Goal: Task Accomplishment & Management: Manage account settings

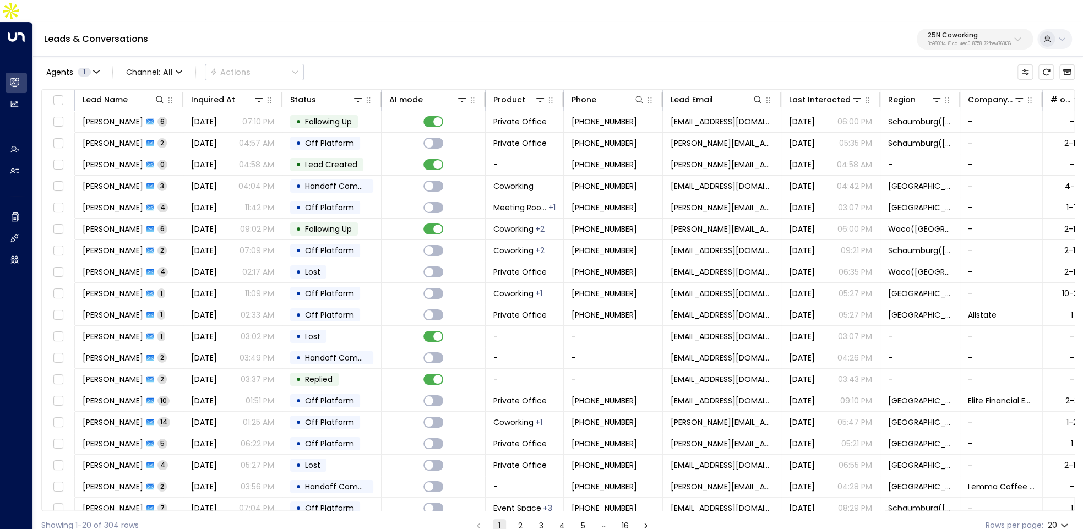
click at [948, 32] on p "25N Coworking" at bounding box center [968, 35] width 83 height 7
type input "***"
click at [932, 94] on span "ID: e5c8f306-7b86-487b-8d28-d066bc04964e" at bounding box center [945, 94] width 160 height 10
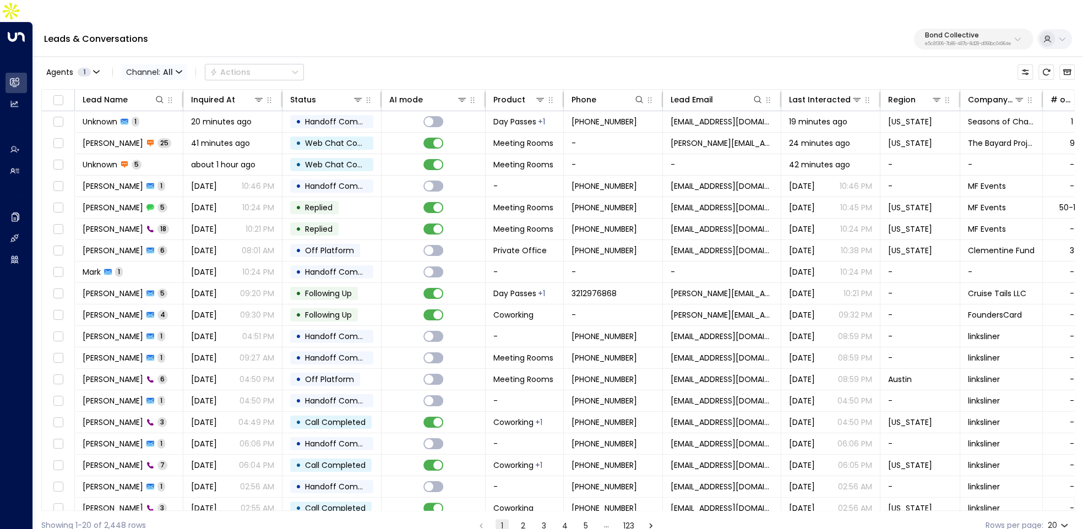
click at [177, 70] on icon "button" at bounding box center [179, 71] width 6 height 2
click at [323, 18] on div at bounding box center [541, 264] width 1083 height 529
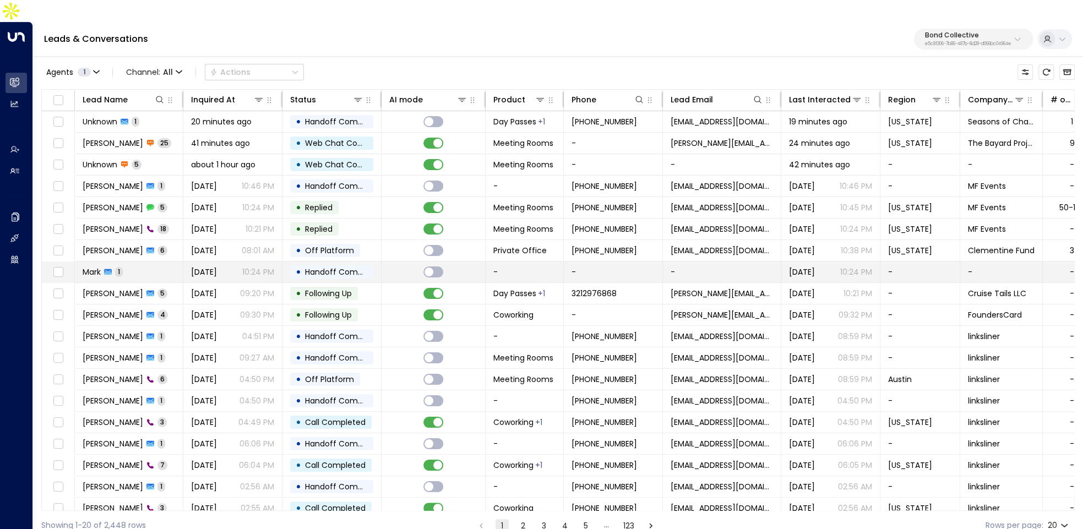
scroll to position [29, 0]
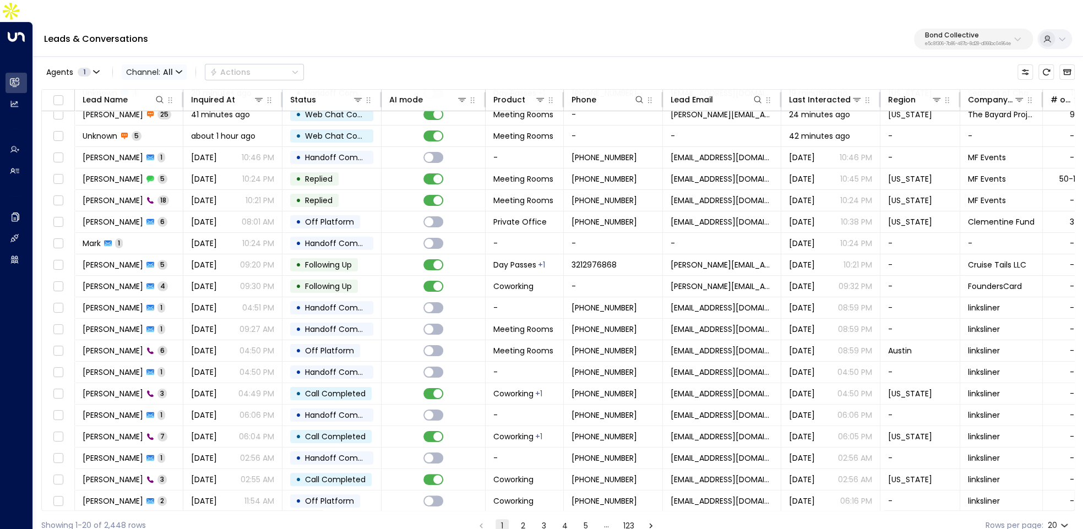
click at [178, 69] on icon "button" at bounding box center [179, 72] width 7 height 7
click at [150, 159] on span "Voice" at bounding box center [145, 155] width 23 height 12
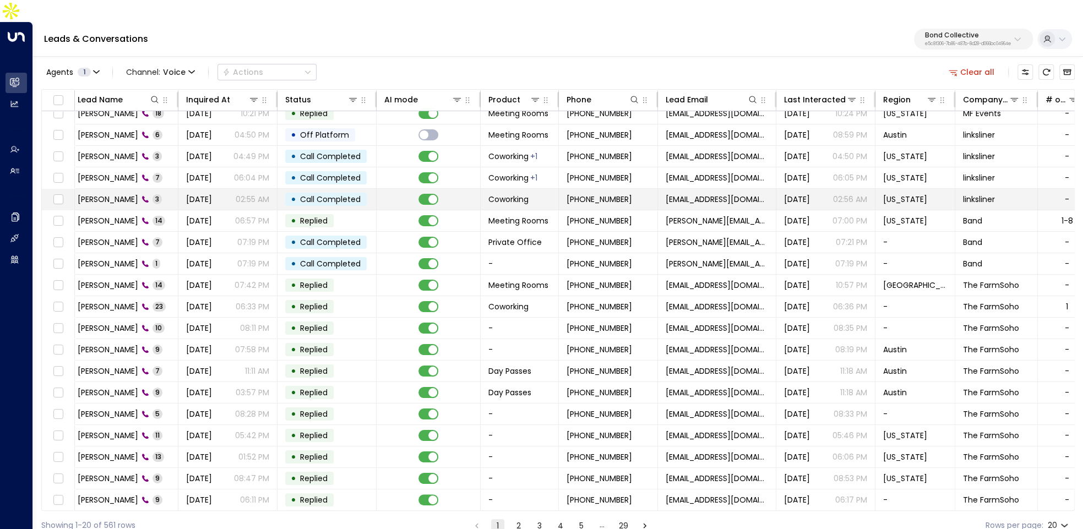
scroll to position [8, 0]
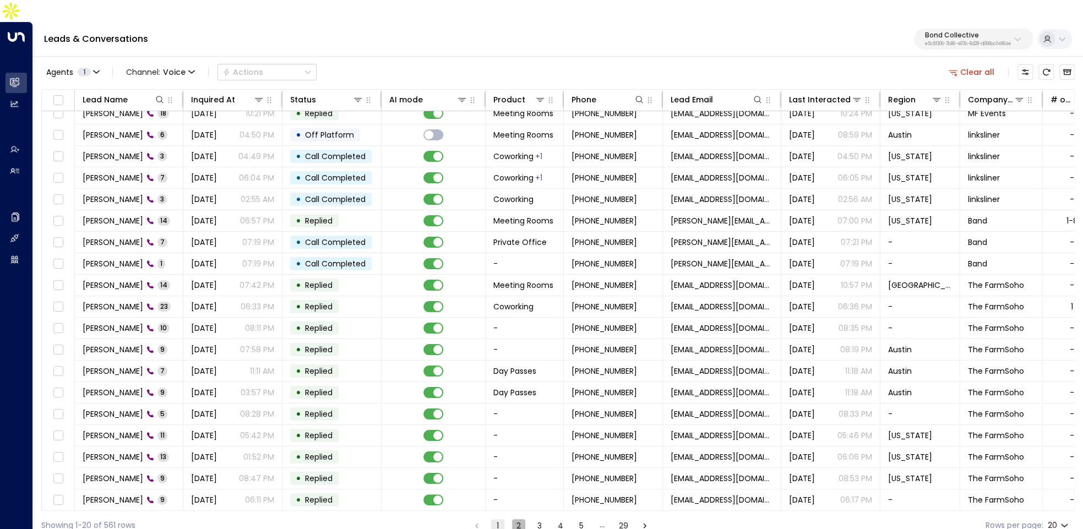
click at [519, 519] on button "2" at bounding box center [518, 525] width 13 height 13
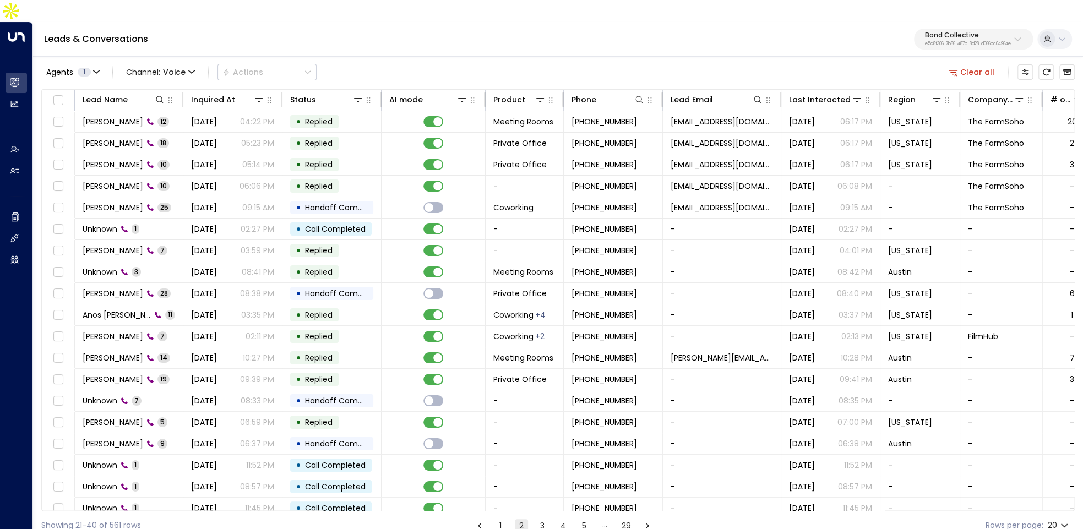
click at [503, 519] on button "1" at bounding box center [500, 525] width 13 height 13
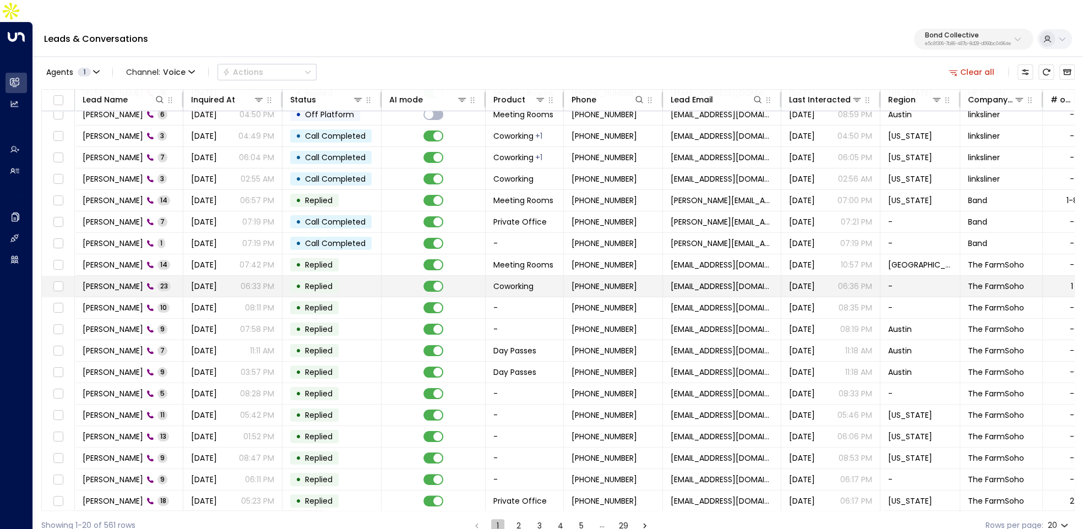
scroll to position [29, 4]
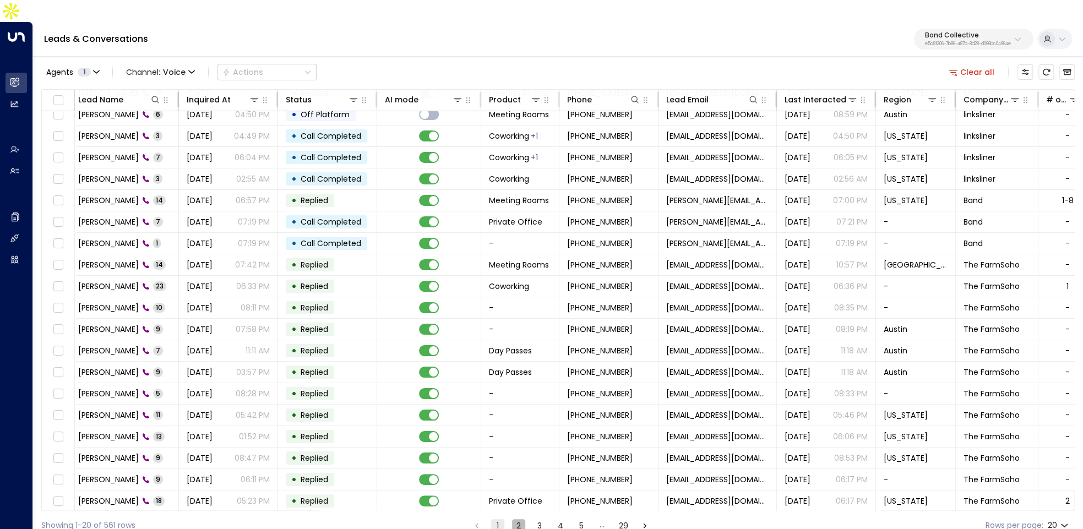
click at [517, 519] on button "2" at bounding box center [518, 525] width 13 height 13
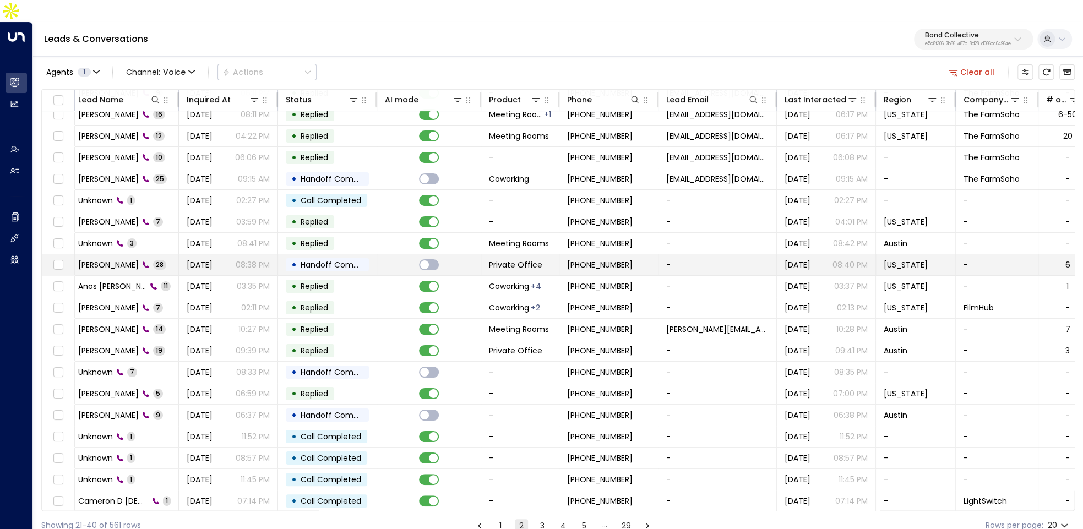
click at [135, 254] on td "Lucas 28" at bounding box center [124, 264] width 108 height 21
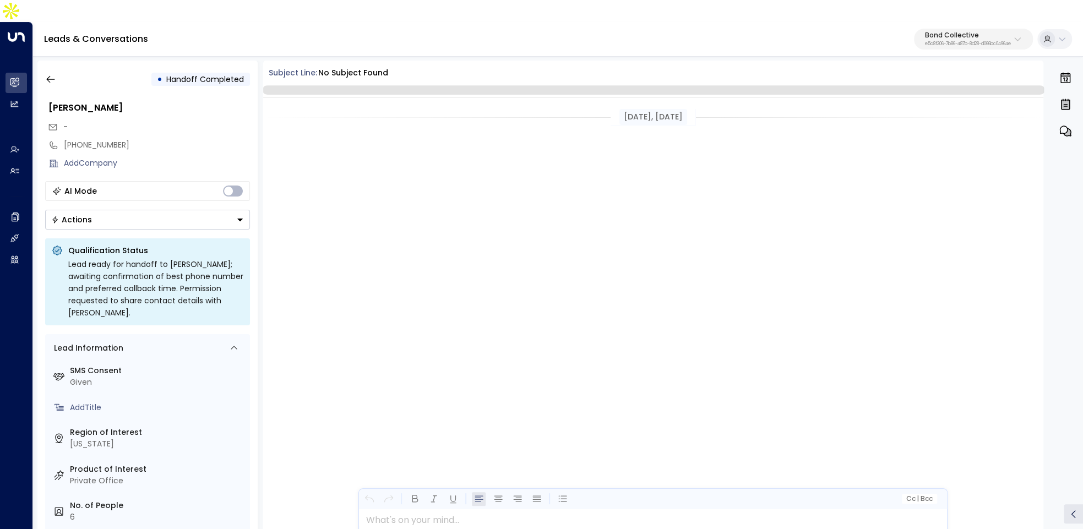
scroll to position [3526, 0]
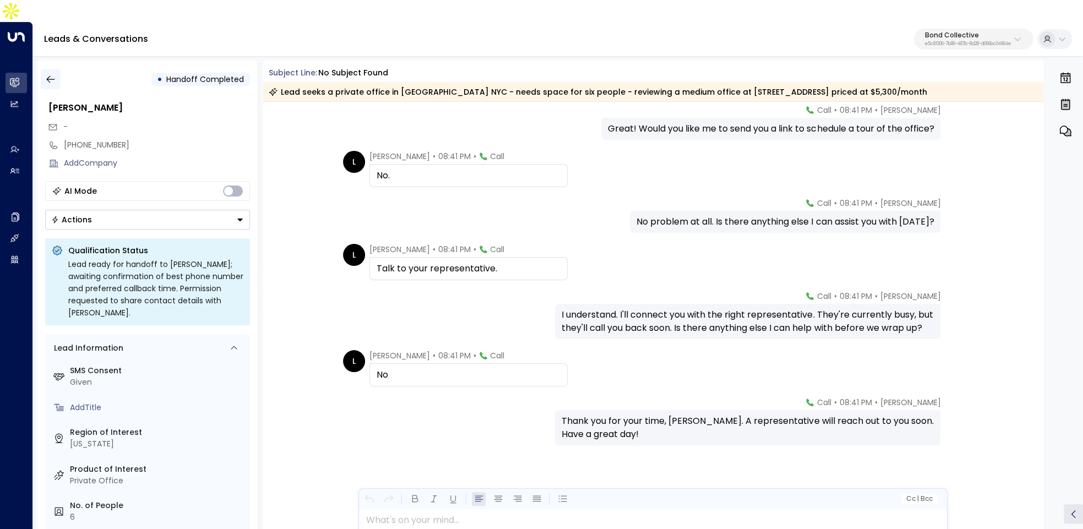
click at [43, 69] on button "button" at bounding box center [51, 79] width 20 height 20
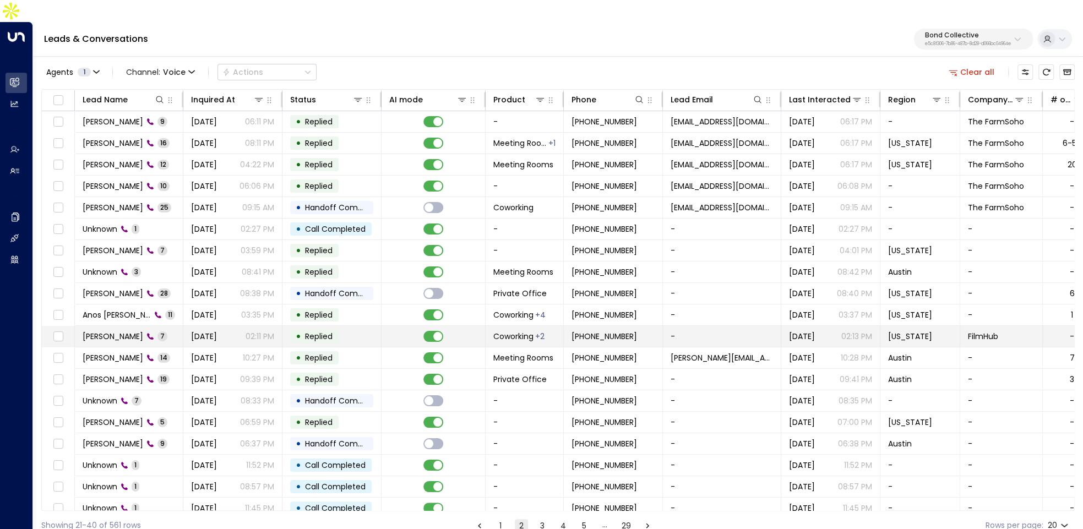
scroll to position [29, 0]
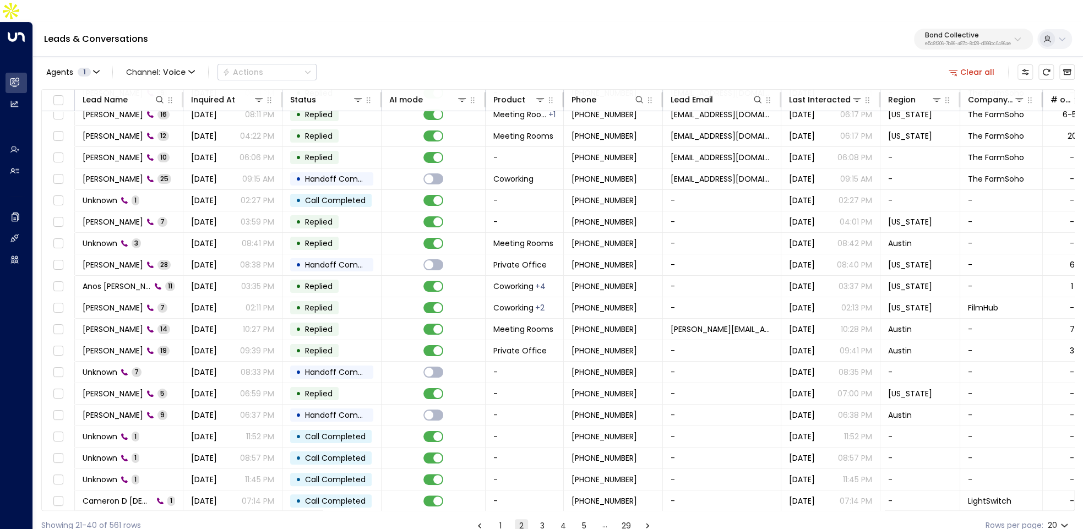
click at [539, 519] on button "3" at bounding box center [542, 525] width 13 height 13
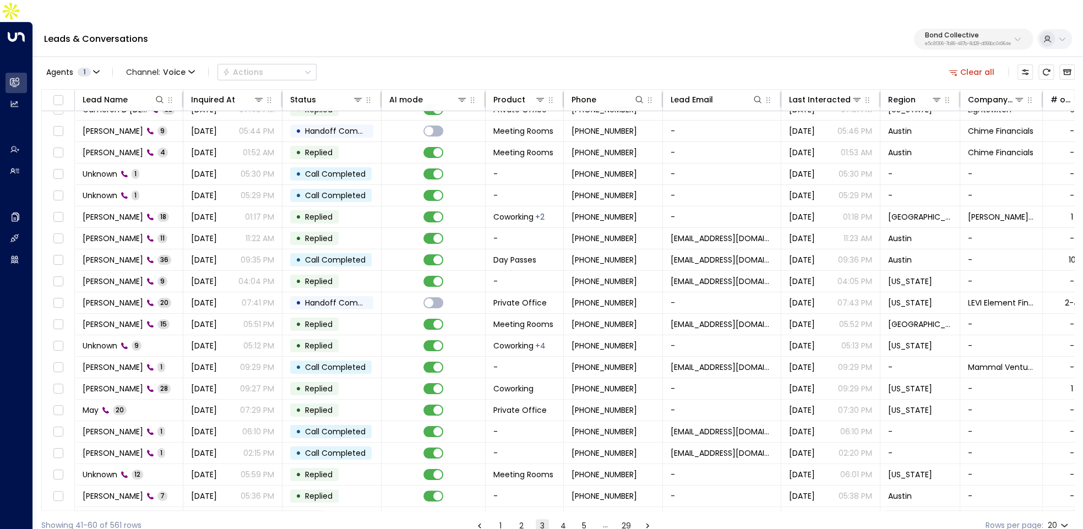
scroll to position [29, 0]
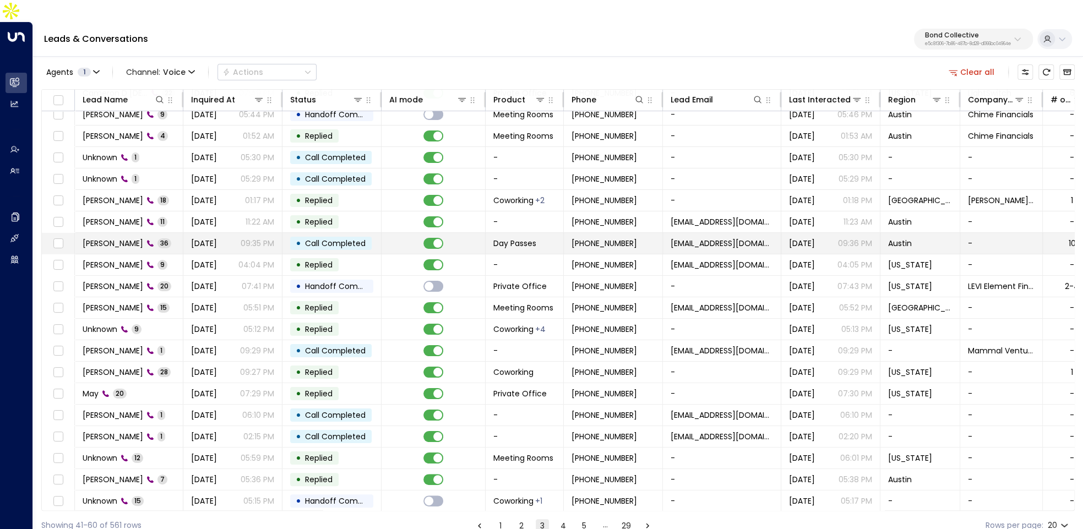
click at [150, 233] on td "Jade Gala 36" at bounding box center [129, 243] width 108 height 21
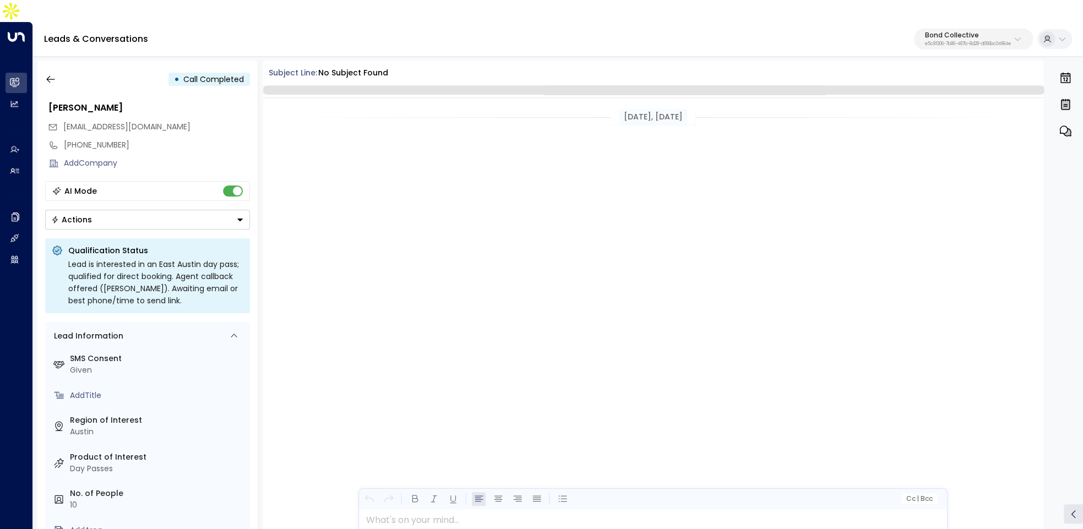
scroll to position [6029, 0]
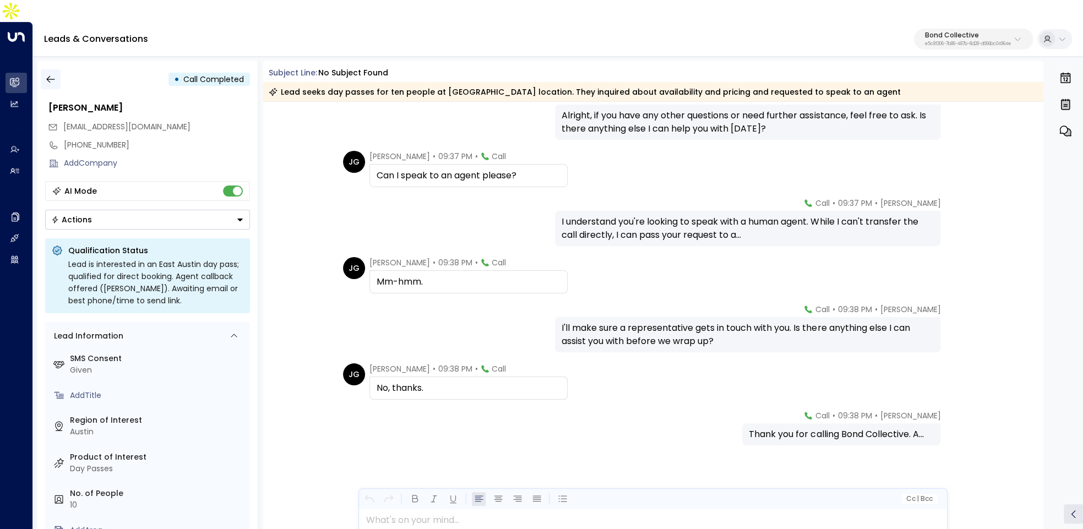
click at [51, 74] on icon "button" at bounding box center [50, 79] width 11 height 11
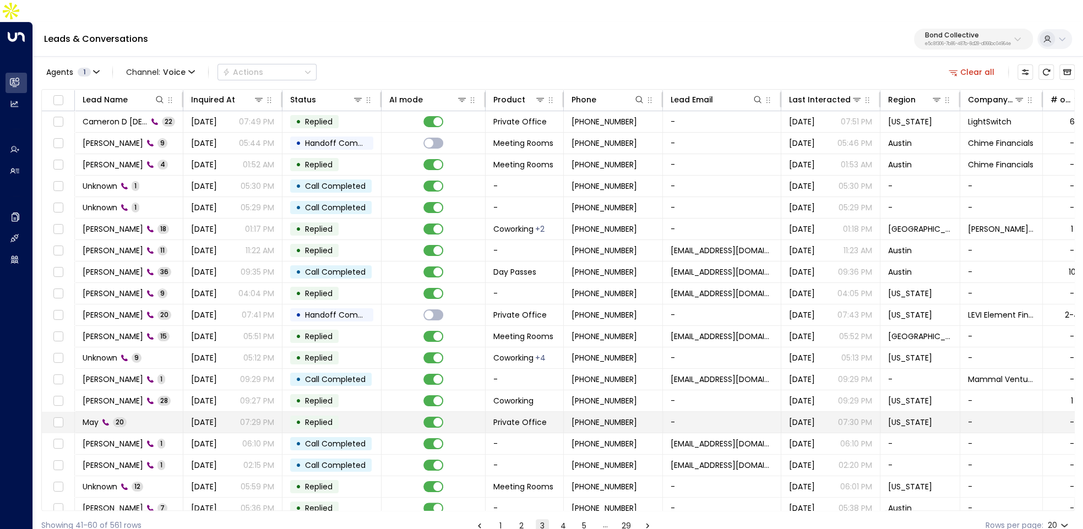
click at [176, 412] on td "May 20" at bounding box center [129, 422] width 108 height 21
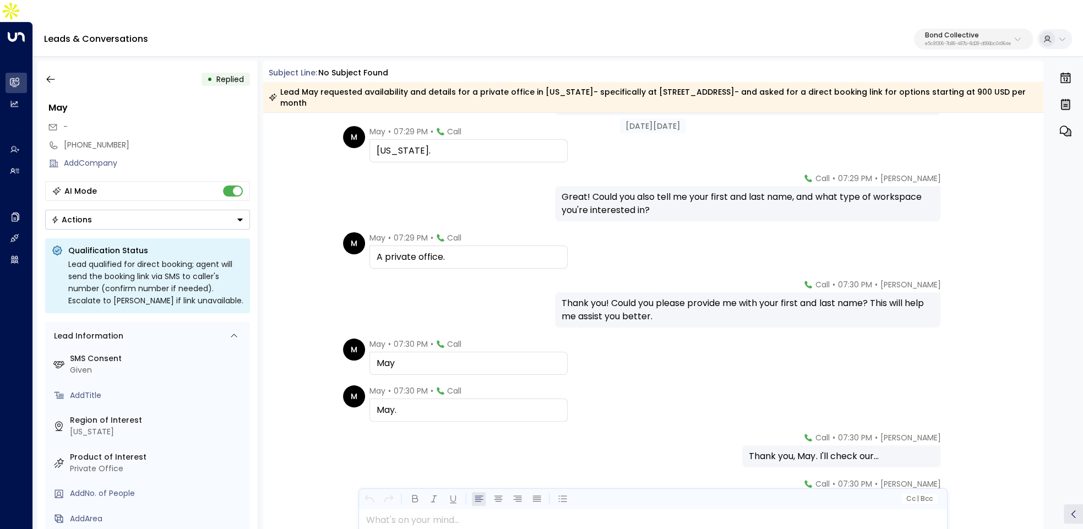
scroll to position [79, 0]
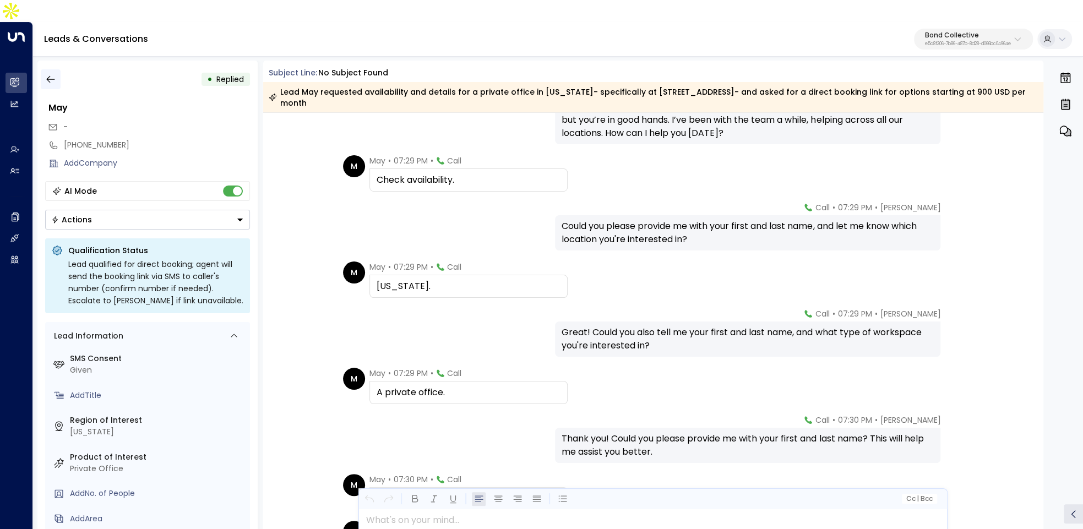
click at [47, 76] on icon "button" at bounding box center [50, 79] width 8 height 7
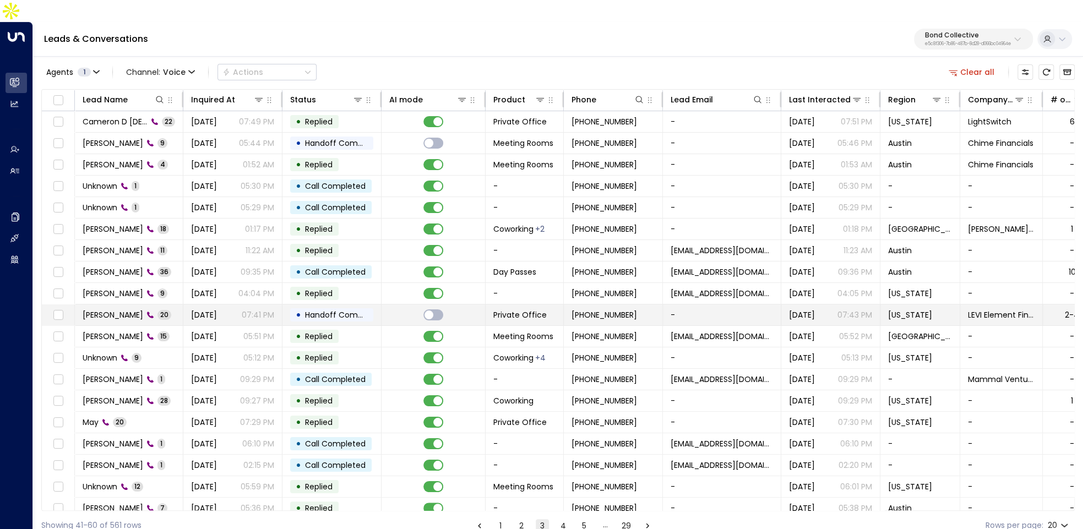
scroll to position [29, 0]
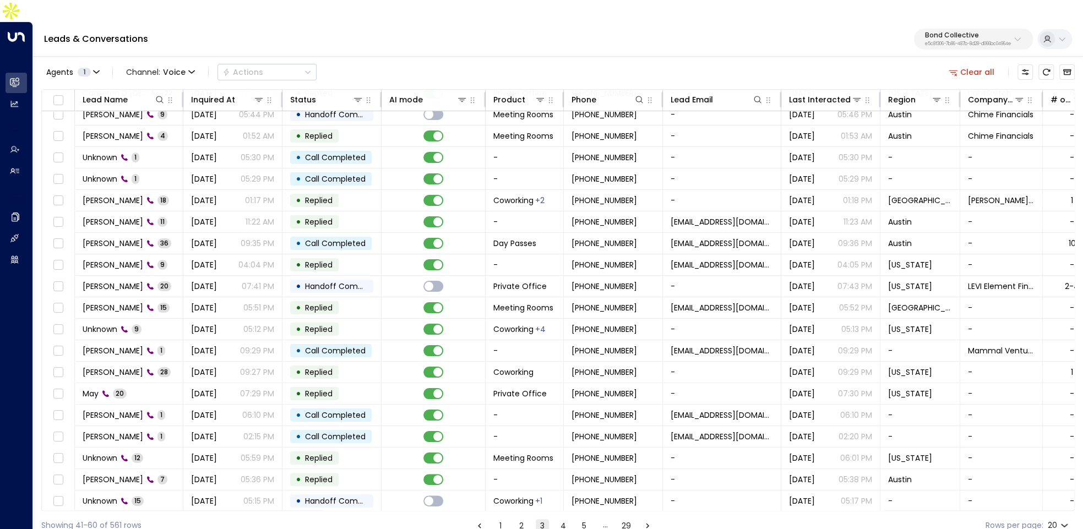
click at [556, 519] on button "4" at bounding box center [562, 525] width 13 height 13
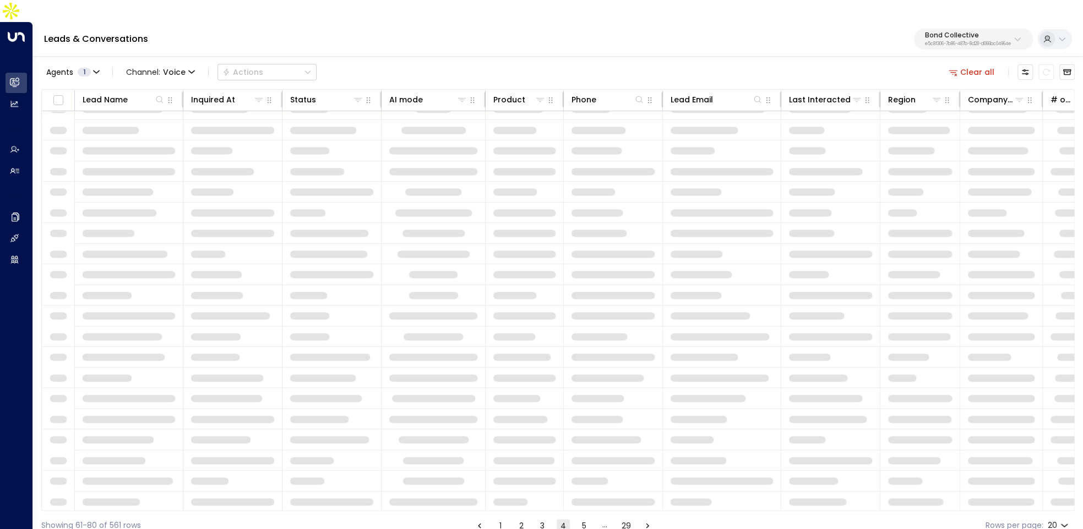
scroll to position [29, 0]
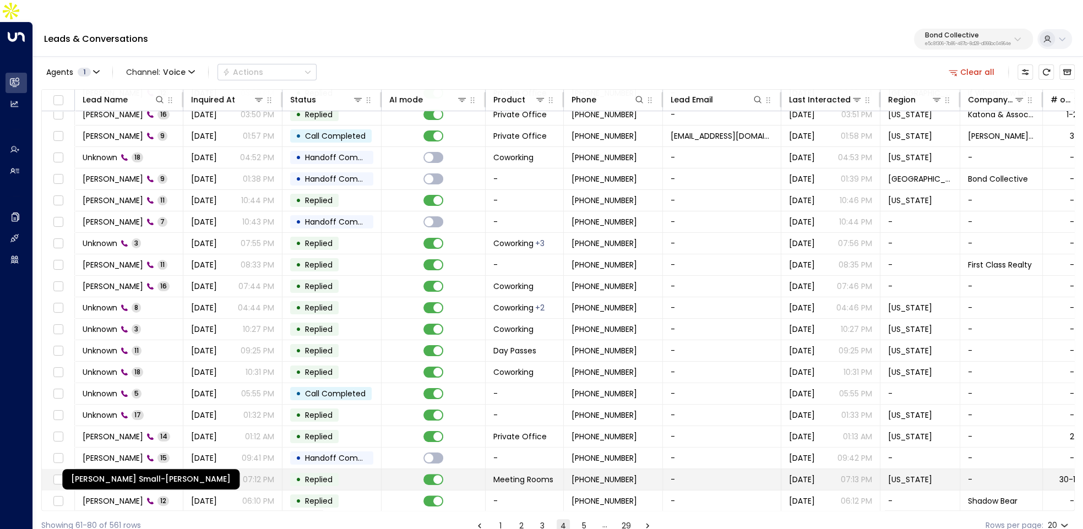
click at [145, 474] on span "Rhonda Small-Charles" at bounding box center [116, 479] width 67 height 11
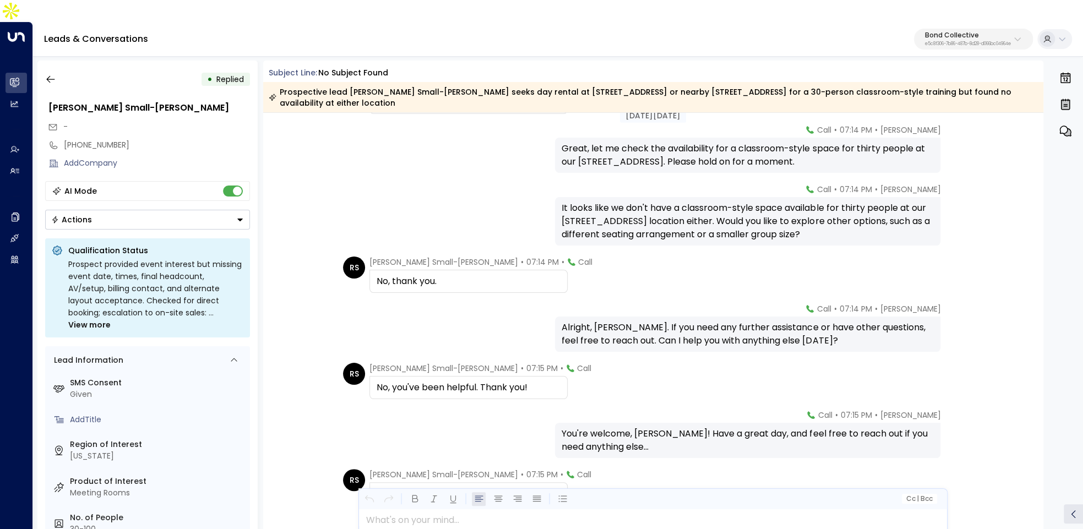
scroll to position [659, 0]
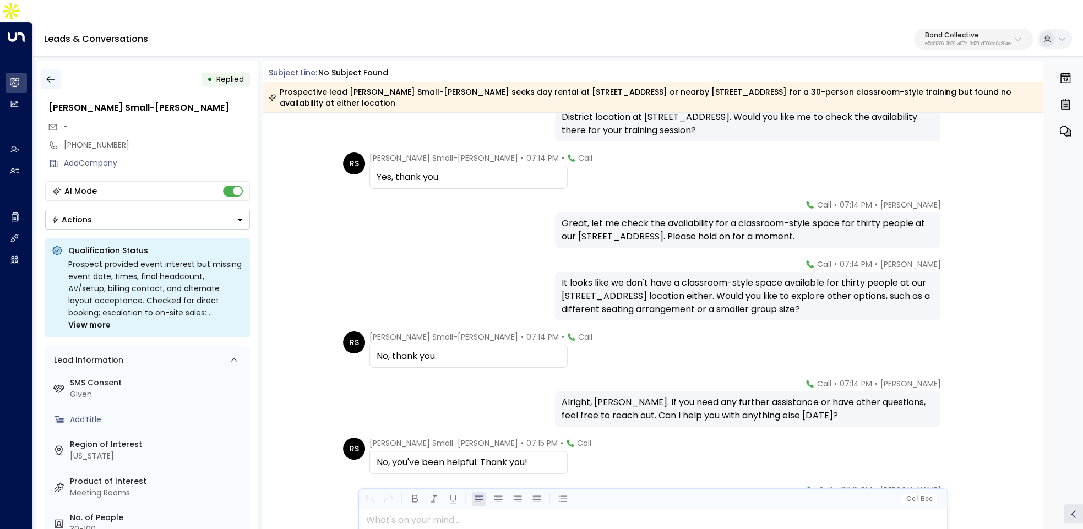
click at [51, 76] on icon "button" at bounding box center [50, 79] width 8 height 7
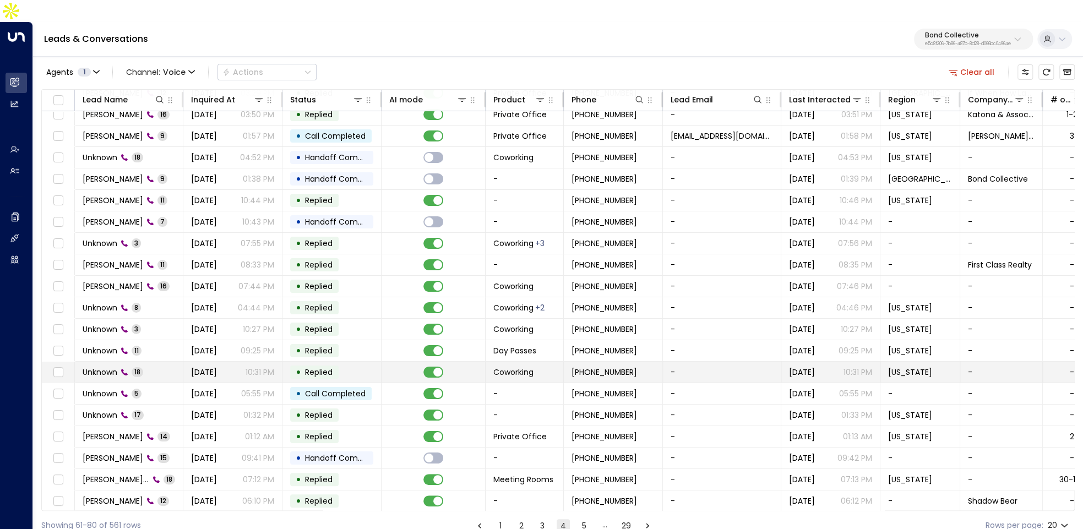
scroll to position [29, 0]
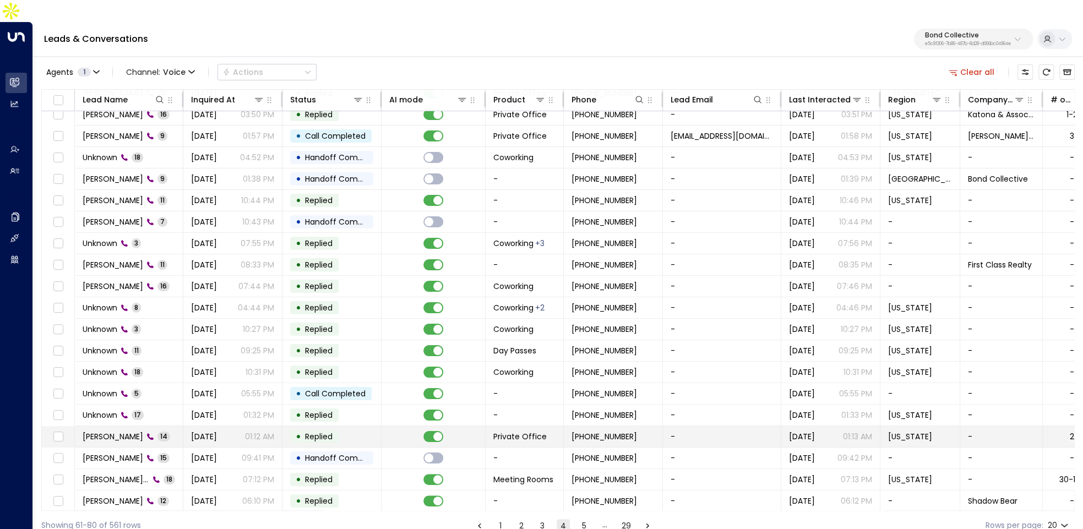
click at [201, 431] on span "Aug 28, 2025" at bounding box center [204, 436] width 26 height 11
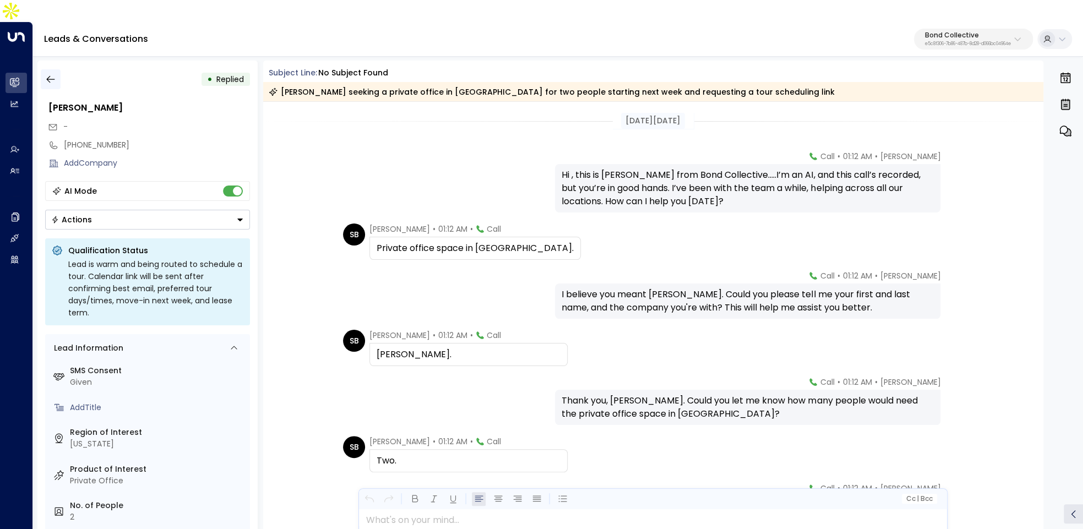
click at [47, 76] on icon "button" at bounding box center [50, 79] width 8 height 7
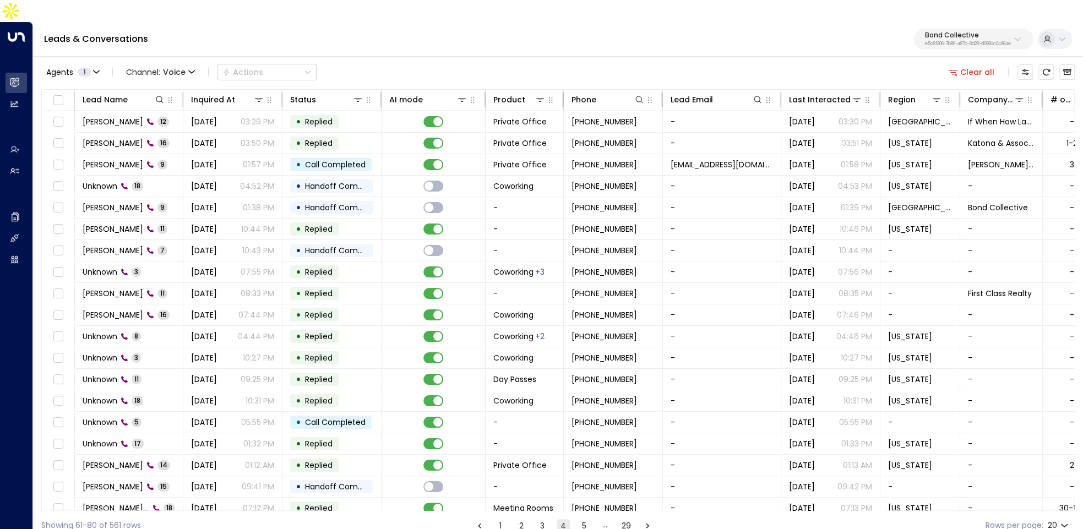
click at [581, 519] on button "5" at bounding box center [583, 525] width 13 height 13
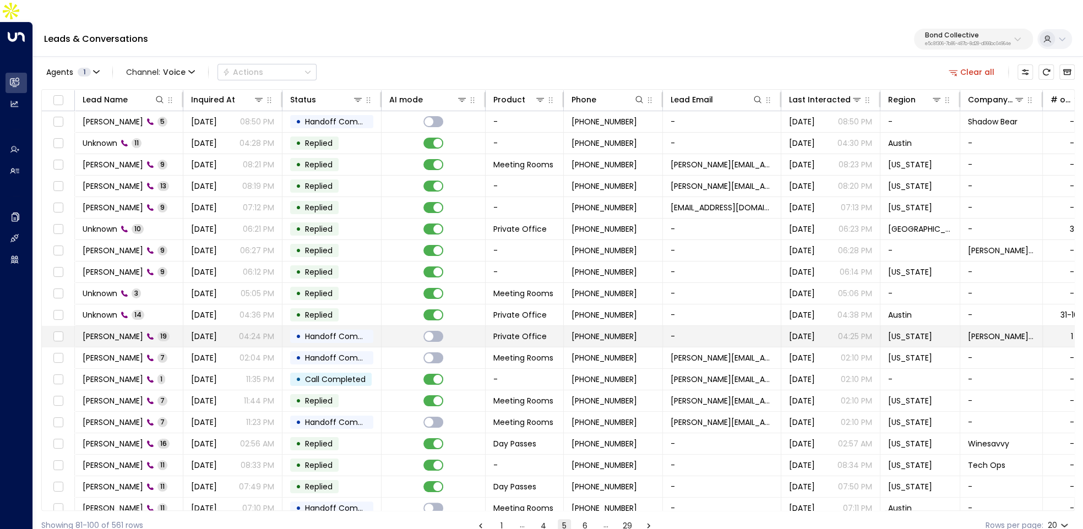
click at [179, 326] on td "Spencer Harris 19" at bounding box center [129, 336] width 108 height 21
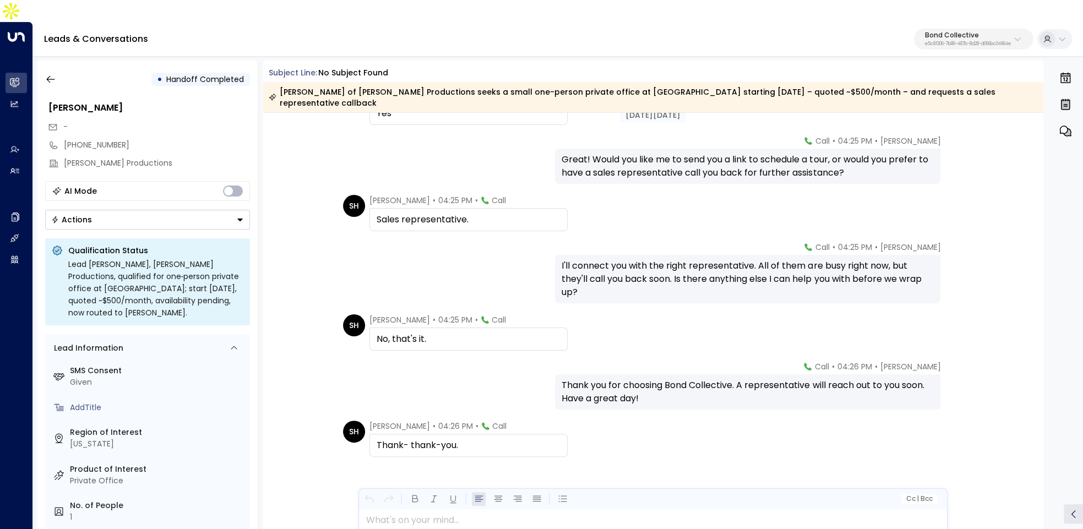
scroll to position [519, 0]
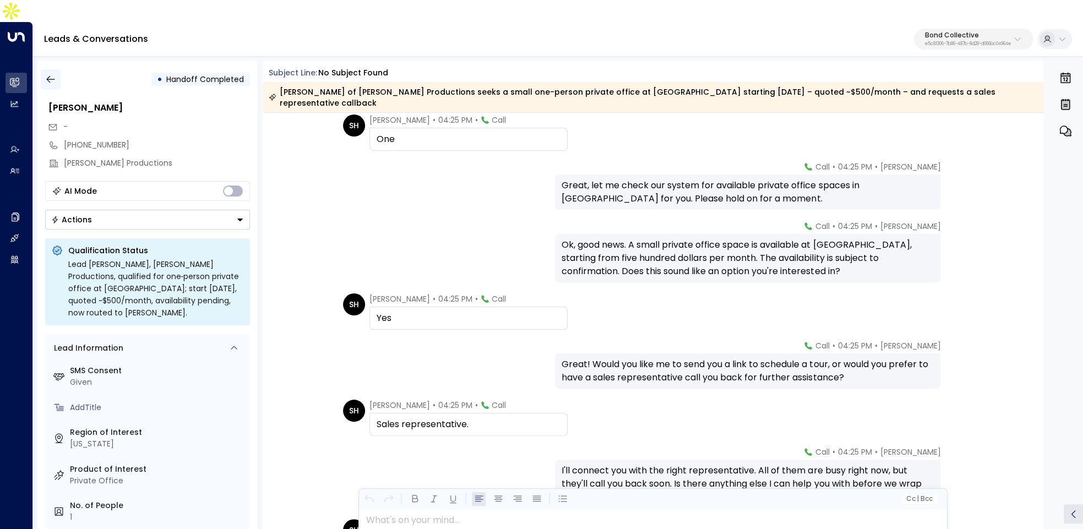
click at [54, 69] on button "button" at bounding box center [51, 79] width 20 height 20
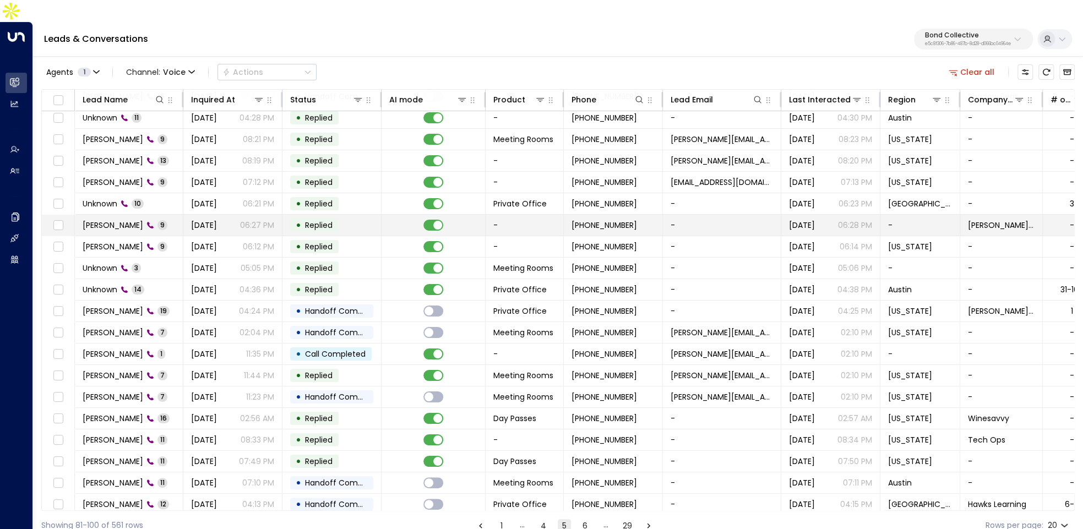
scroll to position [29, 0]
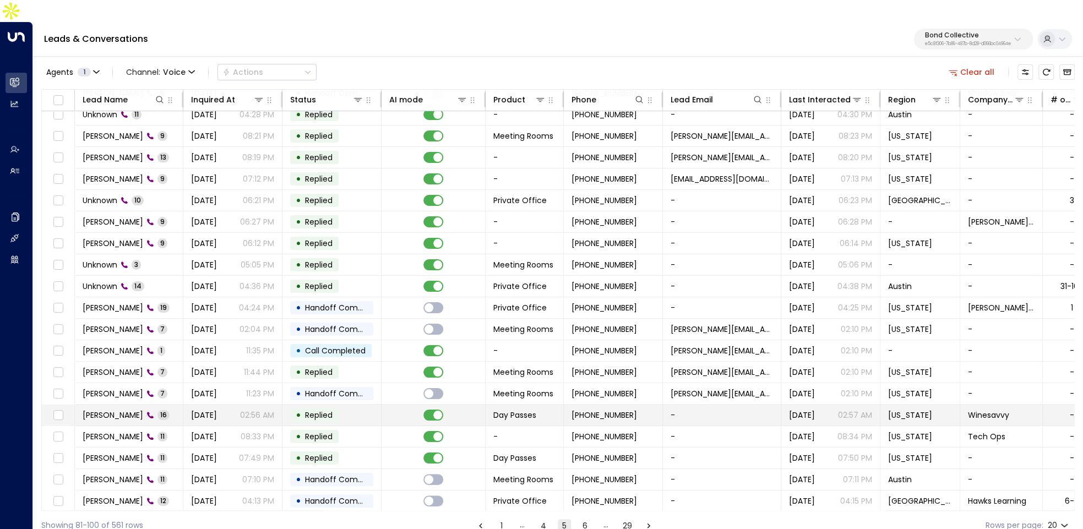
click at [375, 405] on td "• Replied" at bounding box center [331, 415] width 99 height 21
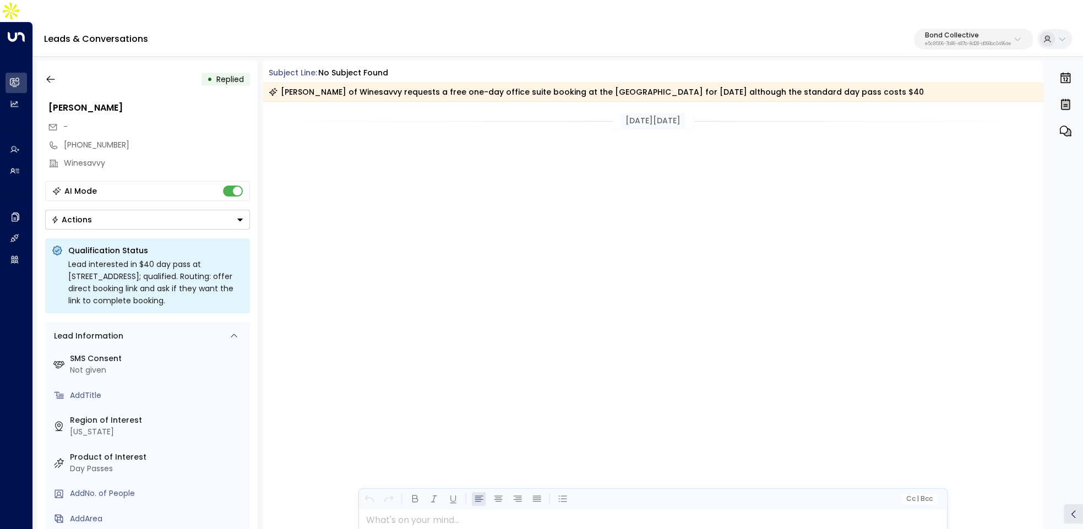
scroll to position [570, 0]
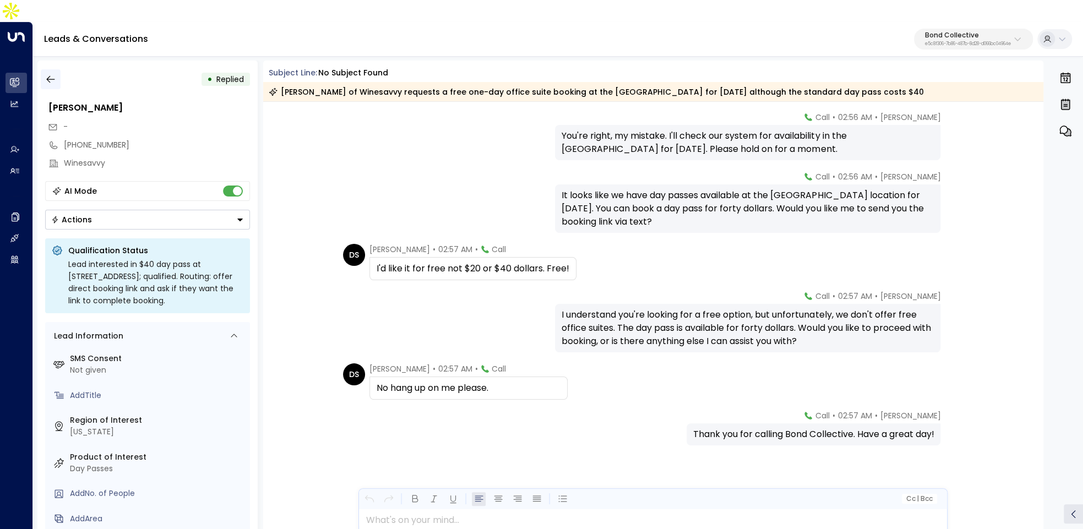
click at [53, 74] on icon "button" at bounding box center [50, 79] width 11 height 11
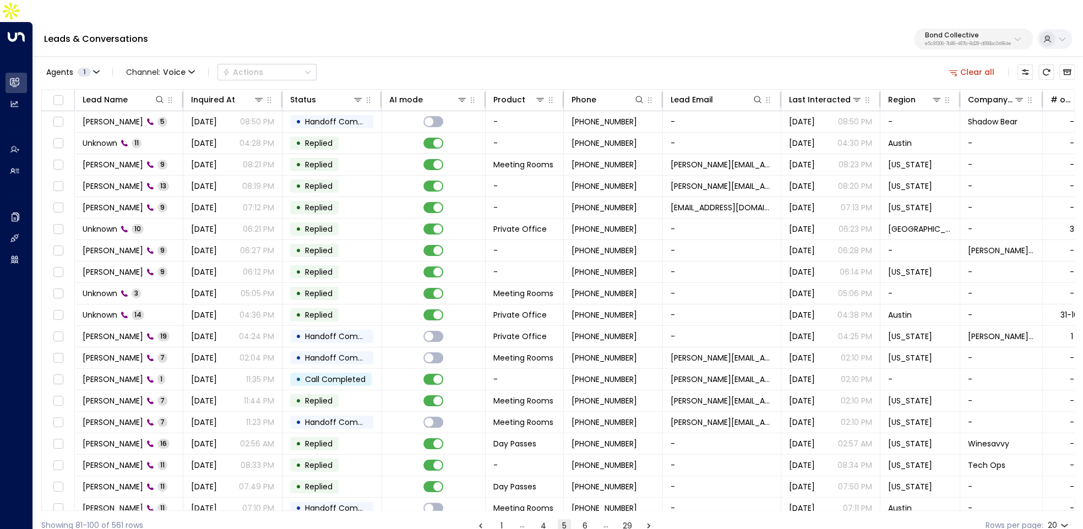
click at [584, 519] on button "6" at bounding box center [585, 525] width 13 height 13
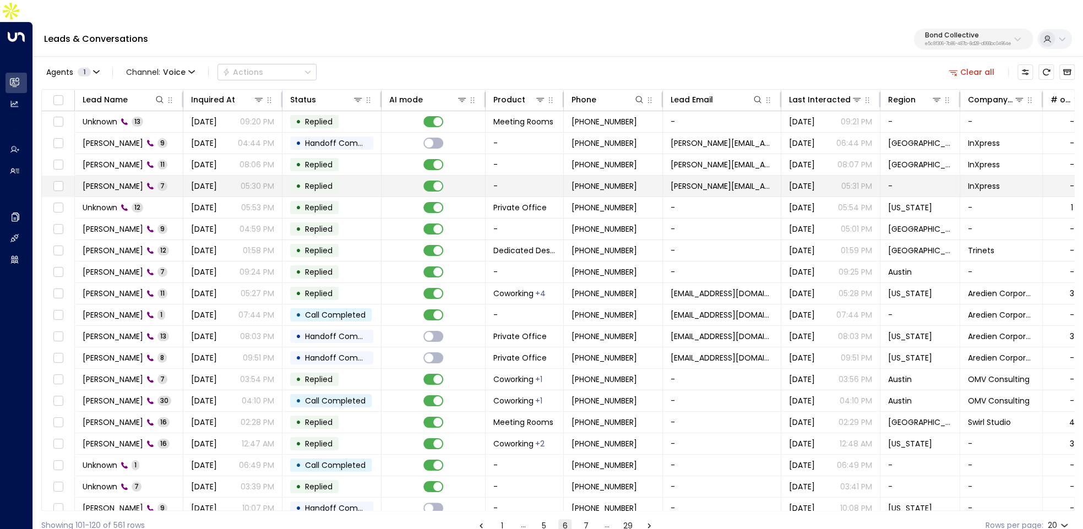
scroll to position [29, 0]
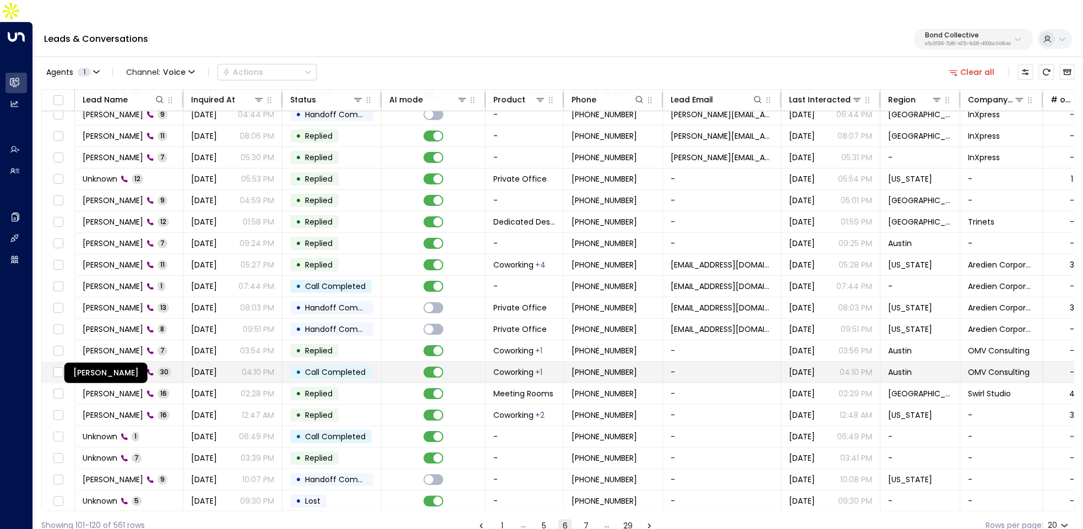
click at [132, 367] on span "Stephanie Hernandez" at bounding box center [113, 372] width 61 height 11
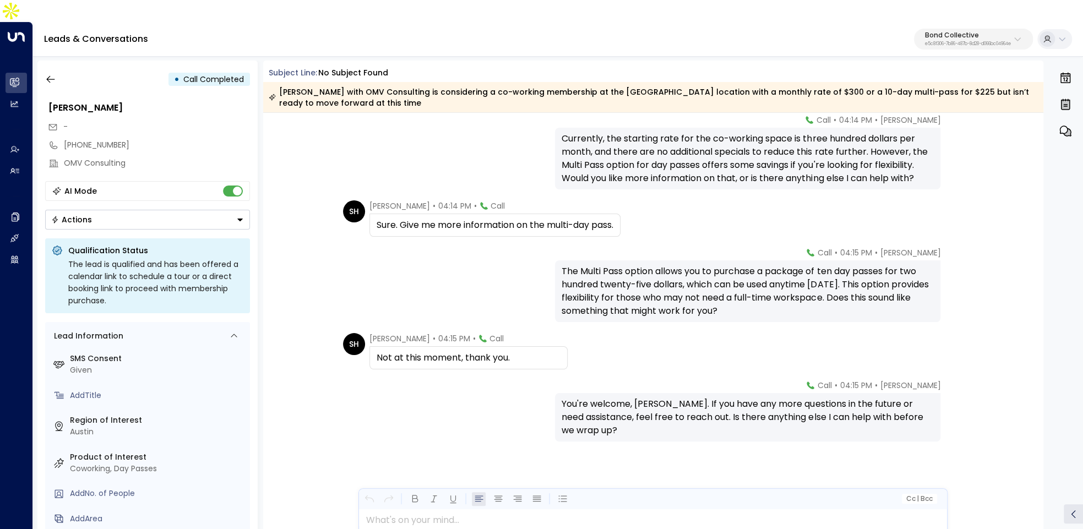
scroll to position [1527, 0]
click at [50, 74] on icon "button" at bounding box center [50, 79] width 11 height 11
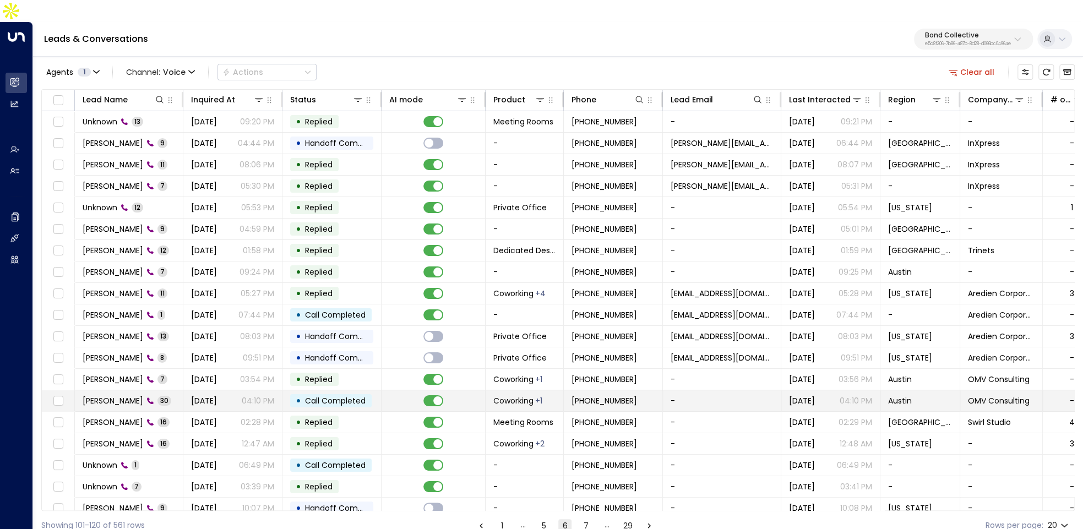
scroll to position [23, 0]
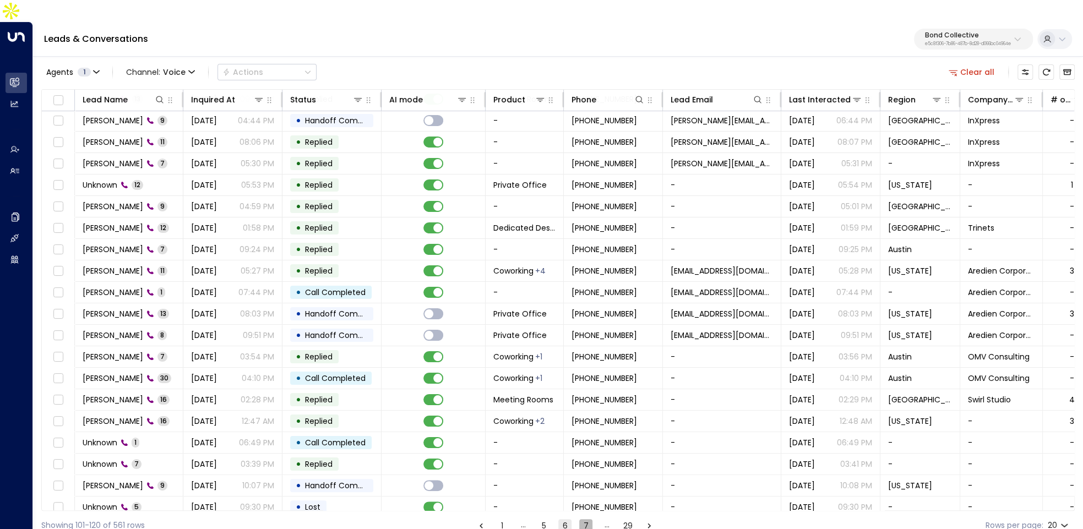
click at [581, 519] on button "7" at bounding box center [585, 525] width 13 height 13
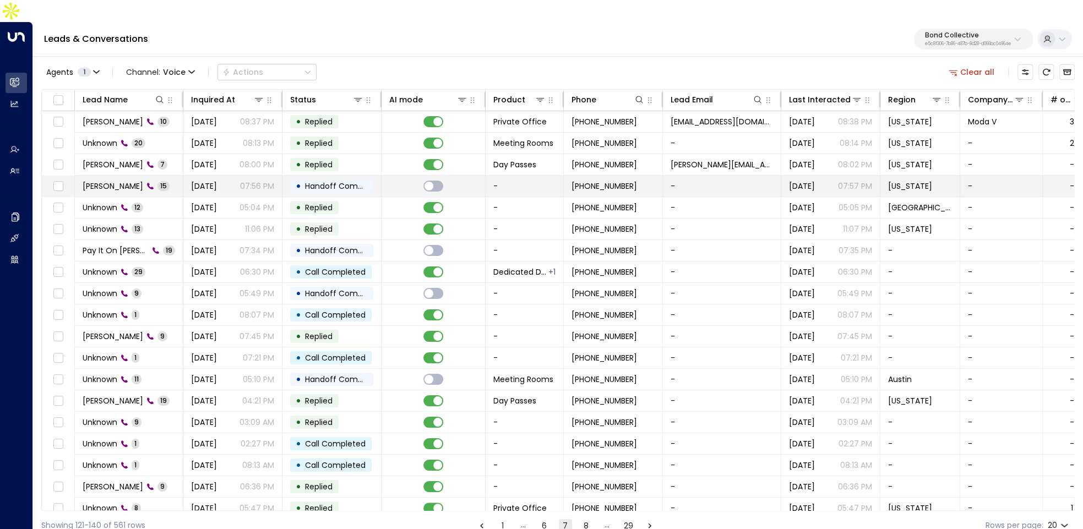
click at [117, 181] on span "Tina Brunetti" at bounding box center [113, 186] width 61 height 11
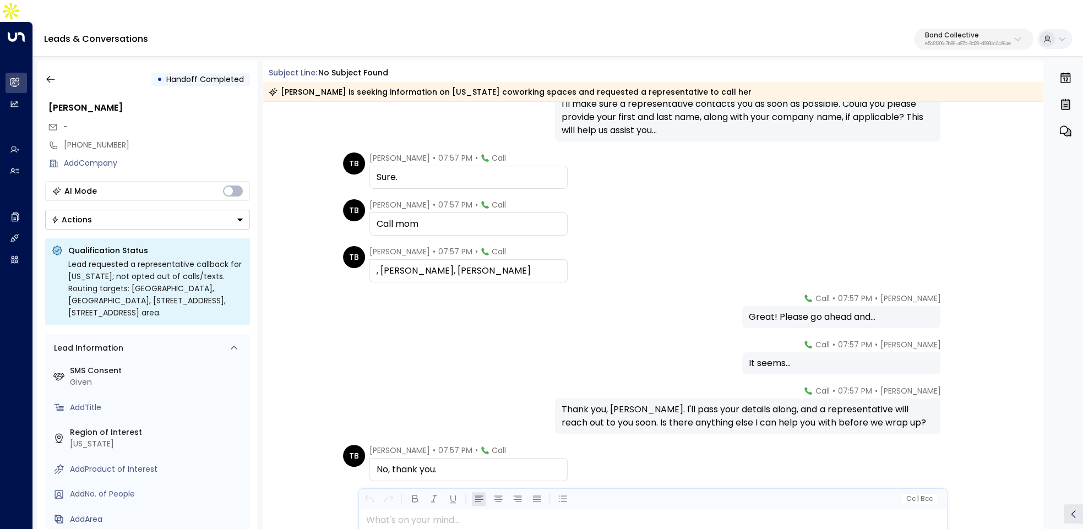
scroll to position [425, 0]
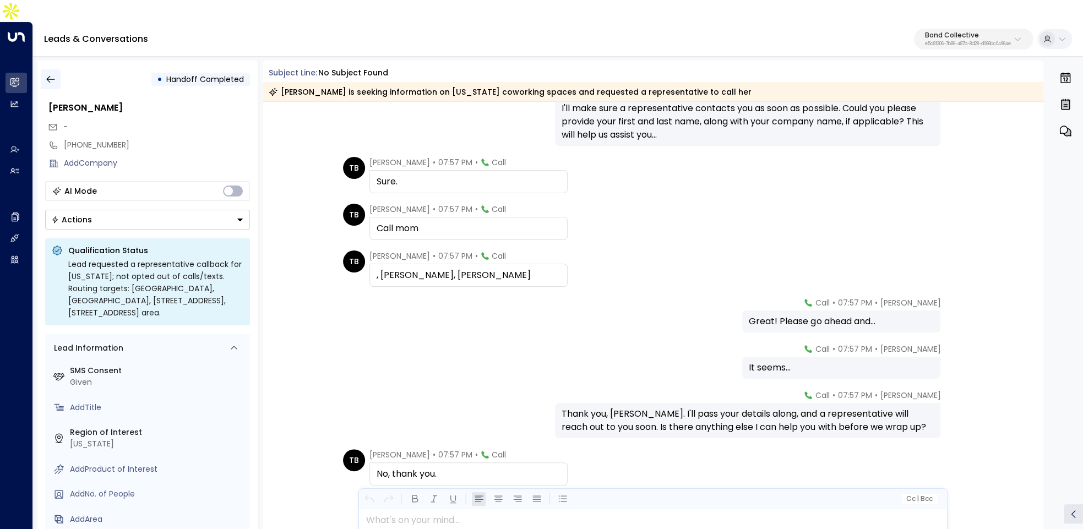
click at [47, 76] on icon "button" at bounding box center [50, 79] width 8 height 7
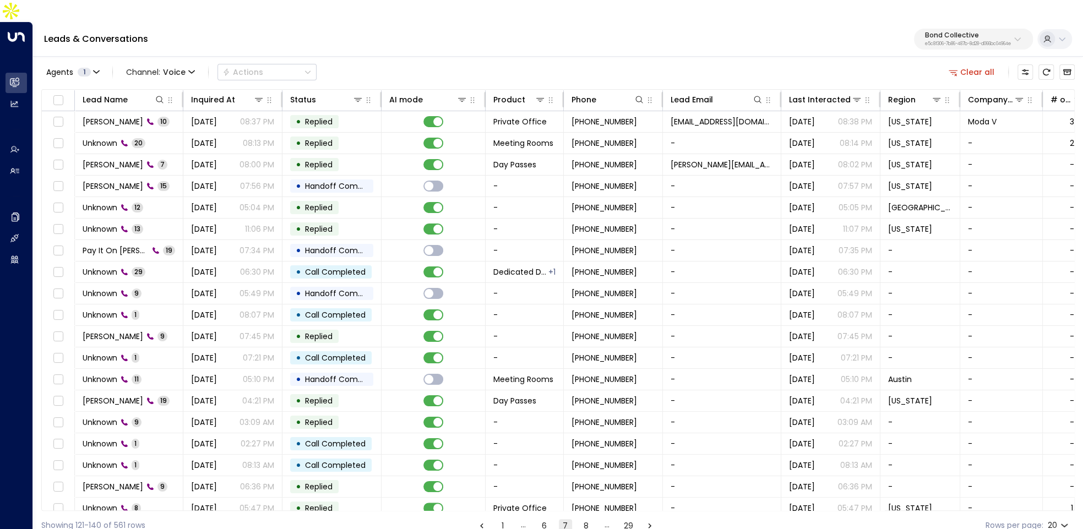
click at [585, 519] on button "8" at bounding box center [586, 525] width 13 height 13
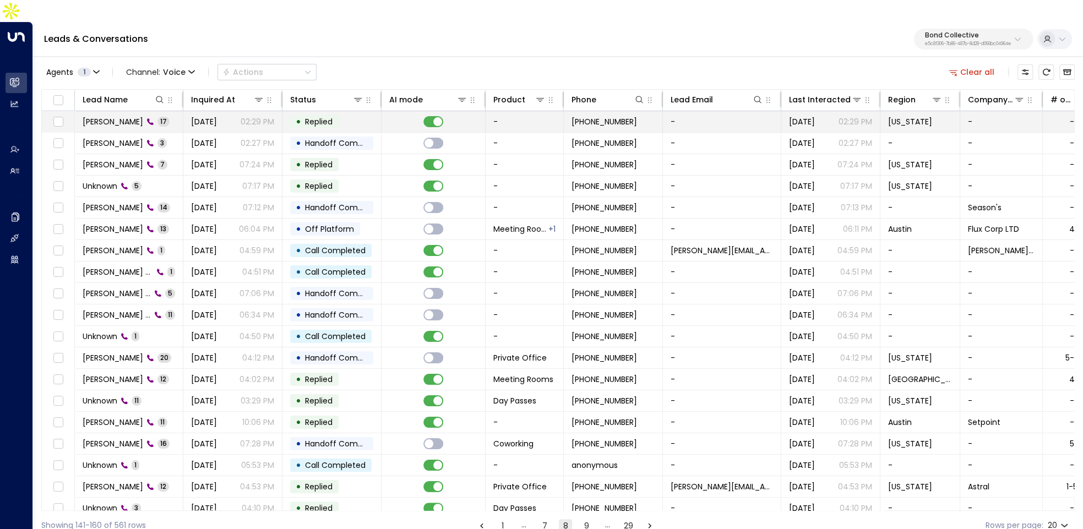
click at [172, 111] on td "Amanda Levine 17" at bounding box center [129, 121] width 108 height 21
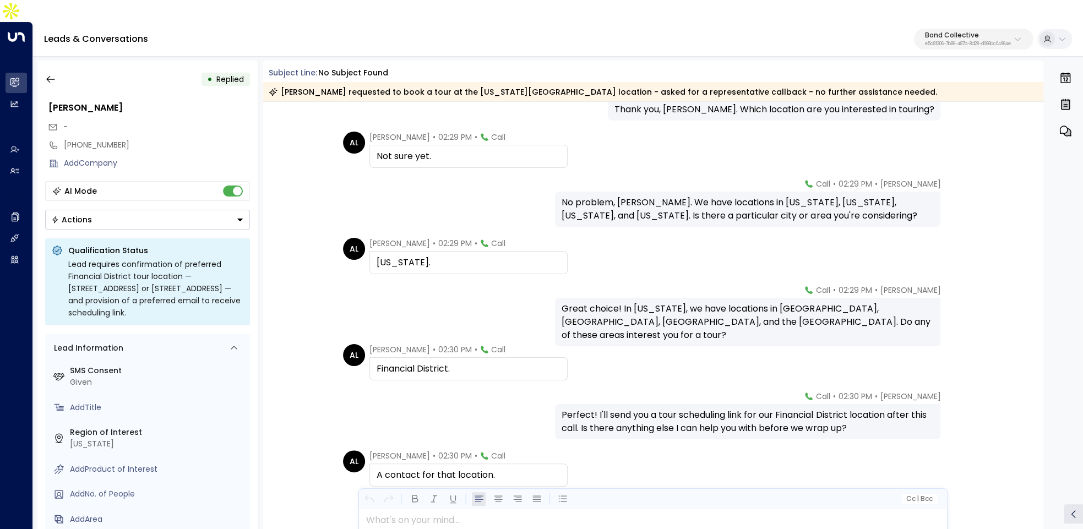
scroll to position [331, 0]
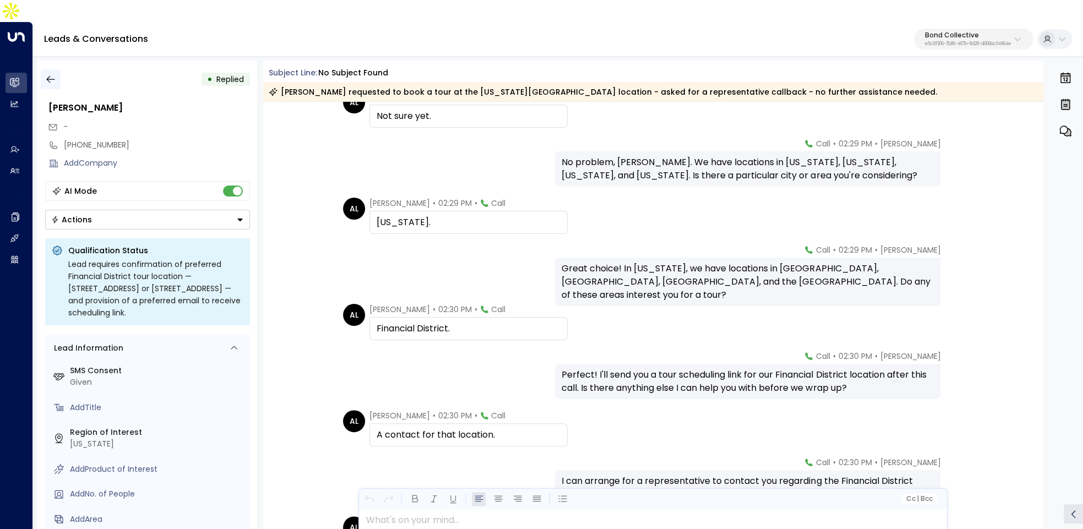
click at [54, 74] on icon "button" at bounding box center [50, 79] width 11 height 11
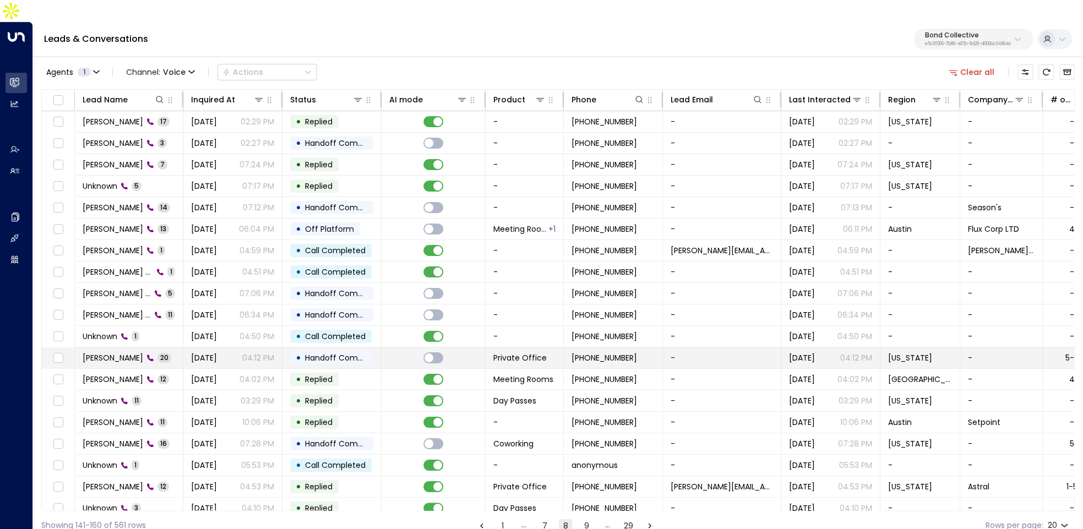
click at [133, 352] on span "Robert Underhill" at bounding box center [113, 357] width 61 height 11
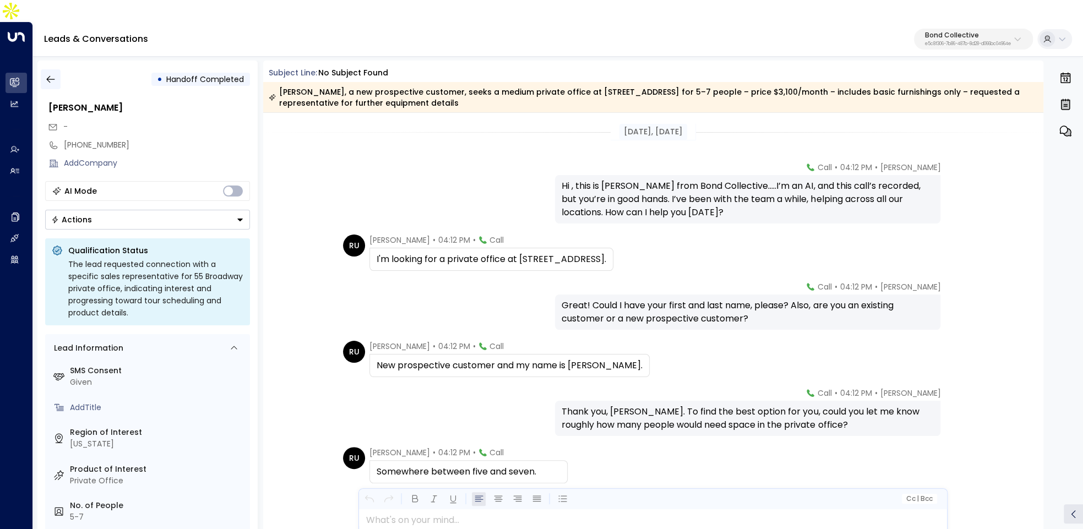
click at [50, 74] on icon "button" at bounding box center [50, 79] width 11 height 11
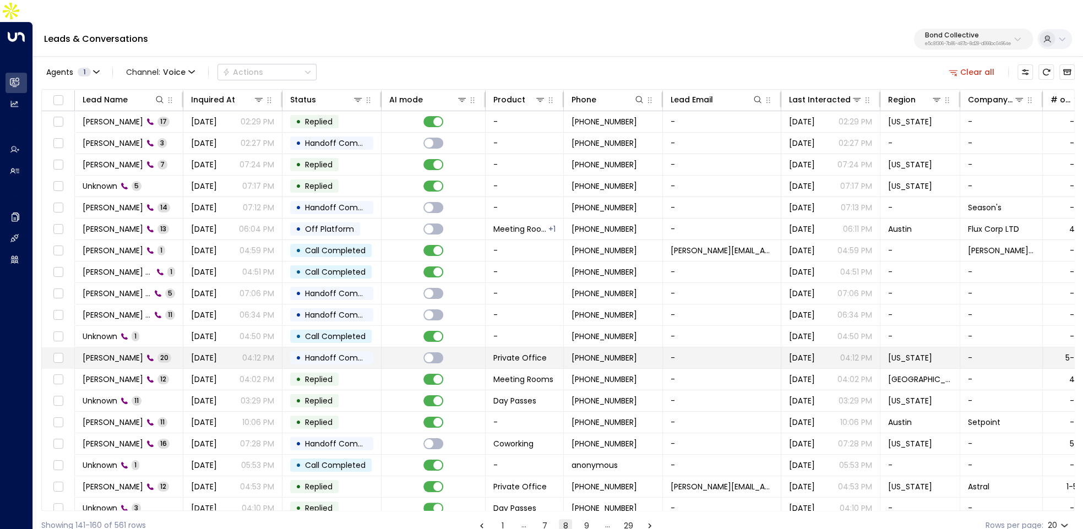
click at [140, 352] on span "Robert Underhill" at bounding box center [113, 357] width 61 height 11
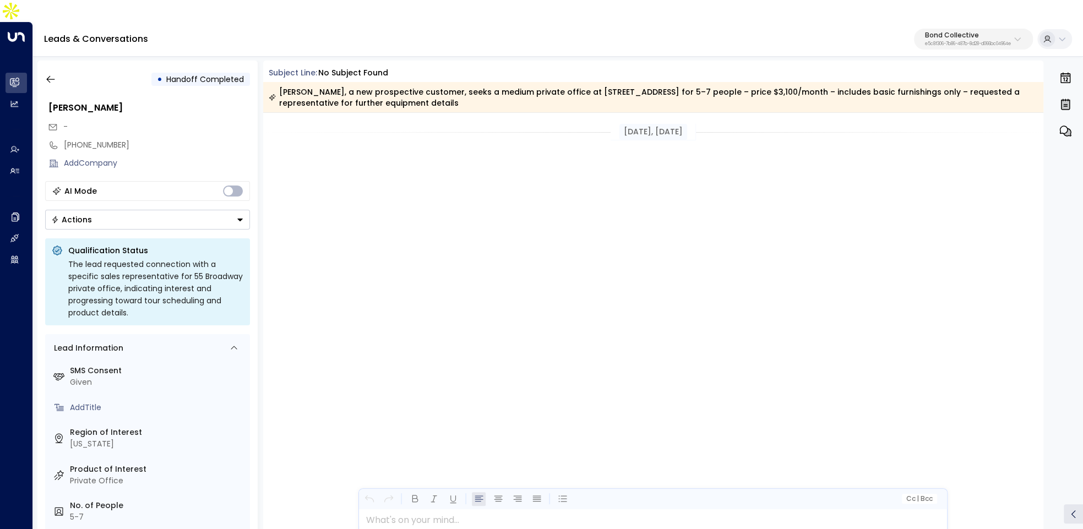
scroll to position [1504, 0]
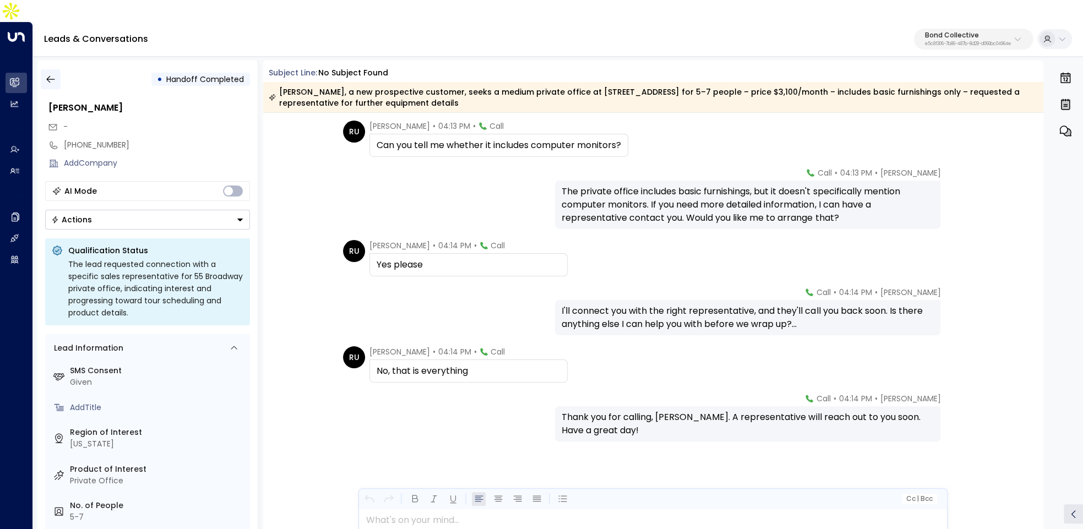
click at [53, 69] on button "button" at bounding box center [51, 79] width 20 height 20
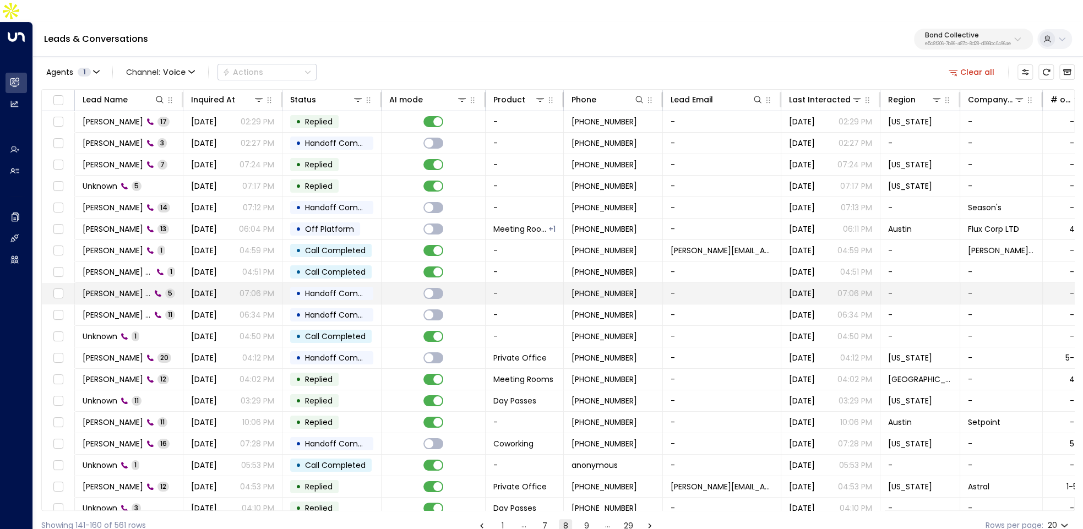
scroll to position [29, 0]
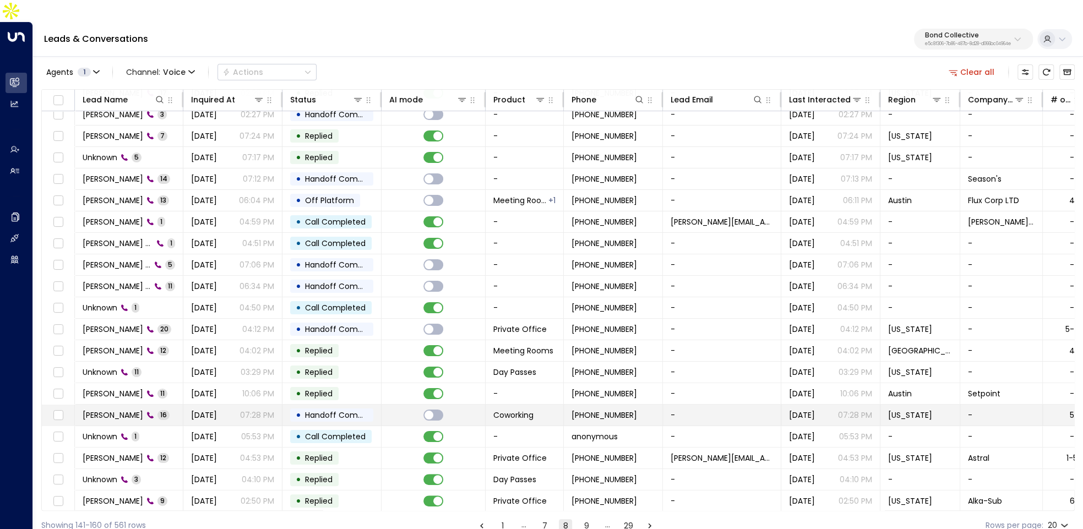
click at [245, 410] on p "07:28 PM" at bounding box center [257, 415] width 34 height 11
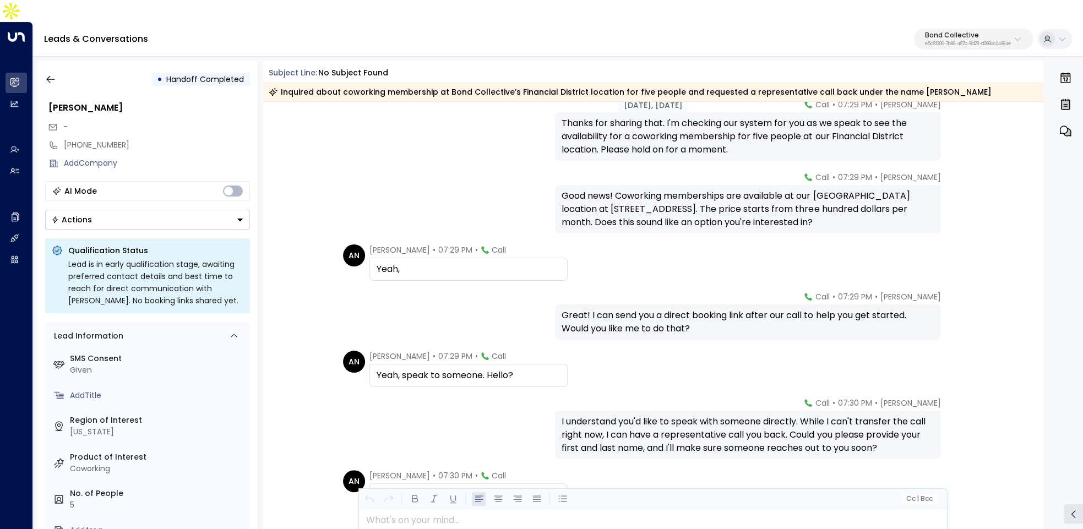
scroll to position [456, 0]
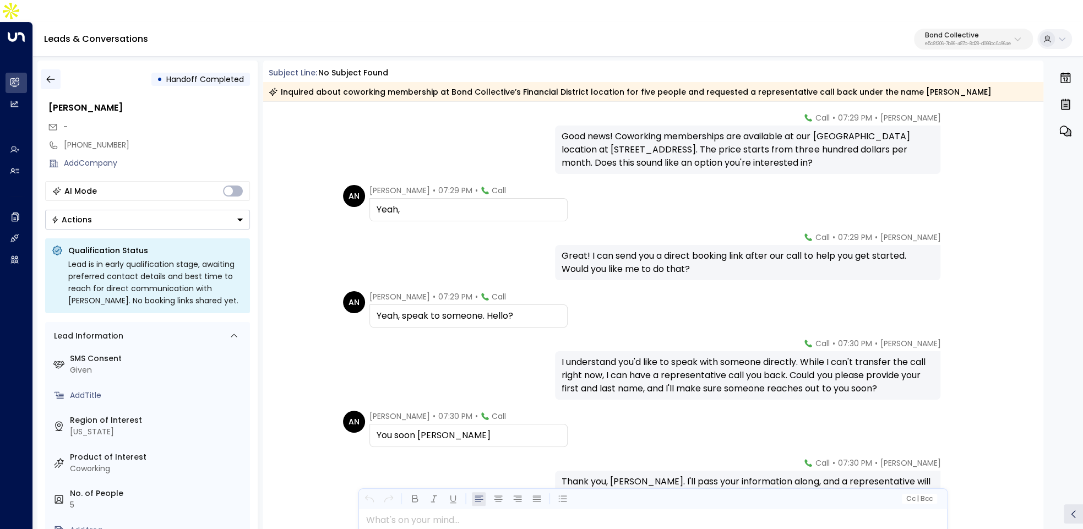
click at [48, 74] on icon "button" at bounding box center [50, 79] width 11 height 11
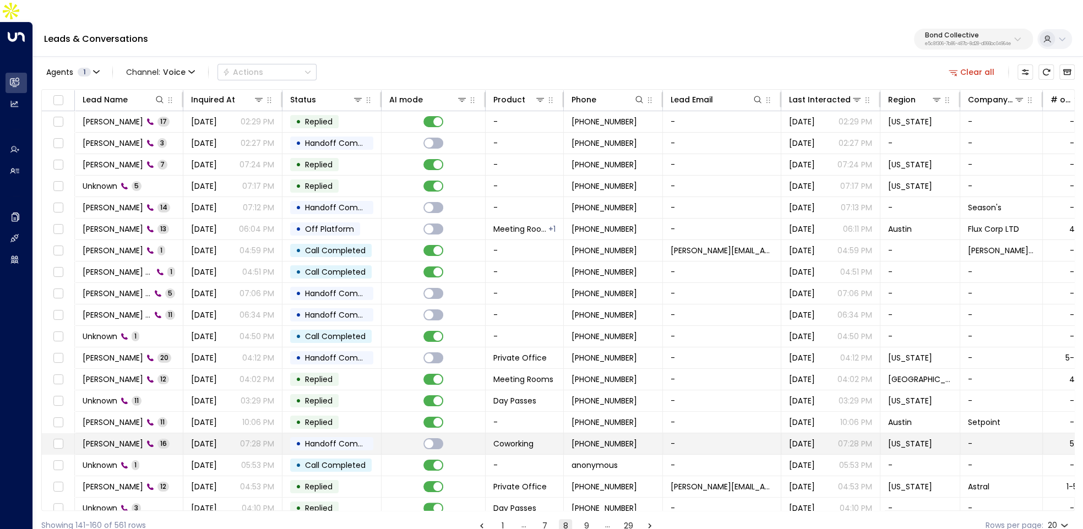
scroll to position [29, 0]
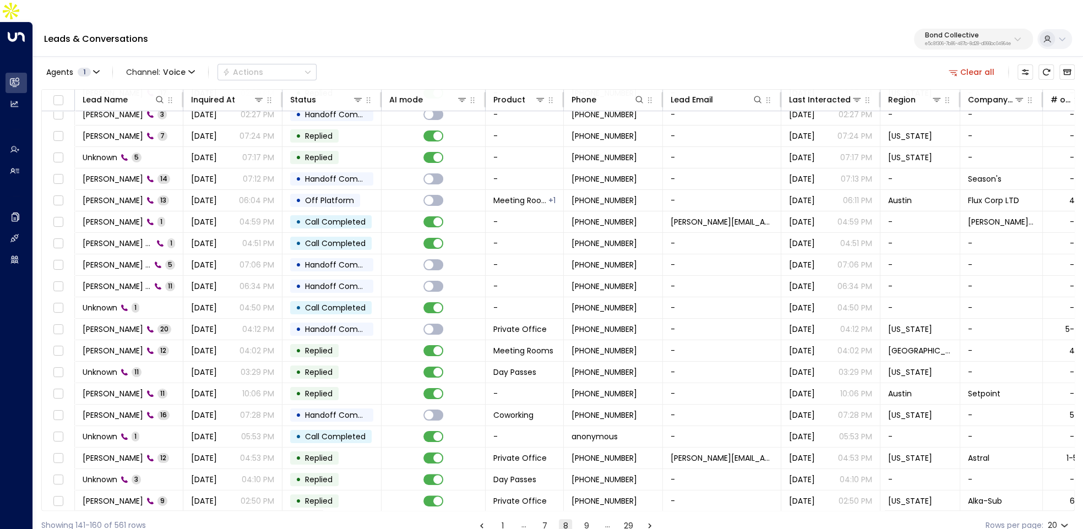
click at [587, 519] on button "9" at bounding box center [586, 525] width 13 height 13
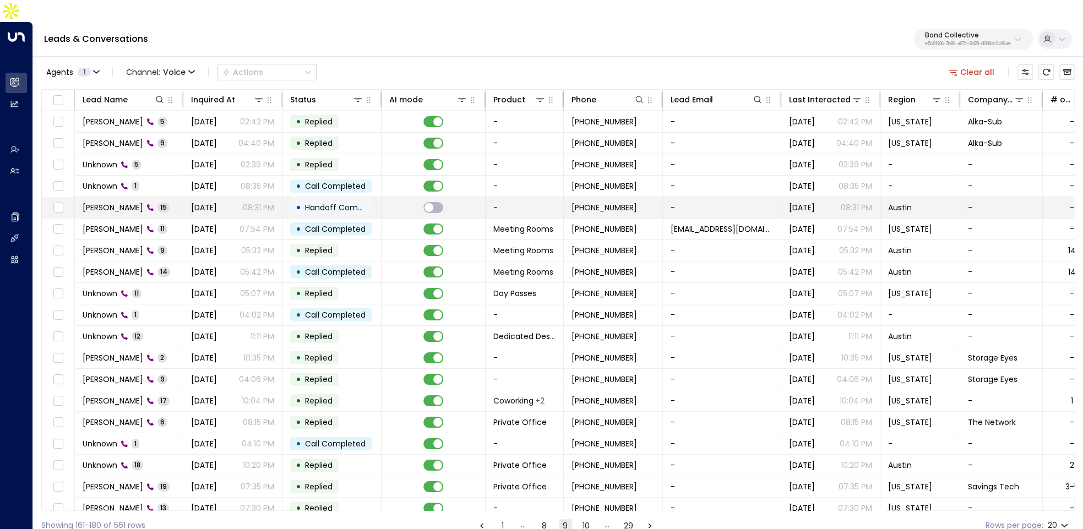
click at [212, 202] on span "Aug 07, 2025" at bounding box center [204, 207] width 26 height 11
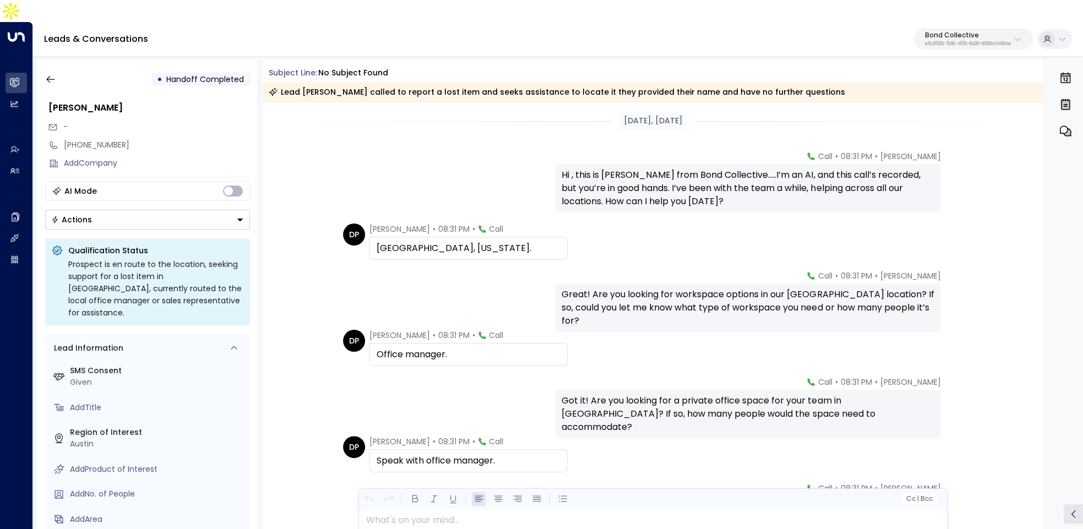
scroll to position [567, 0]
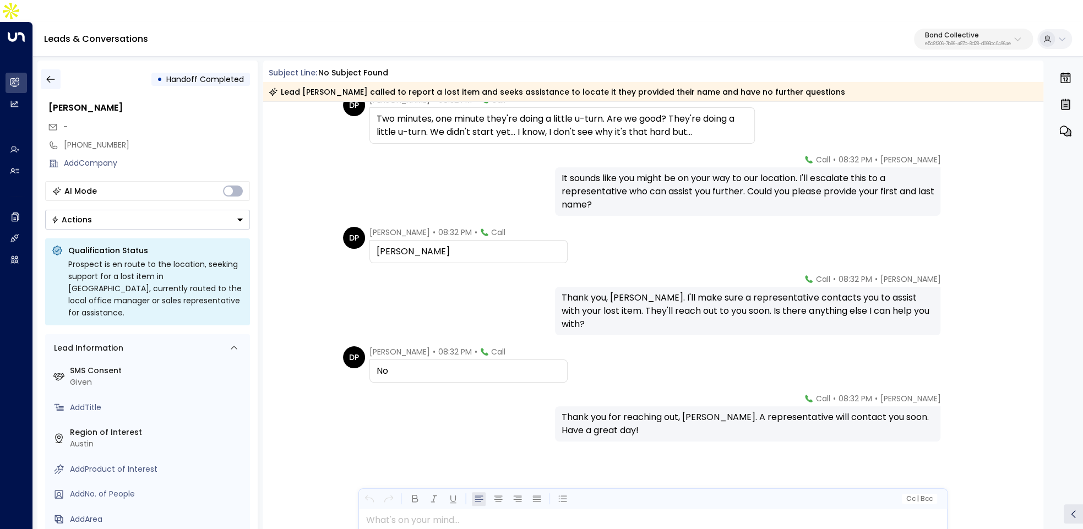
click at [43, 69] on button "button" at bounding box center [51, 79] width 20 height 20
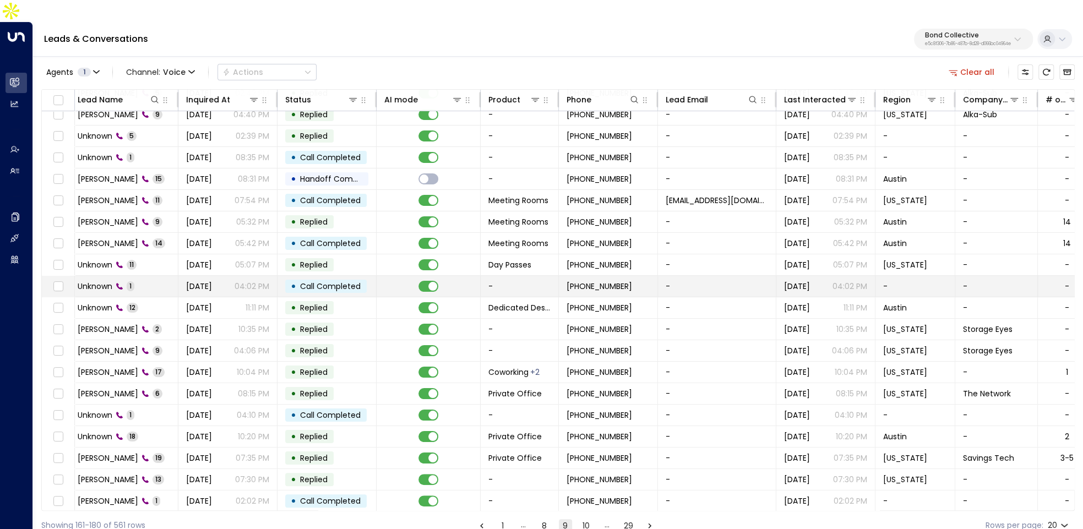
scroll to position [29, 0]
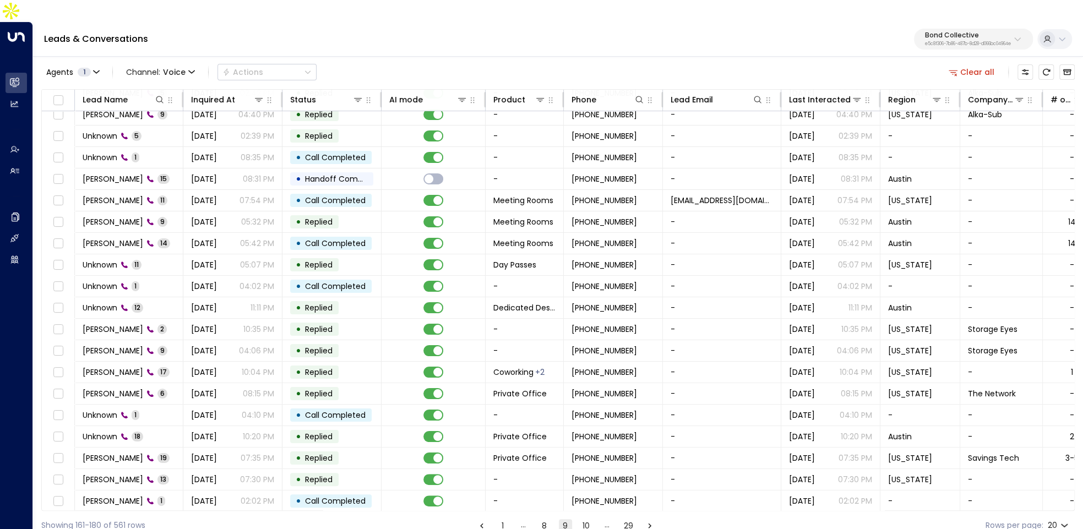
click at [582, 519] on button "10" at bounding box center [586, 525] width 13 height 13
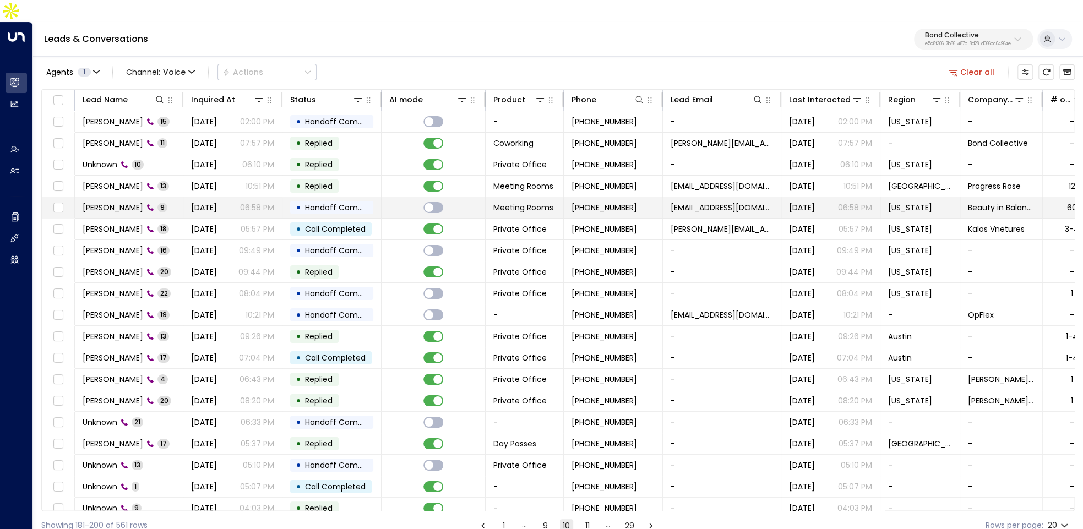
scroll to position [16, 0]
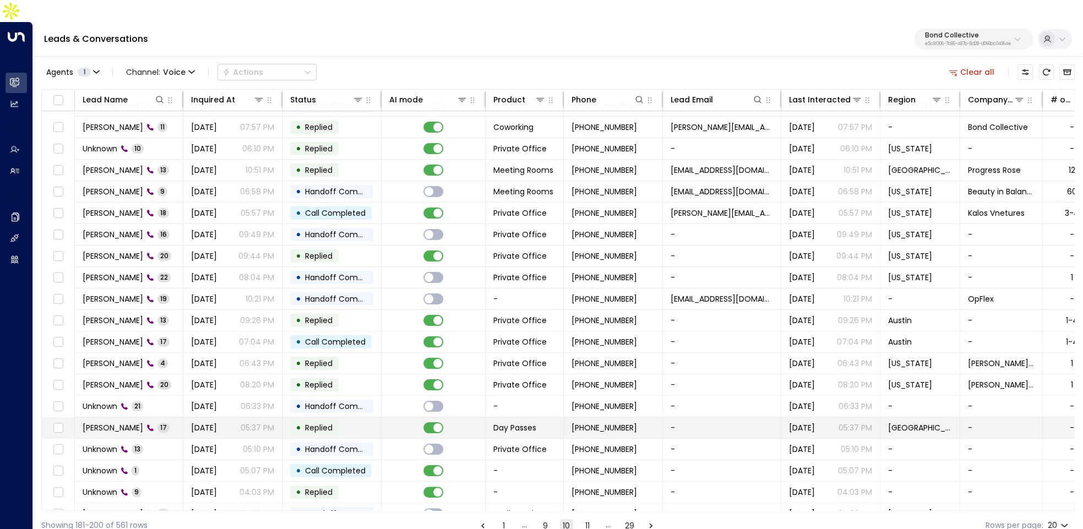
click at [253, 417] on td "Jul 30, 2025 05:37 PM" at bounding box center [232, 427] width 99 height 21
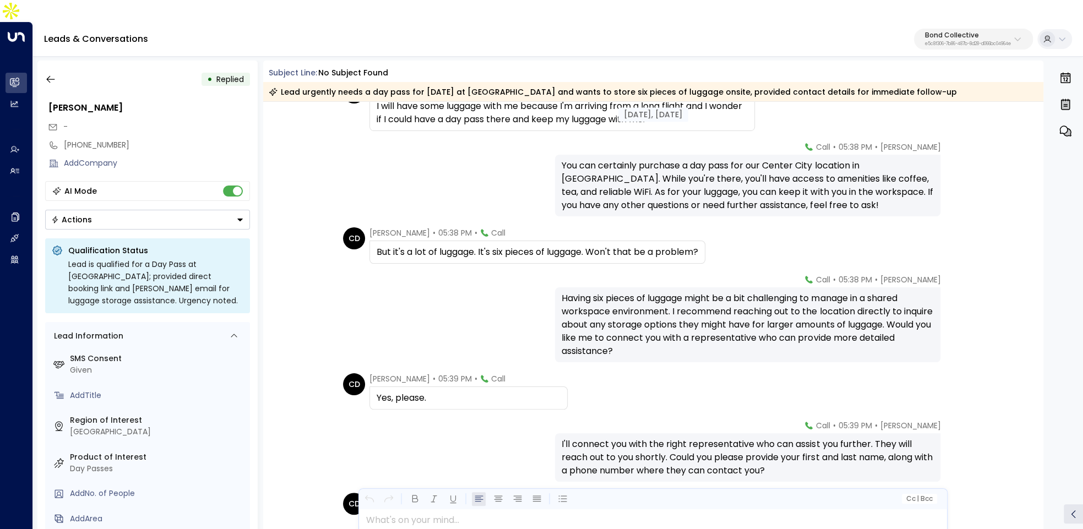
scroll to position [401, 0]
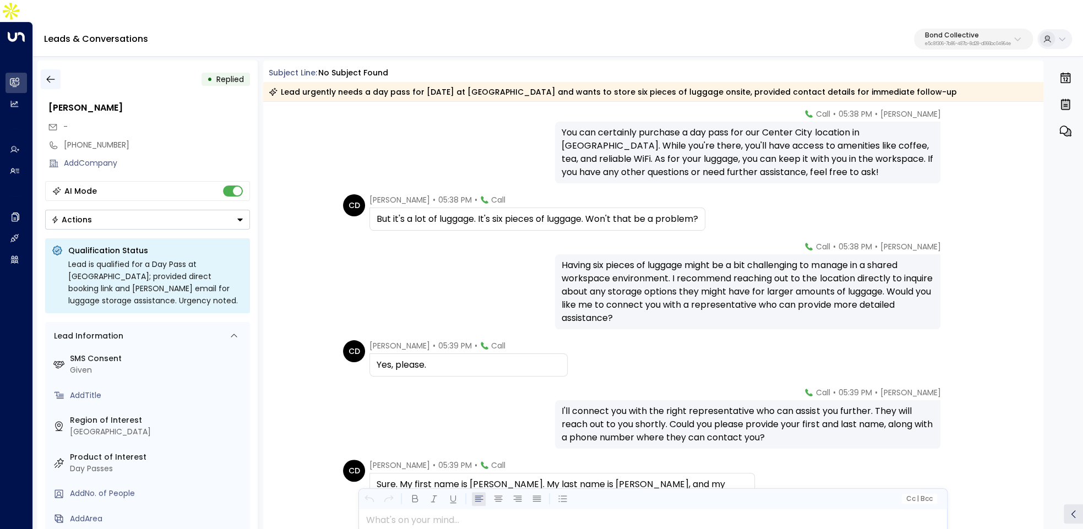
click at [47, 74] on icon "button" at bounding box center [50, 79] width 11 height 11
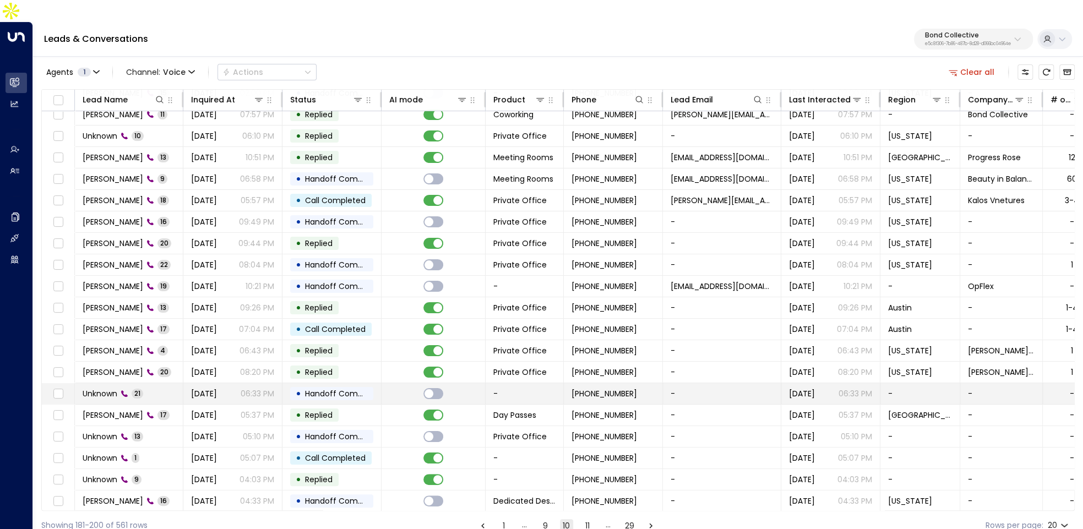
scroll to position [29, 0]
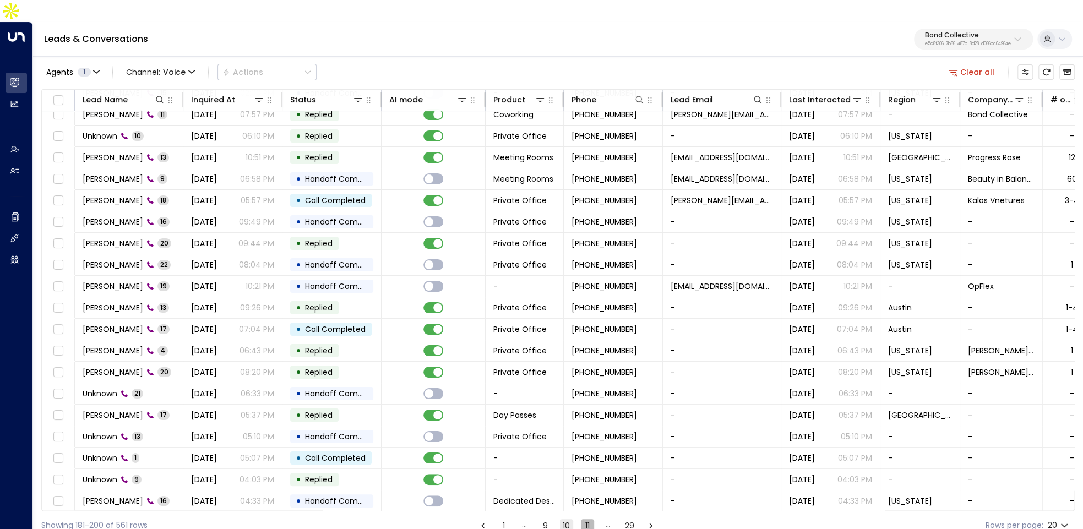
click at [586, 519] on button "11" at bounding box center [587, 525] width 13 height 13
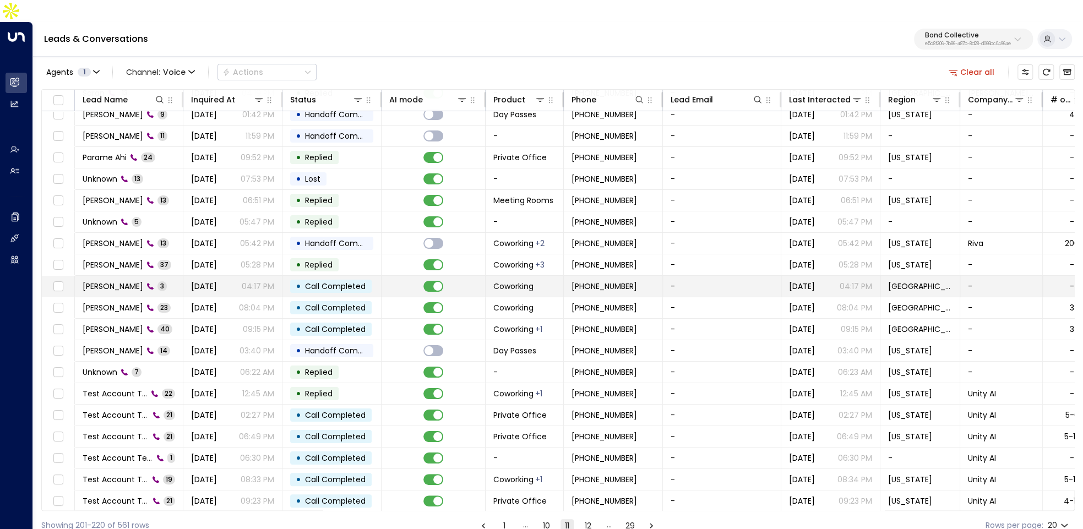
scroll to position [10, 0]
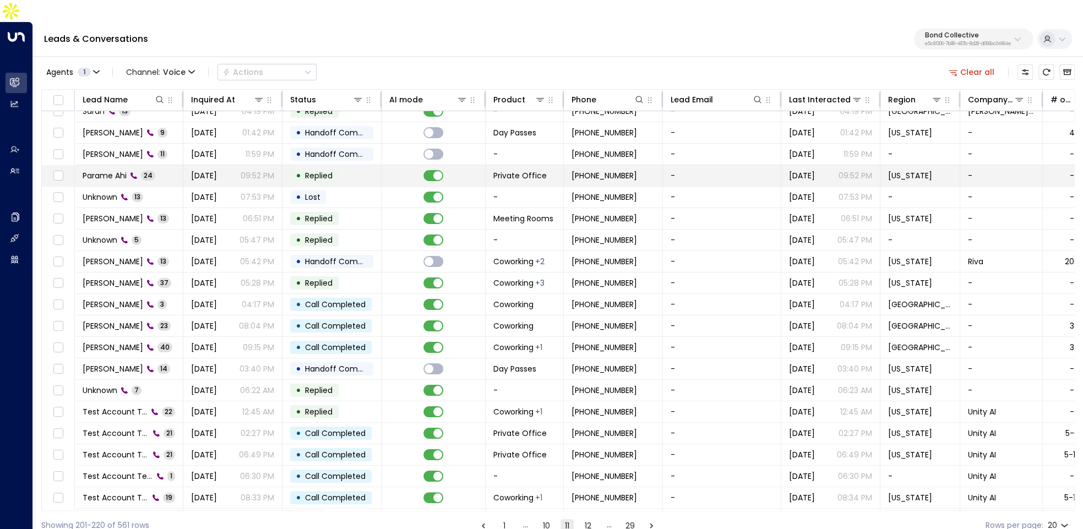
click at [167, 165] on td "Parame Ahi 24" at bounding box center [129, 175] width 108 height 21
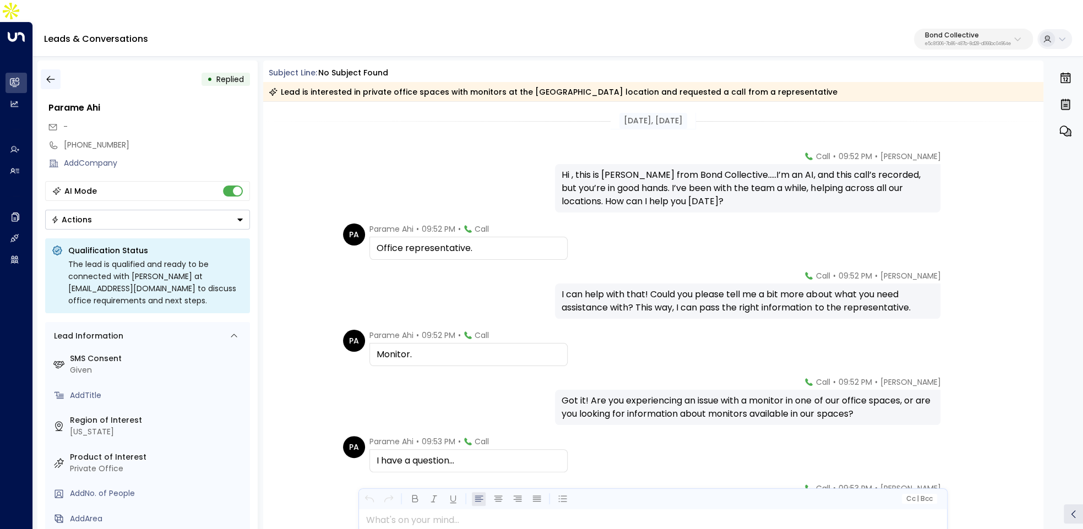
click at [58, 69] on button "button" at bounding box center [51, 79] width 20 height 20
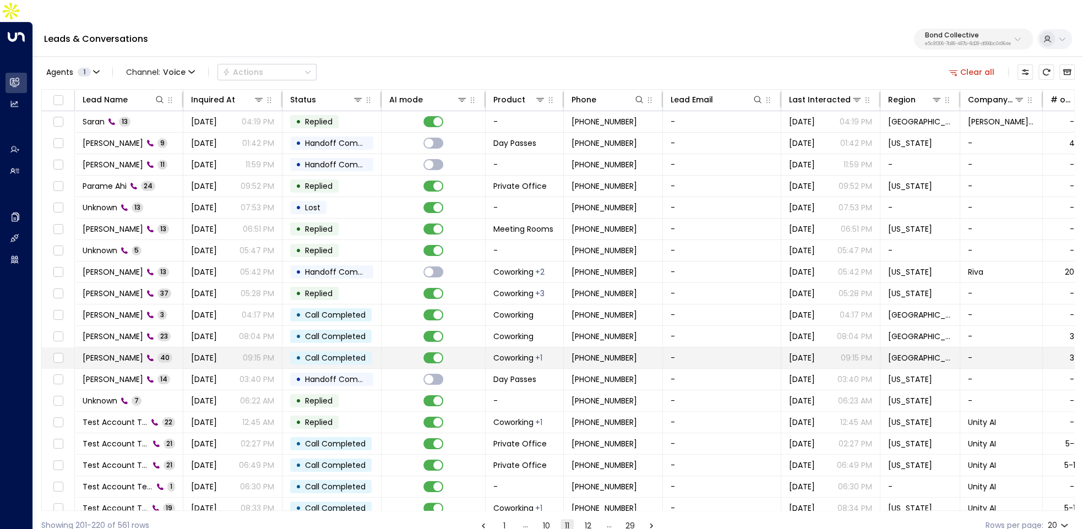
click at [182, 347] on td "Brian 40" at bounding box center [129, 357] width 108 height 21
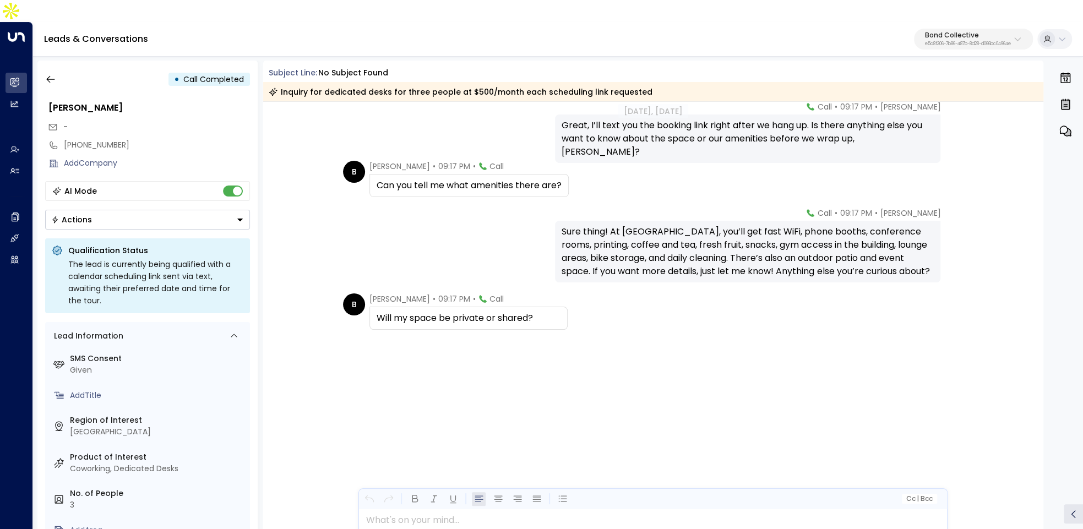
scroll to position [571, 0]
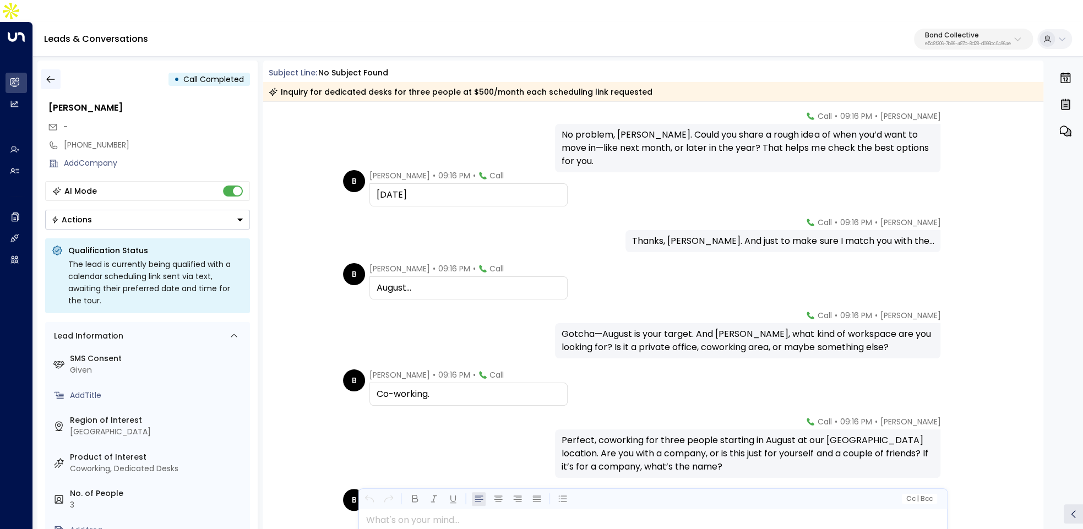
click at [49, 74] on icon "button" at bounding box center [50, 79] width 11 height 11
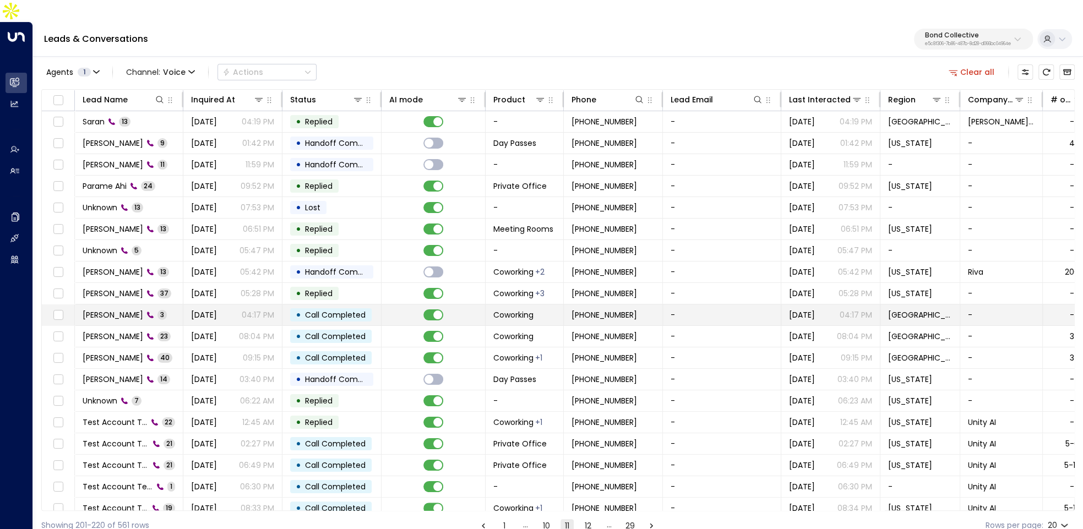
scroll to position [29, 0]
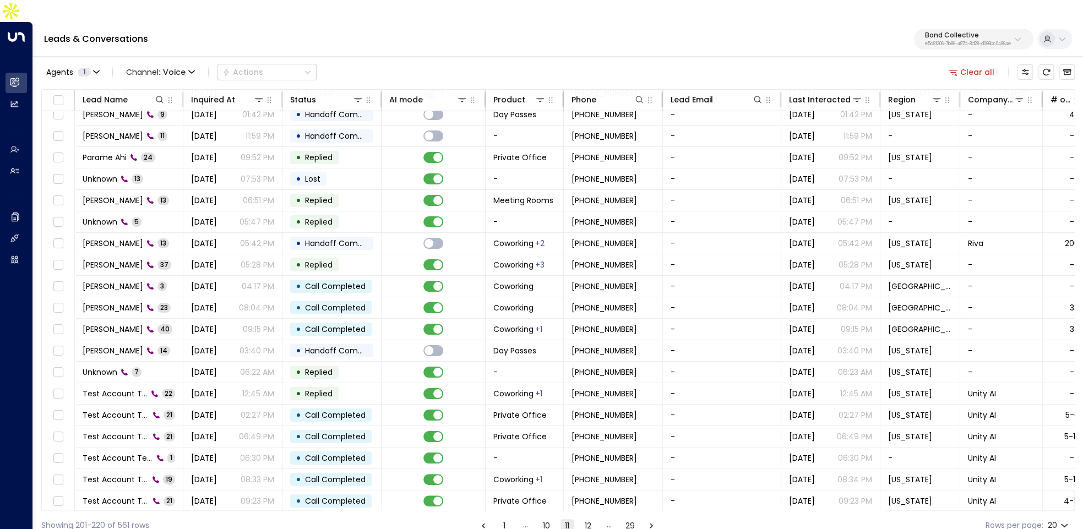
click at [590, 519] on button "12" at bounding box center [587, 525] width 13 height 13
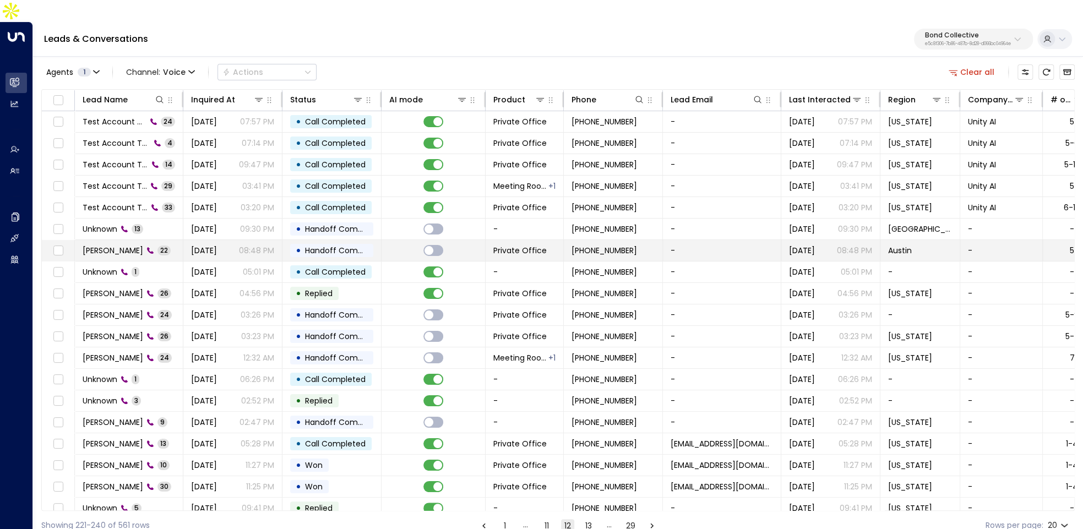
scroll to position [29, 0]
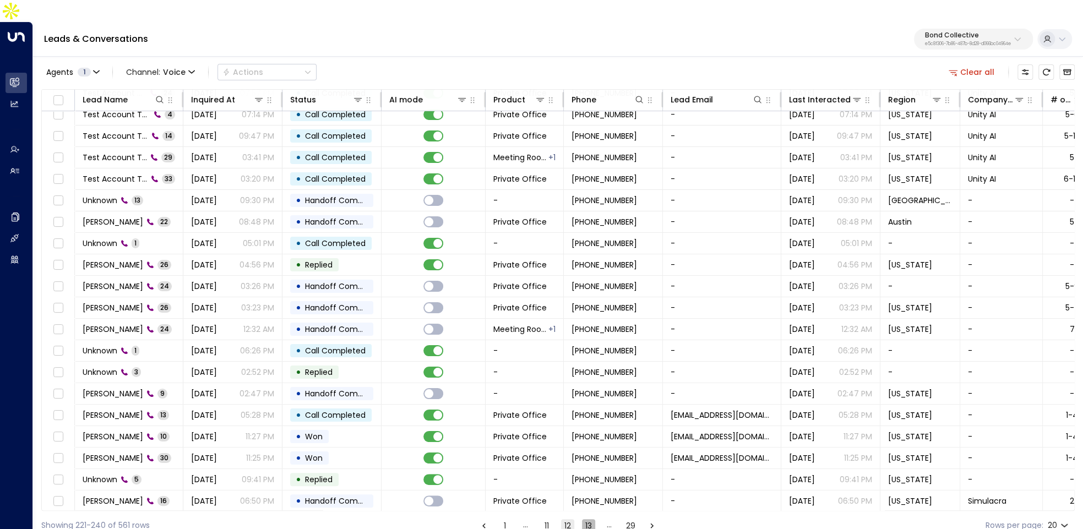
click at [587, 519] on button "13" at bounding box center [588, 525] width 13 height 13
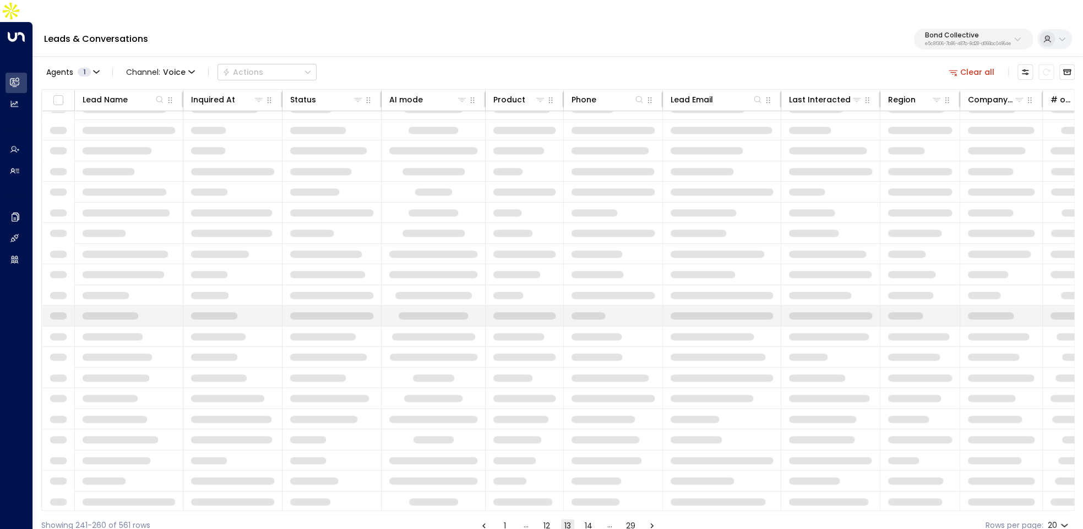
scroll to position [29, 0]
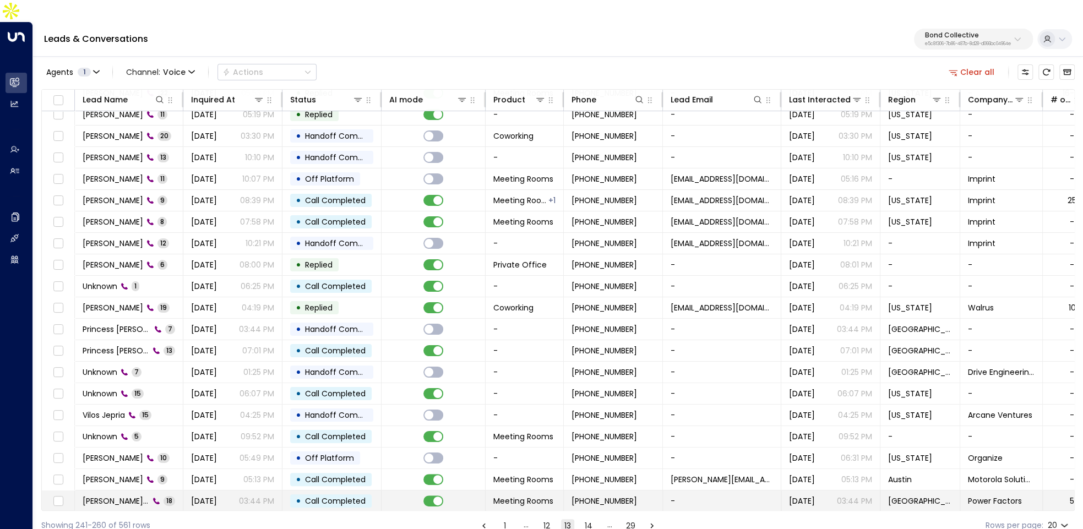
click at [209, 495] on span "Jul 16, 2025" at bounding box center [204, 500] width 26 height 11
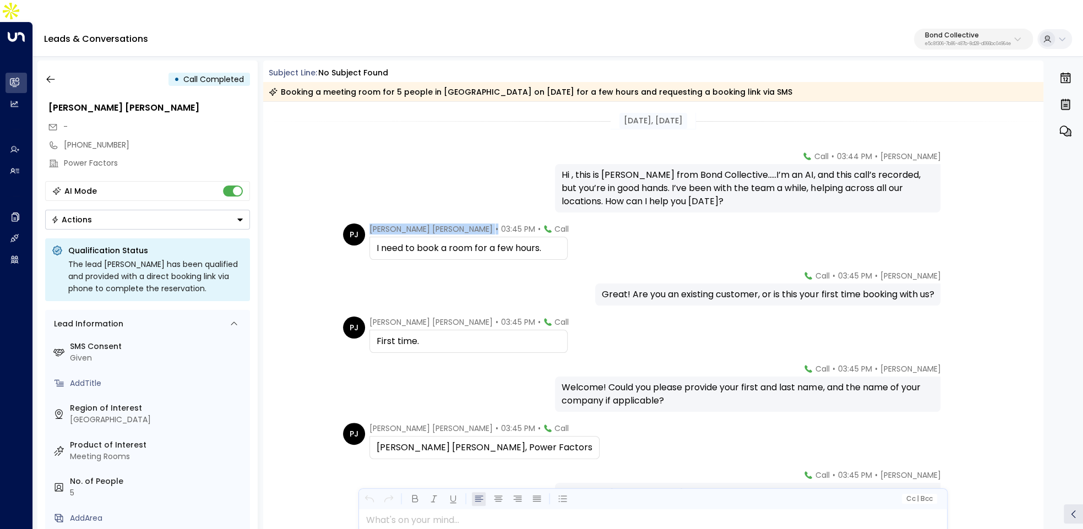
drag, startPoint x: 422, startPoint y: 203, endPoint x: 363, endPoint y: 204, distance: 58.9
click at [363, 223] on div "PJ Patricia Jane • 03:45 PM • Call I need to book a room for a few hours." at bounding box center [456, 241] width 226 height 36
copy div "Patricia Jane •"
drag, startPoint x: 369, startPoint y: 208, endPoint x: 418, endPoint y: 208, distance: 49.0
click at [418, 223] on div "Patricia Jane • 03:45 PM • Call" at bounding box center [468, 228] width 199 height 11
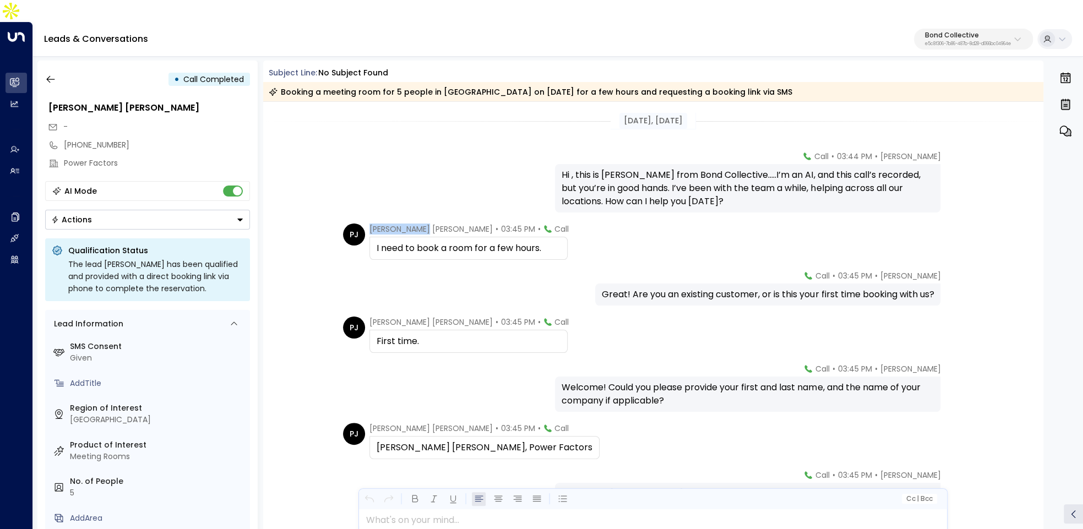
copy span "Patricia Jane"
click at [56, 69] on button "button" at bounding box center [51, 79] width 20 height 20
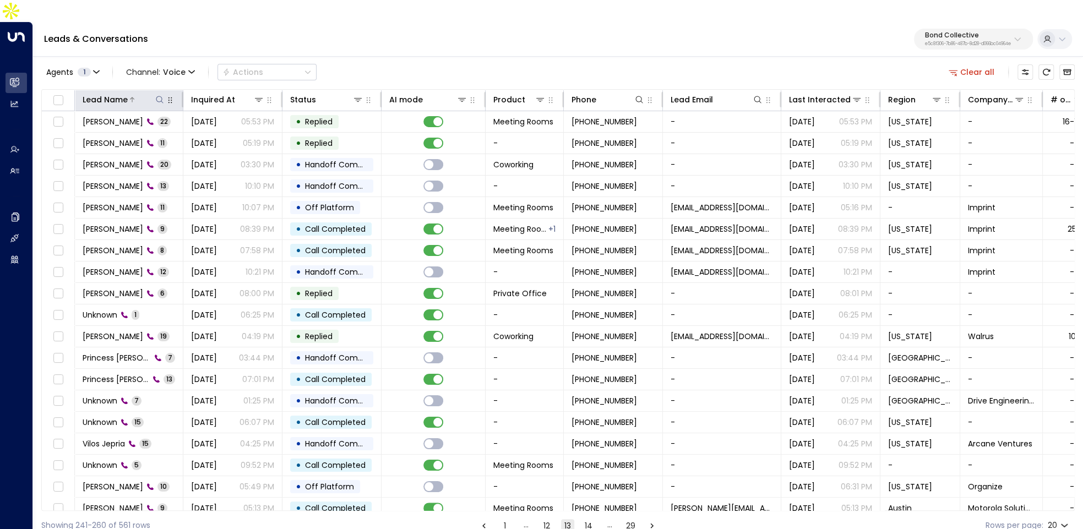
click at [160, 94] on button at bounding box center [159, 99] width 11 height 11
type input "**********"
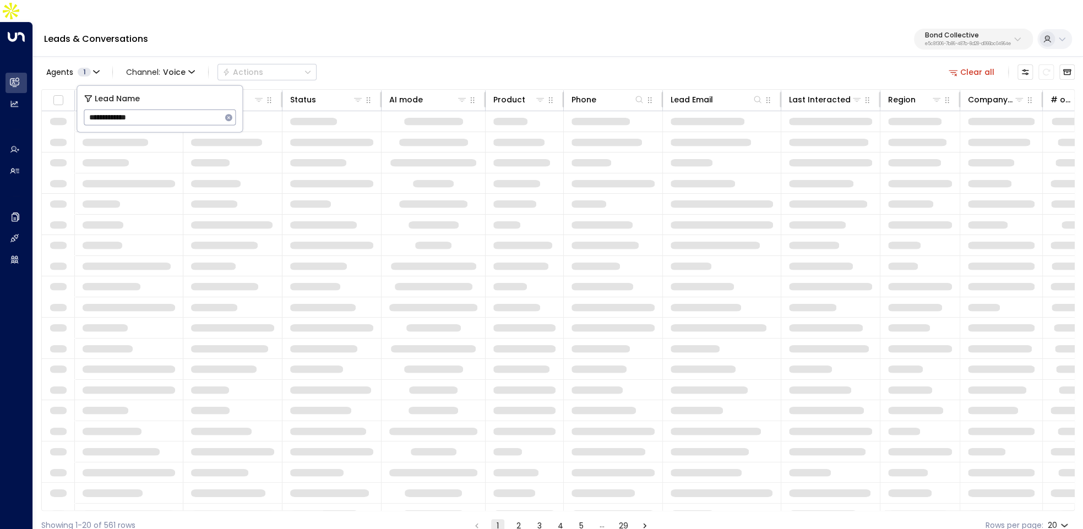
click at [423, 22] on div "Leads & Conversations Bond Collective e5c8f306-7b86-487b-8d28-d066bc04964e" at bounding box center [558, 39] width 1050 height 35
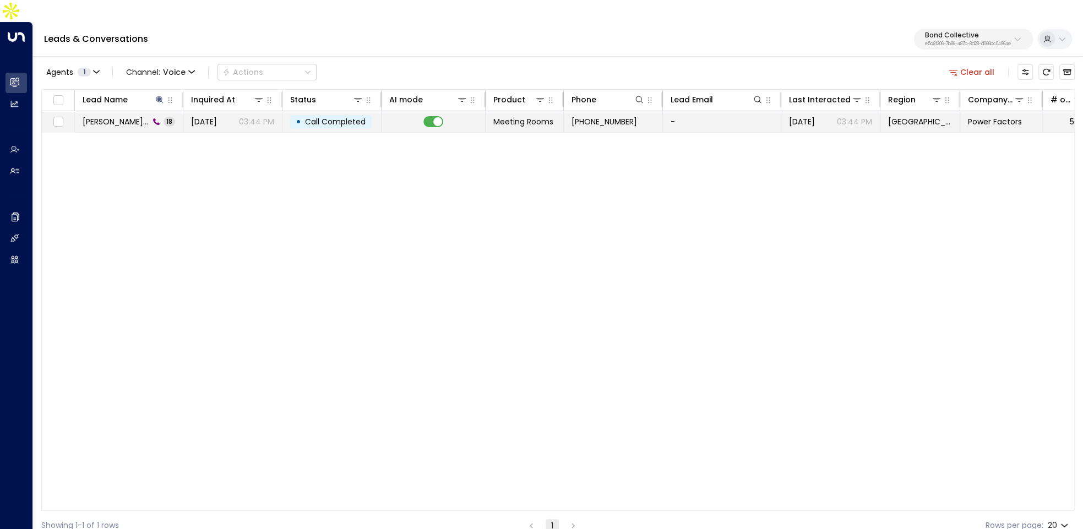
click at [310, 116] on span "Call Completed" at bounding box center [335, 121] width 61 height 11
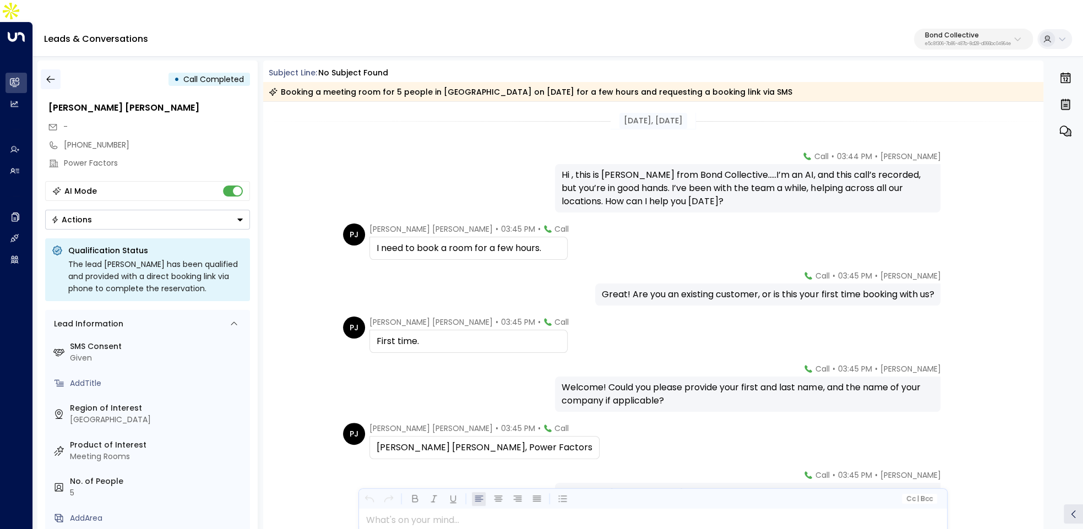
click at [56, 69] on button "button" at bounding box center [51, 79] width 20 height 20
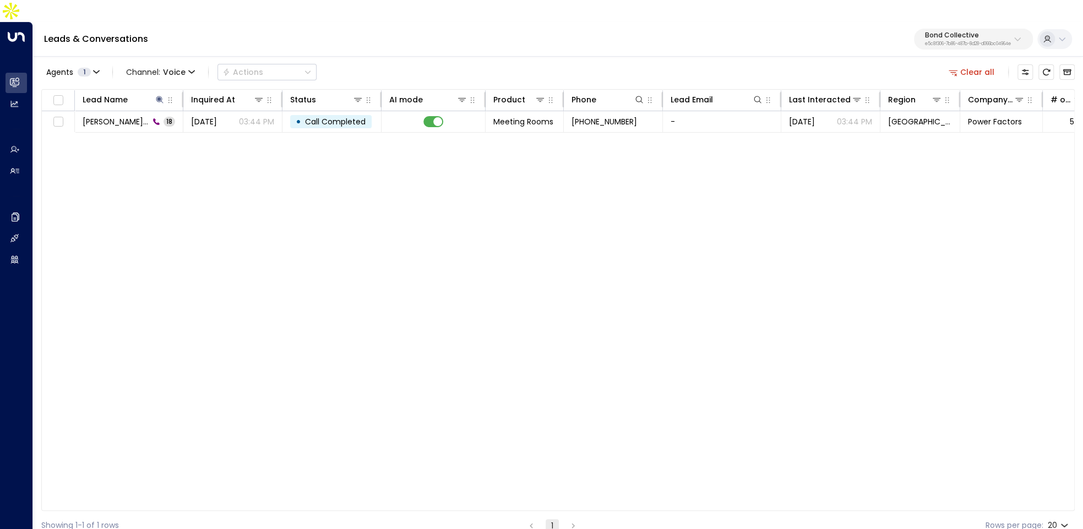
click at [189, 61] on div "Agents 1 Channel: Voice Actions" at bounding box center [178, 72] width 275 height 22
click at [189, 69] on icon "button" at bounding box center [191, 72] width 7 height 7
click at [140, 72] on span "All" at bounding box center [139, 73] width 10 height 12
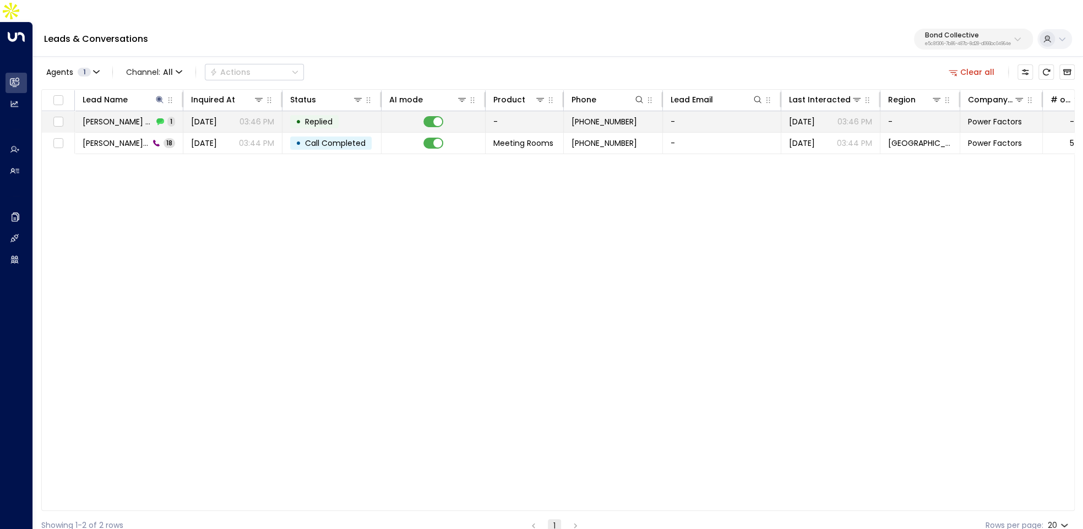
click at [145, 111] on td "Patricia Jane 1" at bounding box center [129, 121] width 108 height 21
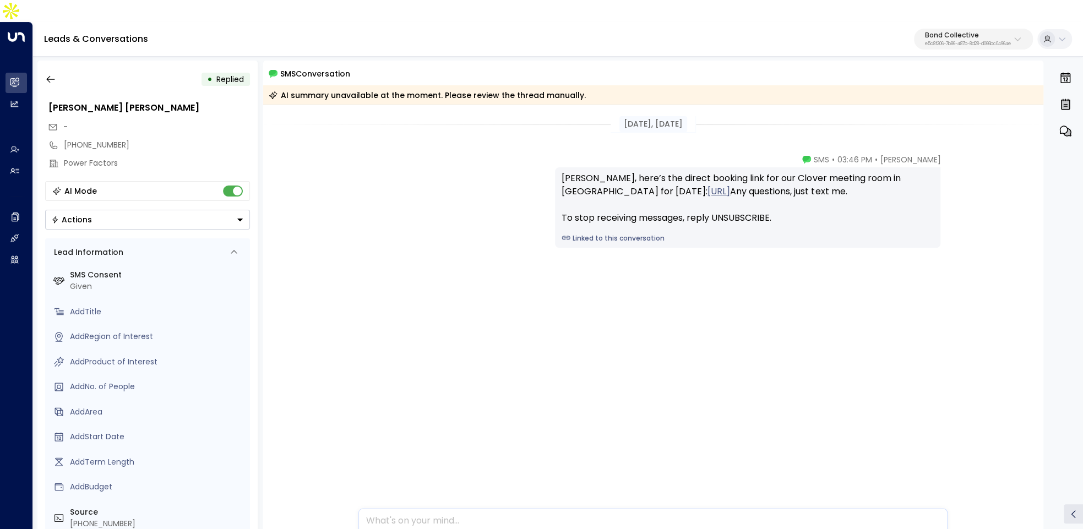
click at [751, 323] on div "Sara Miller • 03:46 PM • SMS Patricia, here’s the direct booking link for our C…" at bounding box center [653, 256] width 781 height 204
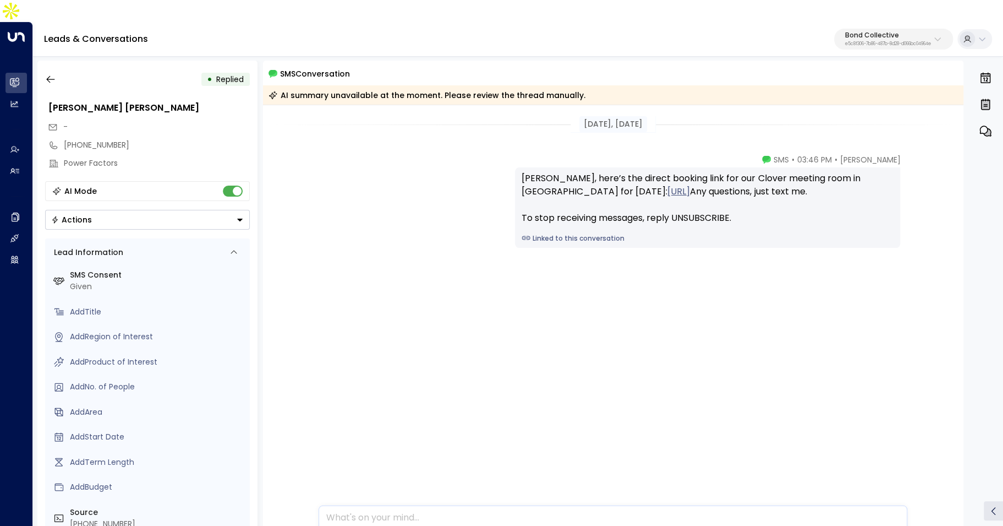
click at [601, 243] on link "Linked to this conversation" at bounding box center [708, 238] width 372 height 10
click at [552, 393] on div "Jul 16, 2 months ago Sara Miller • 03:46 PM • SMS Patricia, here’s the direct b…" at bounding box center [613, 326] width 701 height 443
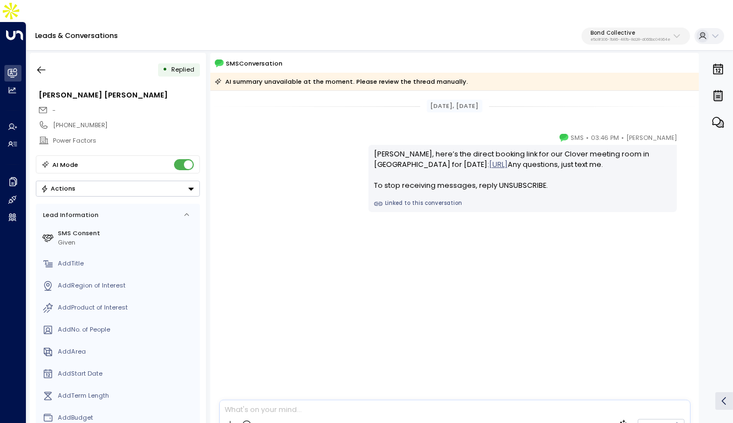
click at [443, 340] on div "Jul 16, 2 months ago Sara Miller • 03:46 PM • SMS Patricia, here’s the direct b…" at bounding box center [454, 264] width 488 height 346
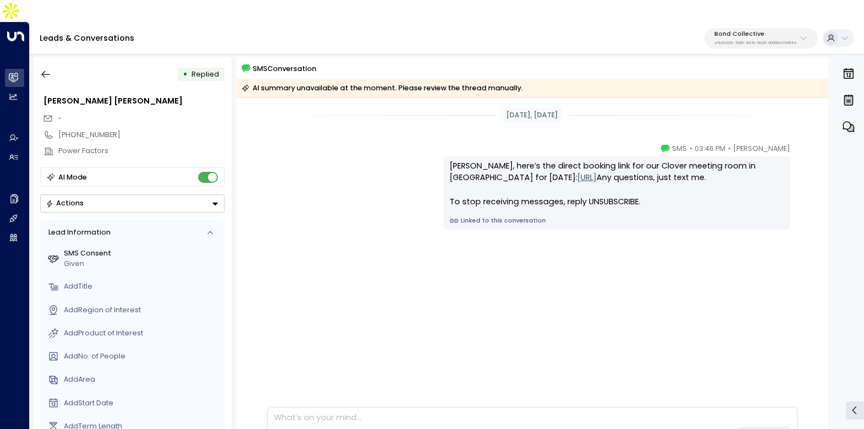
click at [577, 173] on link "https://partners.flexspace.ai/offerings/bond-collective-meeting-rooms/spaces/b2…" at bounding box center [586, 178] width 19 height 12
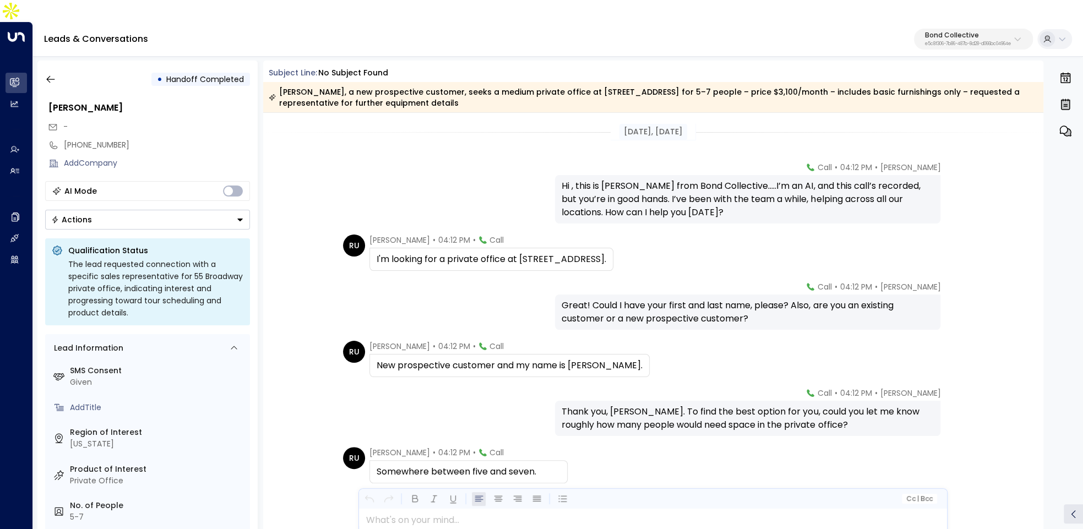
scroll to position [1504, 0]
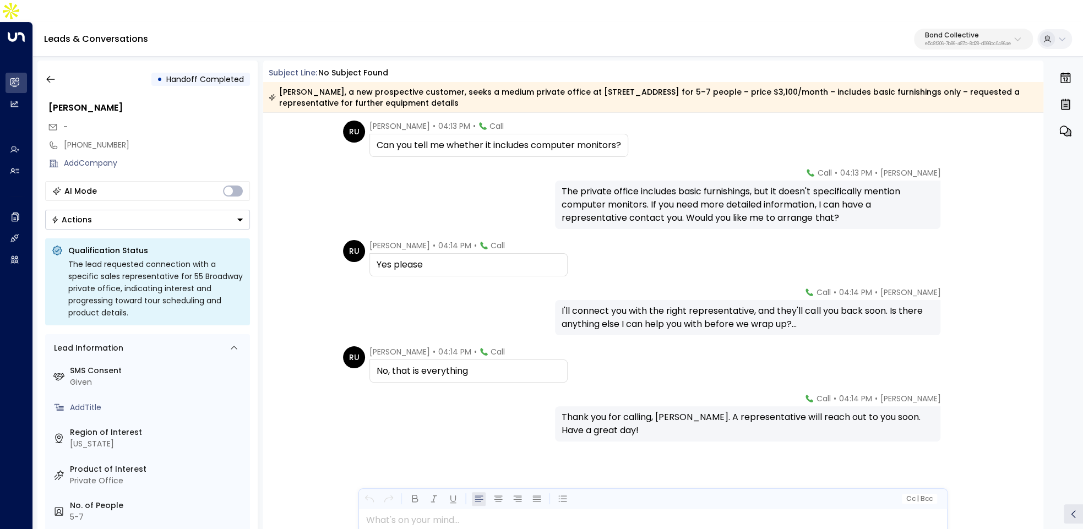
click at [603, 22] on div "Leads & Conversations Bond Collective e5c8f306-7b86-487b-8d28-d066bc04964e" at bounding box center [558, 39] width 1050 height 35
click at [542, 32] on div "Leads & Conversations Bond Collective e5c8f306-7b86-487b-8d28-d066bc04964e" at bounding box center [558, 39] width 1050 height 35
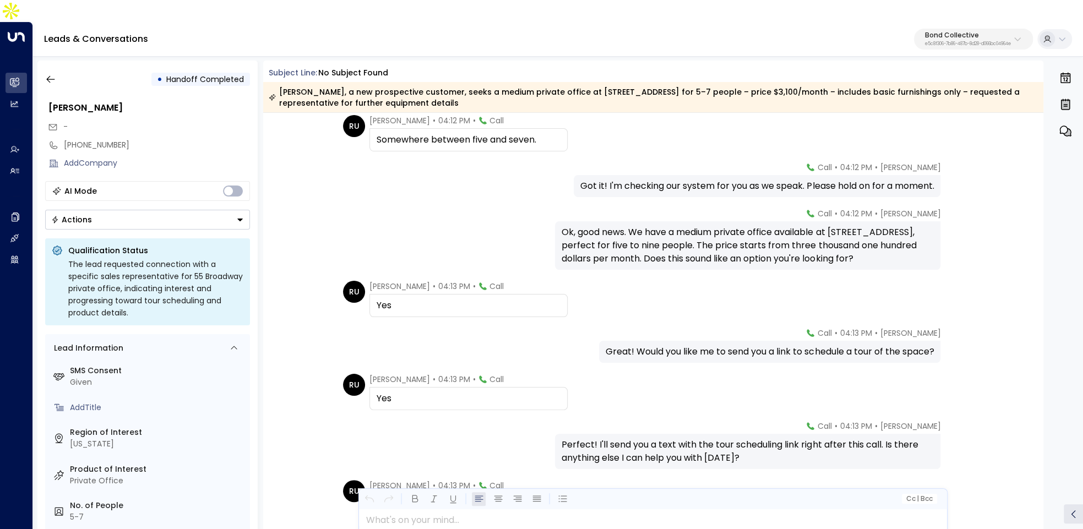
scroll to position [0, 0]
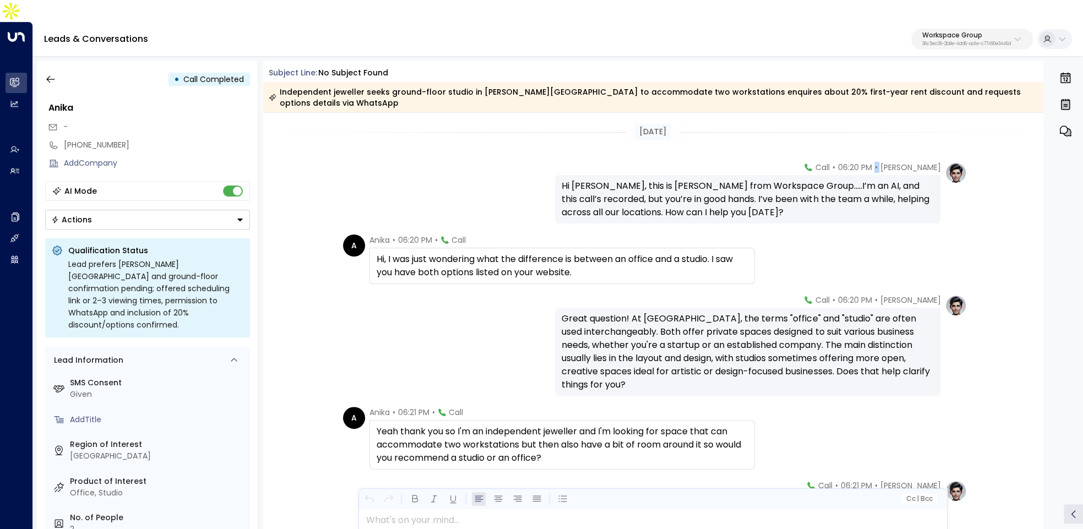
drag, startPoint x: 845, startPoint y: 133, endPoint x: 883, endPoint y: 132, distance: 38.5
click at [883, 162] on div "Elodie Clarke • 06:20 PM • Call" at bounding box center [872, 167] width 137 height 11
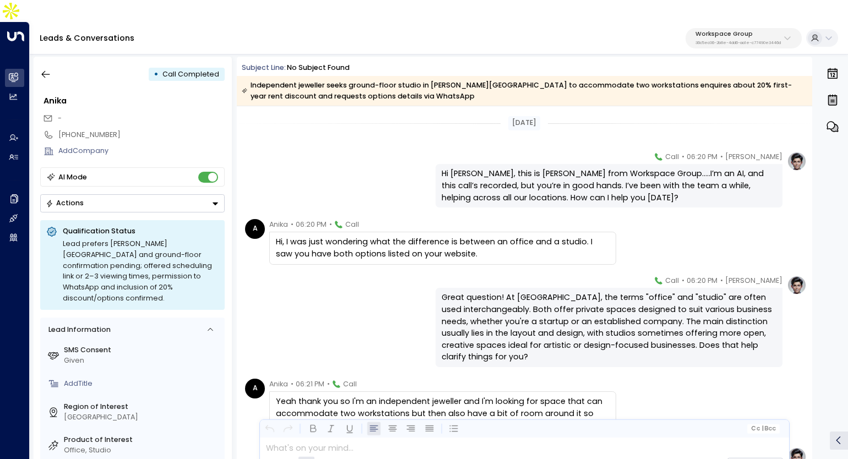
click at [740, 41] on p "36c5ec06-2b8e-4dd6-aa1e-c77490e3446d" at bounding box center [737, 43] width 85 height 4
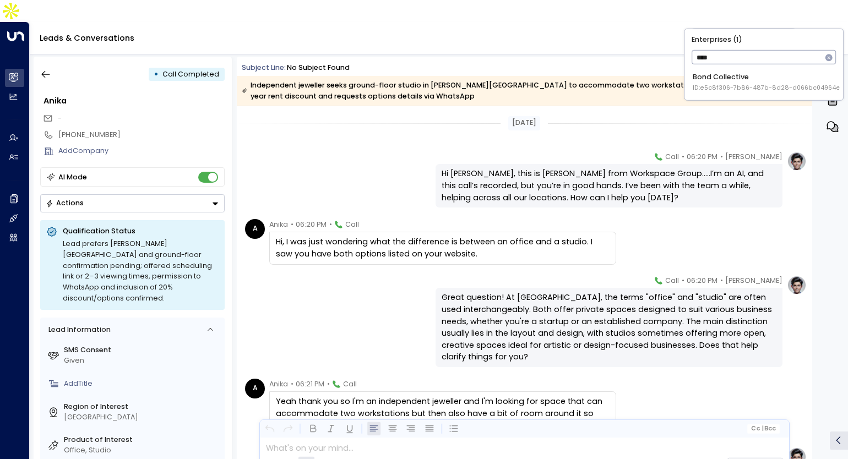
type input "****"
click at [722, 97] on div "Enterprises ( 1 ) **** ​ Bond Collective ID: e5c8f306-7b86-487b-8d28-d066bc0496…" at bounding box center [763, 64] width 159 height 71
click at [722, 92] on li "Bond Collective ID: e5c8f306-7b86-487b-8d28-d066bc04964e" at bounding box center [763, 82] width 151 height 27
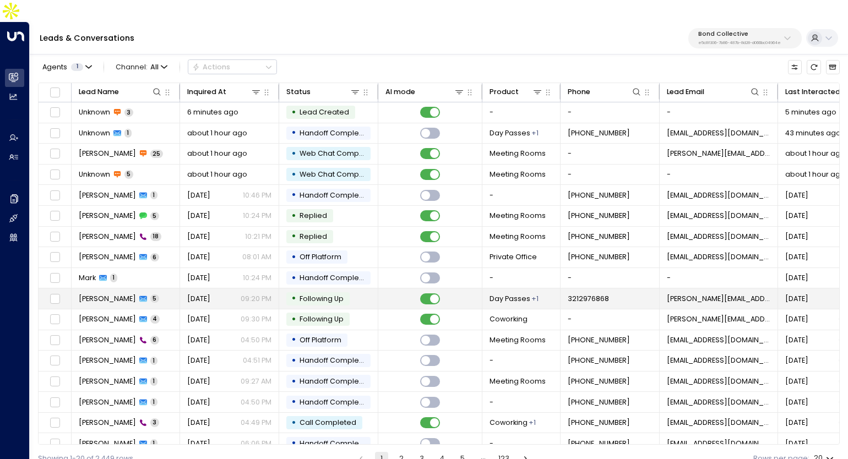
click at [157, 288] on td "DAWN von Graff 5" at bounding box center [126, 298] width 108 height 20
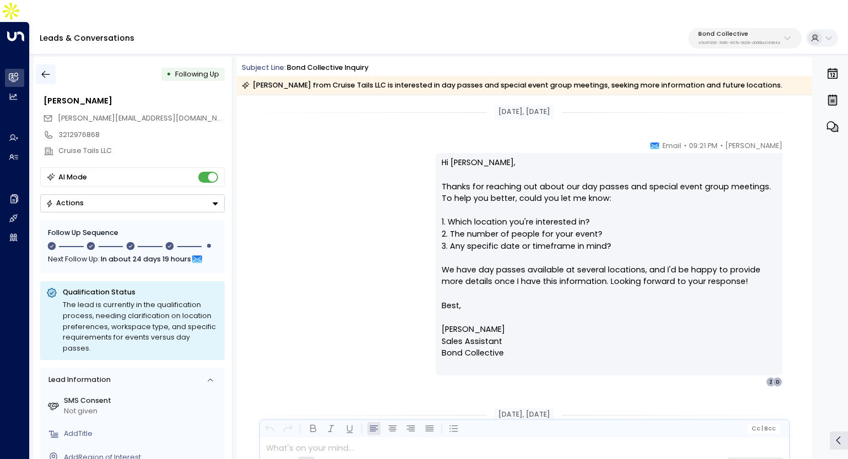
click at [47, 69] on icon "button" at bounding box center [45, 74] width 11 height 11
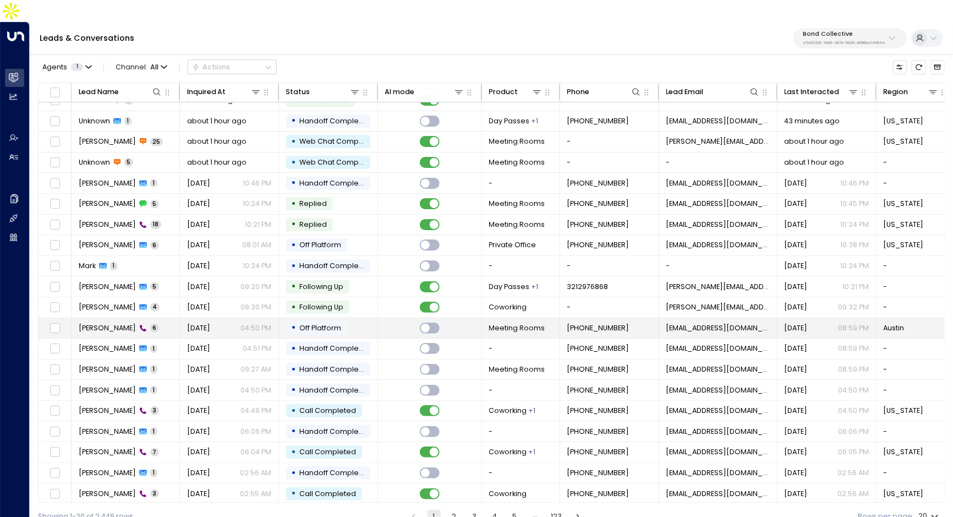
scroll to position [12, 0]
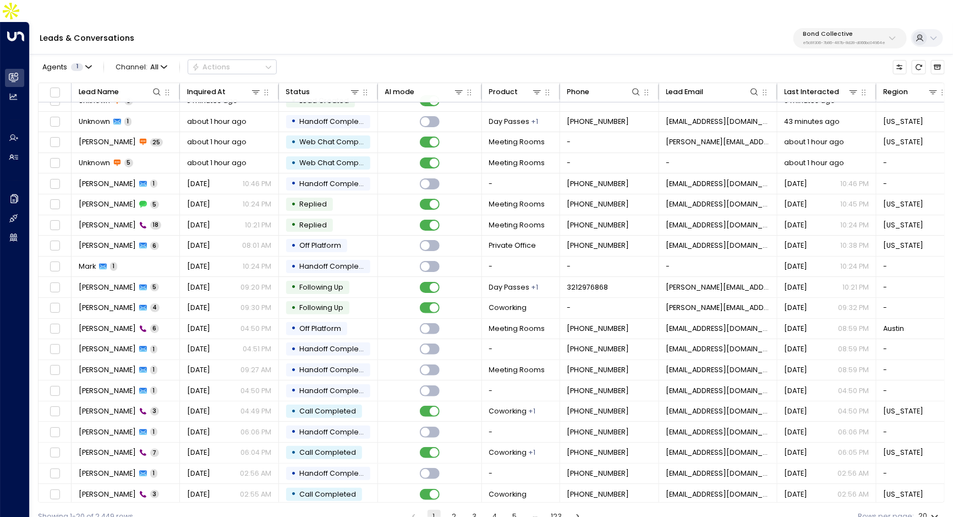
click at [456, 510] on button "2" at bounding box center [454, 516] width 13 height 13
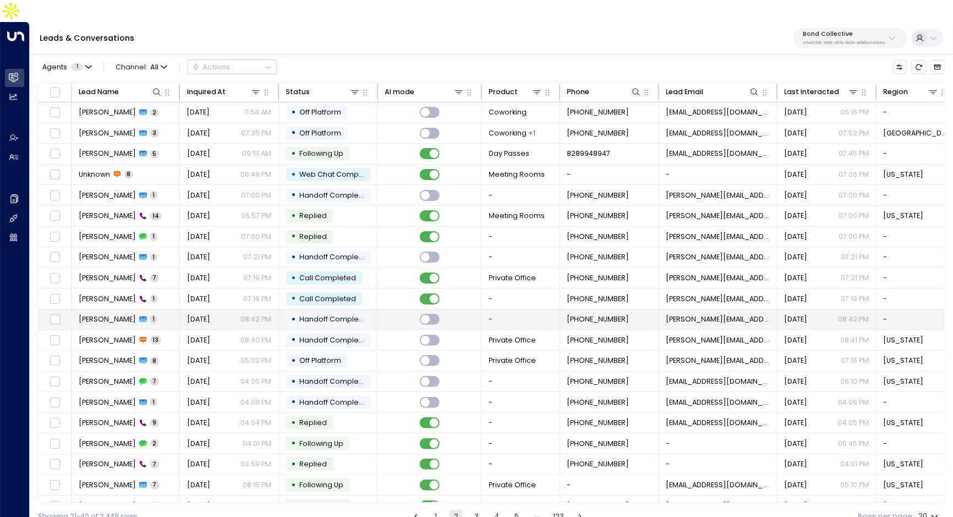
click at [149, 309] on td "Amy Pan 1" at bounding box center [126, 319] width 108 height 20
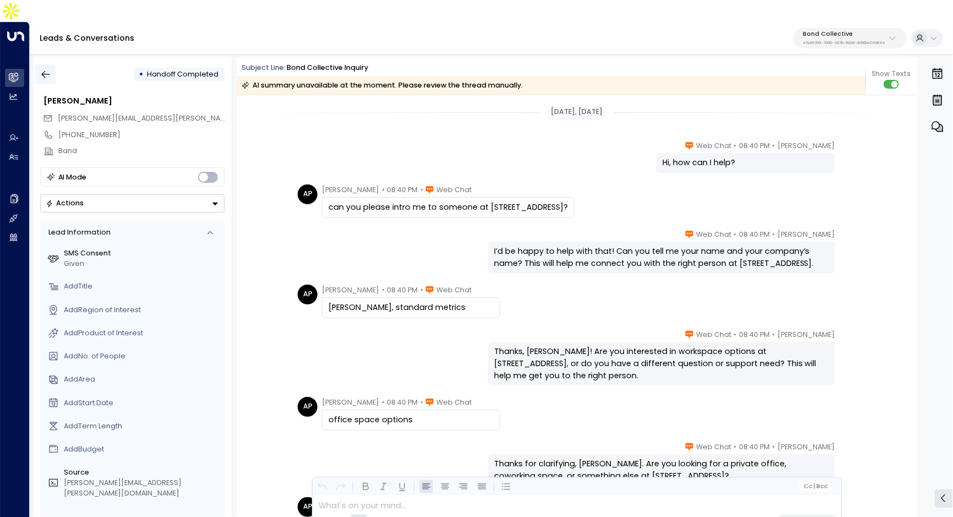
click at [49, 69] on icon "button" at bounding box center [45, 74] width 11 height 11
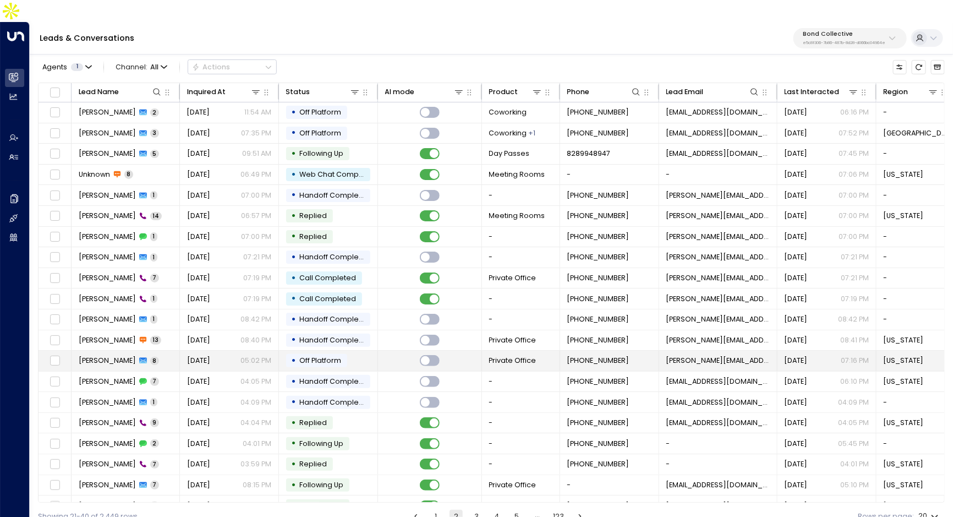
scroll to position [12, 0]
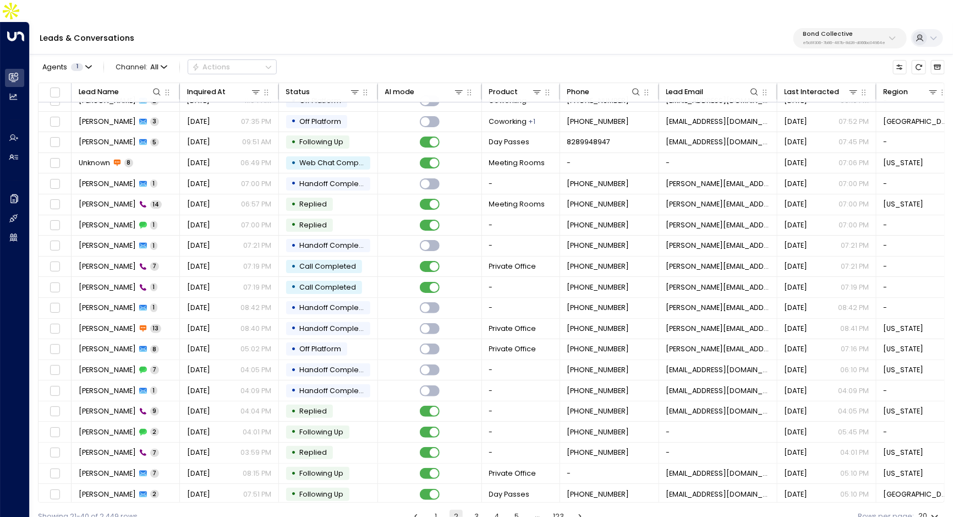
click at [474, 510] on button "3" at bounding box center [476, 516] width 13 height 13
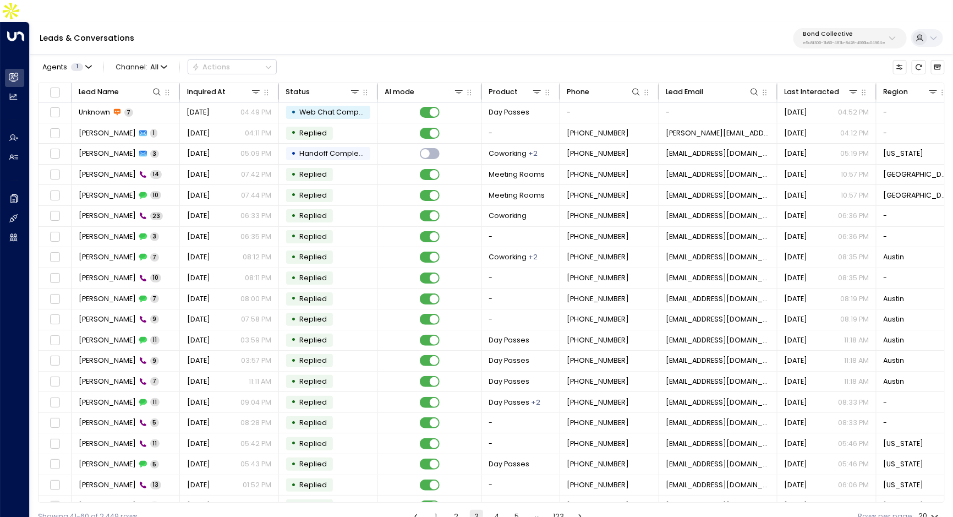
click at [497, 510] on button "4" at bounding box center [496, 516] width 13 height 13
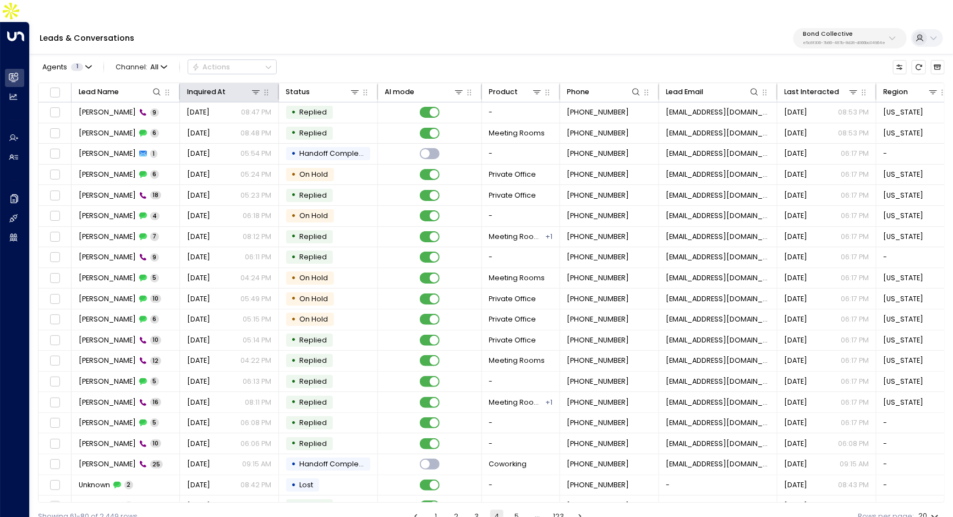
click at [200, 83] on th "Inquired At" at bounding box center [229, 92] width 99 height 19
click at [200, 86] on div "Inquired At" at bounding box center [206, 92] width 39 height 12
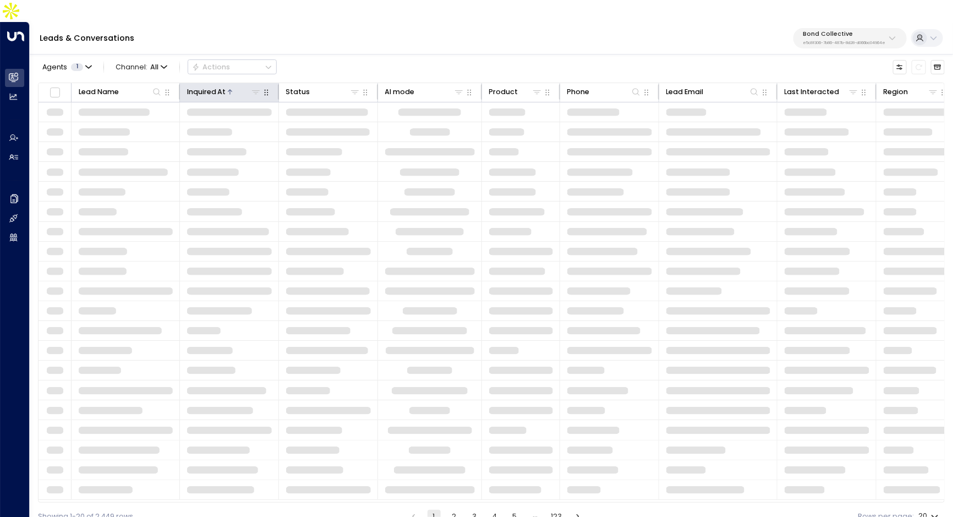
click at [200, 86] on div "Inquired At" at bounding box center [206, 92] width 39 height 12
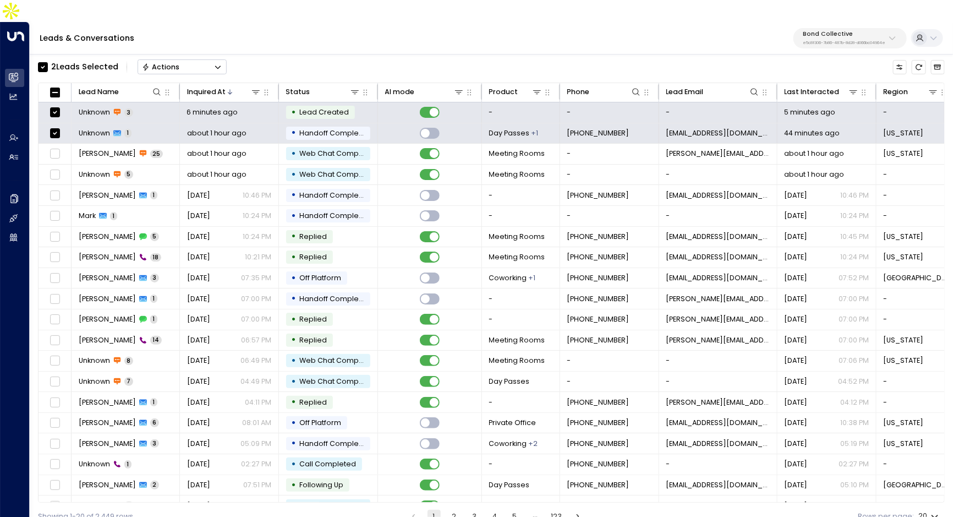
click at [218, 63] on icon "Button group with a nested menu" at bounding box center [218, 67] width 8 height 8
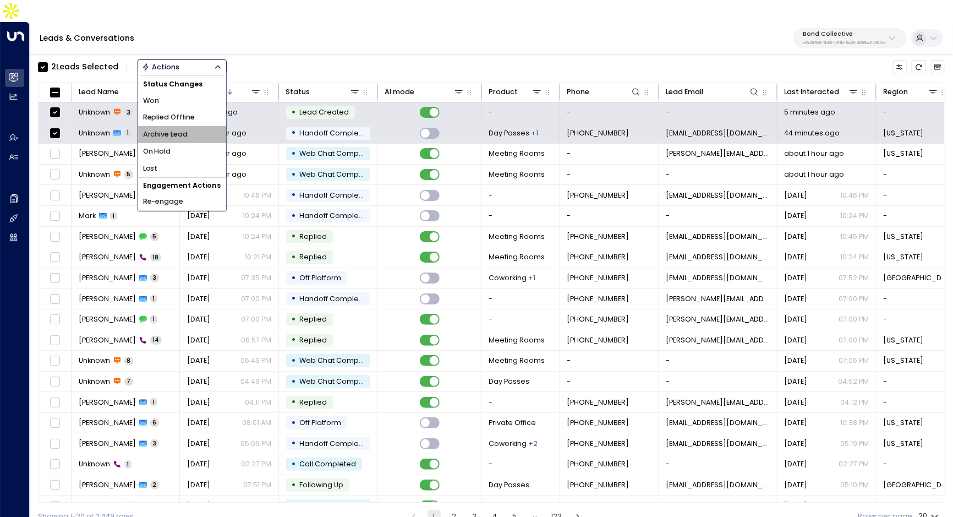
click at [192, 126] on li "Archive Lead" at bounding box center [182, 134] width 88 height 17
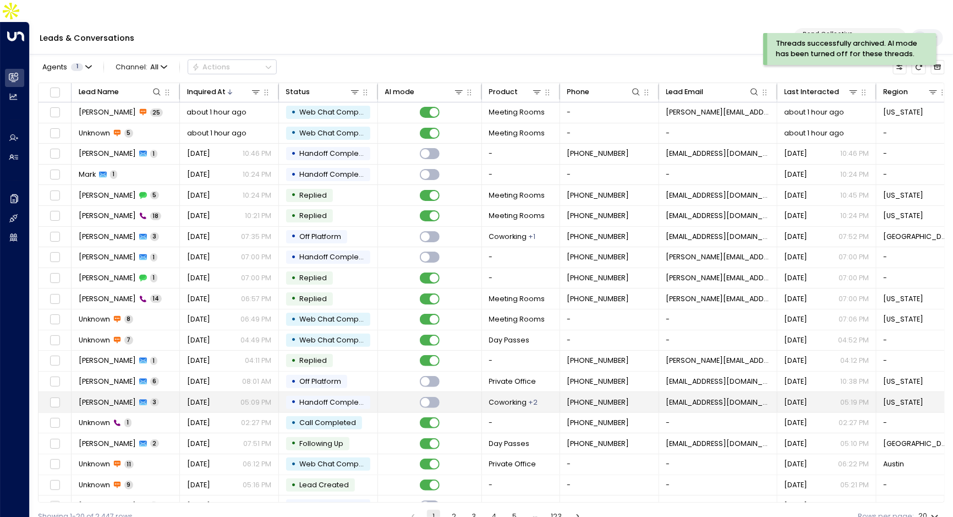
click at [112, 397] on span "Brooke Underwood" at bounding box center [107, 402] width 57 height 10
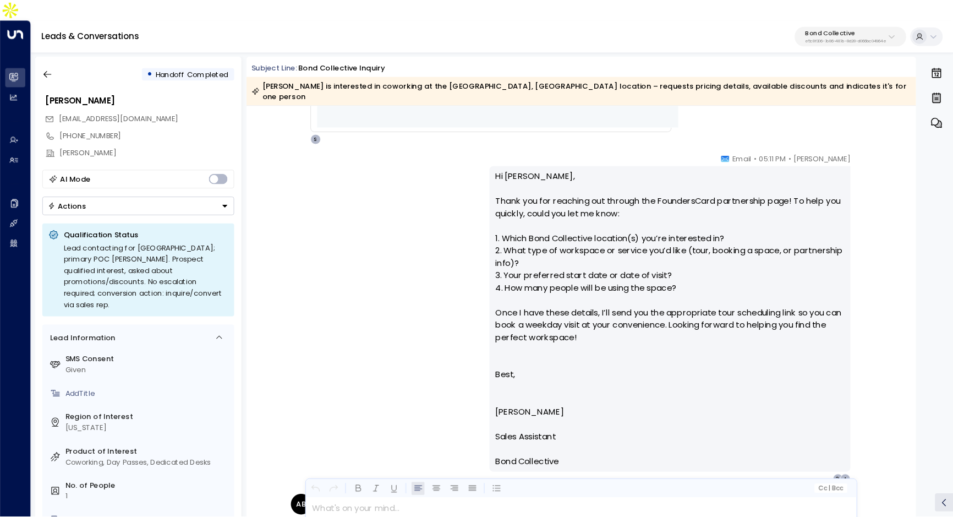
scroll to position [784, 0]
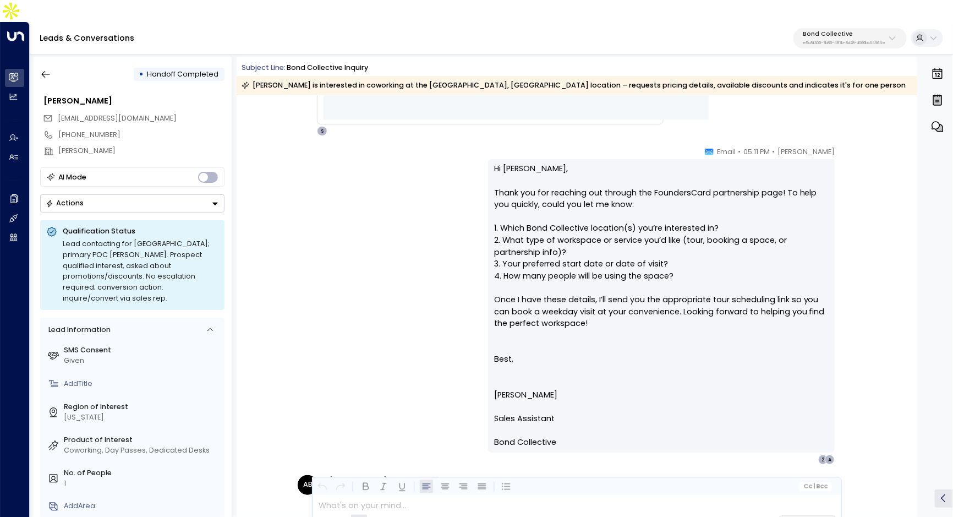
click at [459, 221] on div "Sara Miller • 05:11 PM • Email Hi Brooke, Thank you for reaching out through th…" at bounding box center [576, 305] width 565 height 318
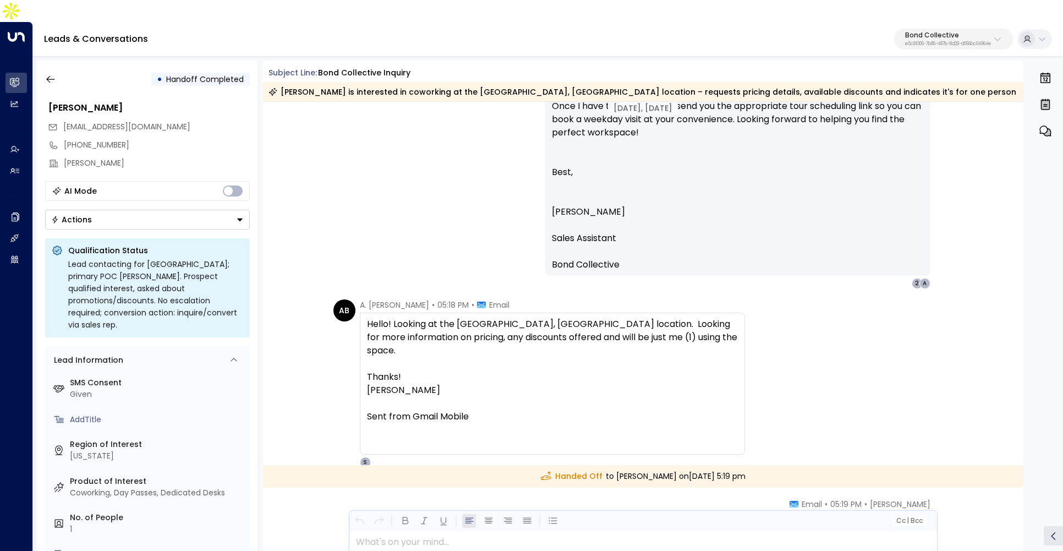
scroll to position [1038, 0]
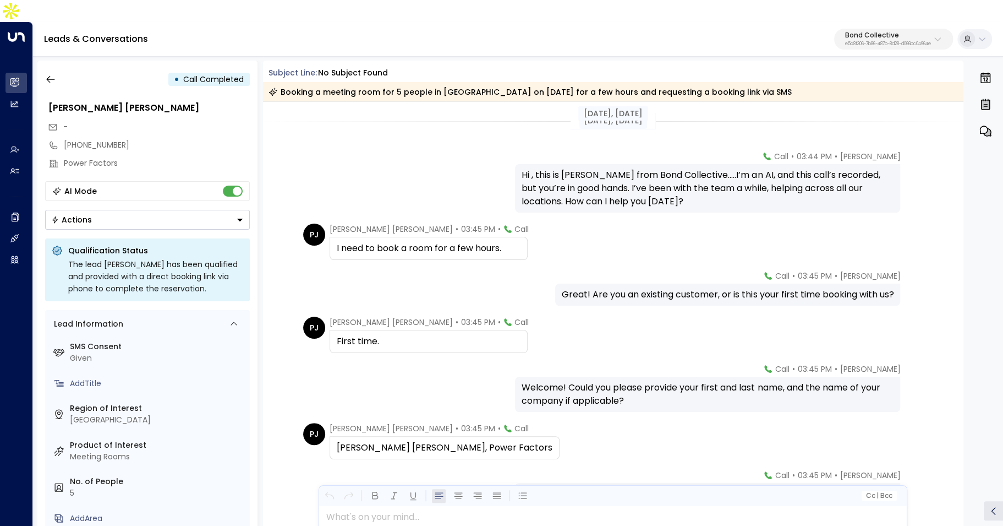
scroll to position [684, 0]
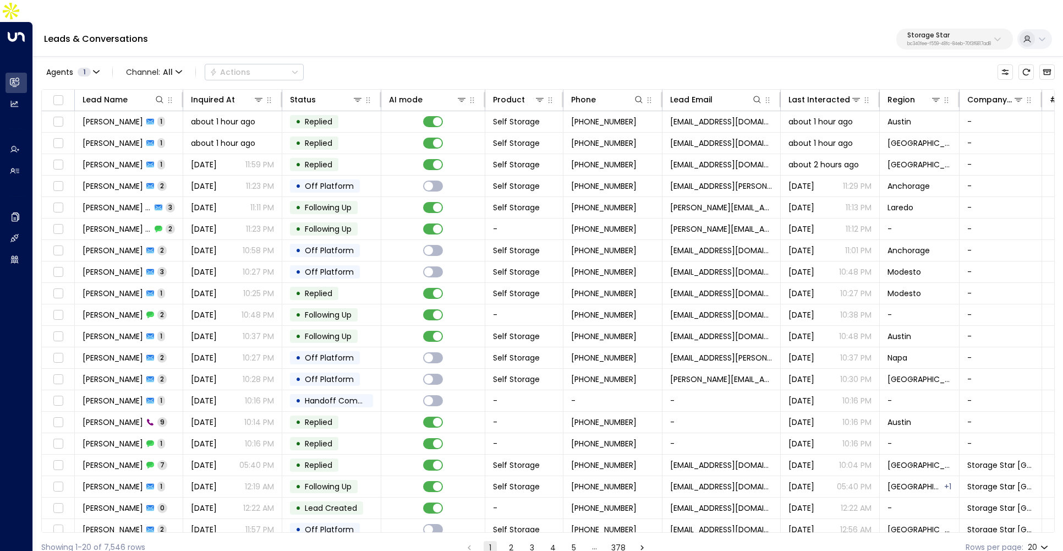
click at [781, 23] on div "Leads & Conversations Storage Star bc340fee-f559-48fc-84eb-70f3f6817ad8" at bounding box center [548, 39] width 1030 height 35
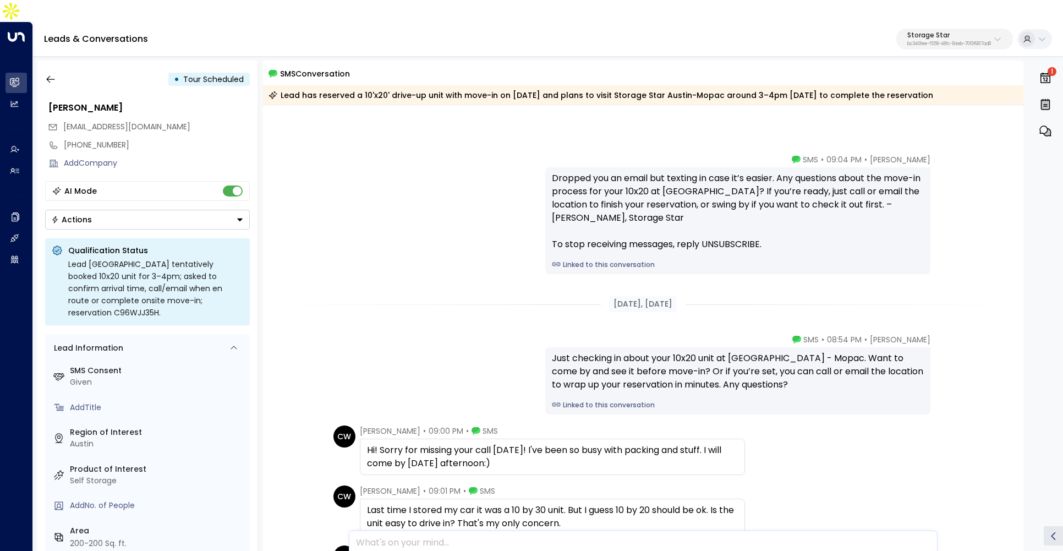
scroll to position [187, 0]
